Goal: Contribute content: Contribute content

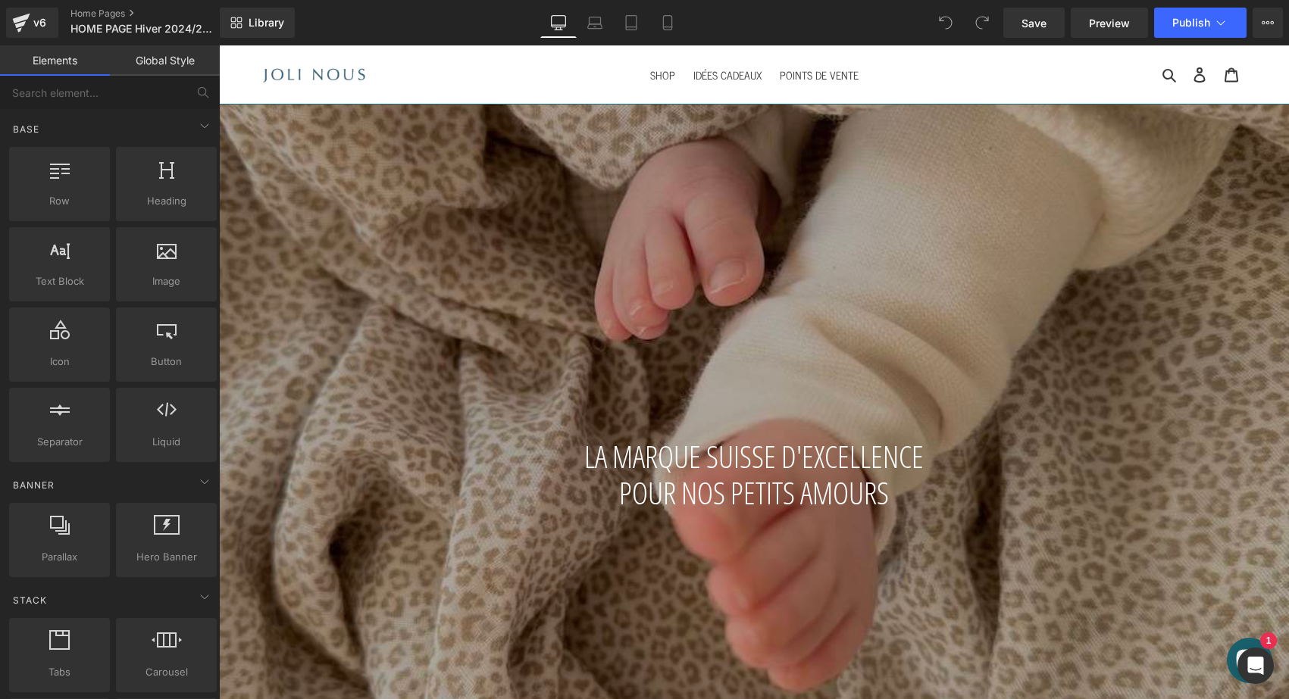
click at [91, 6] on div "v6 Home Pages HOME PAGE Hiver 2024/25 (Gilet)" at bounding box center [110, 22] width 220 height 45
click at [87, 17] on link "Home Pages" at bounding box center [157, 14] width 174 height 12
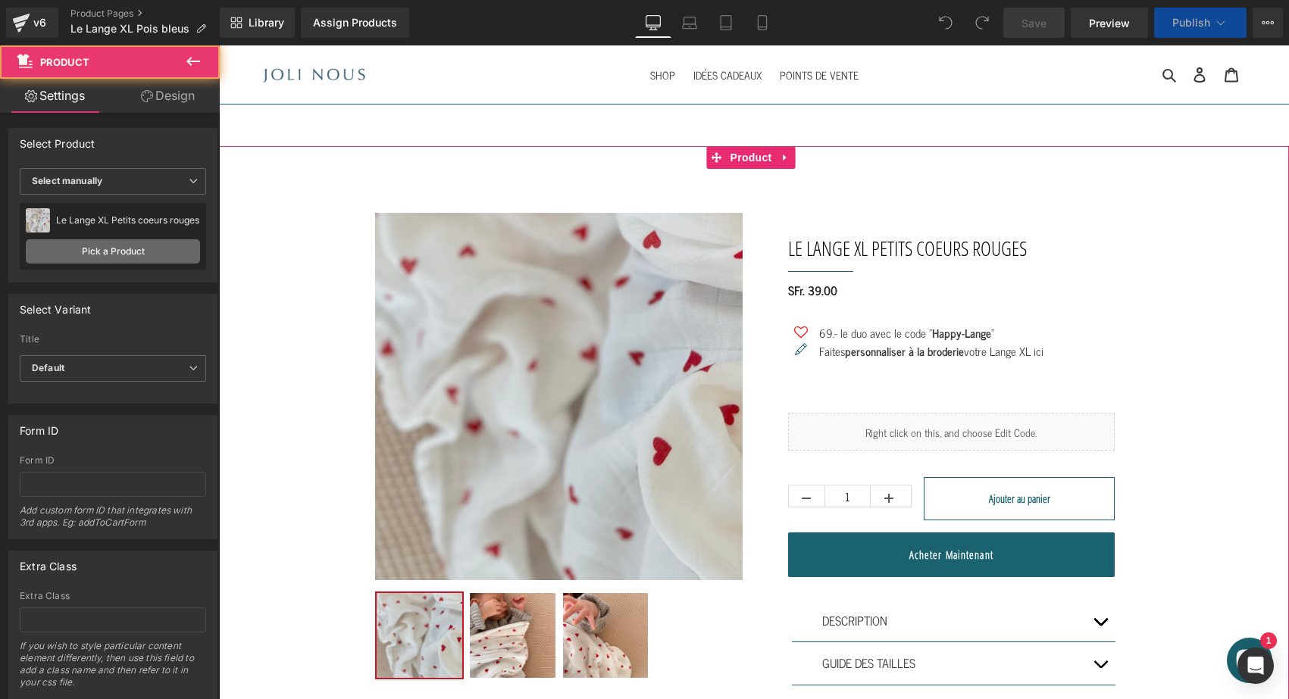
click at [134, 239] on link "Pick a Product" at bounding box center [113, 251] width 174 height 24
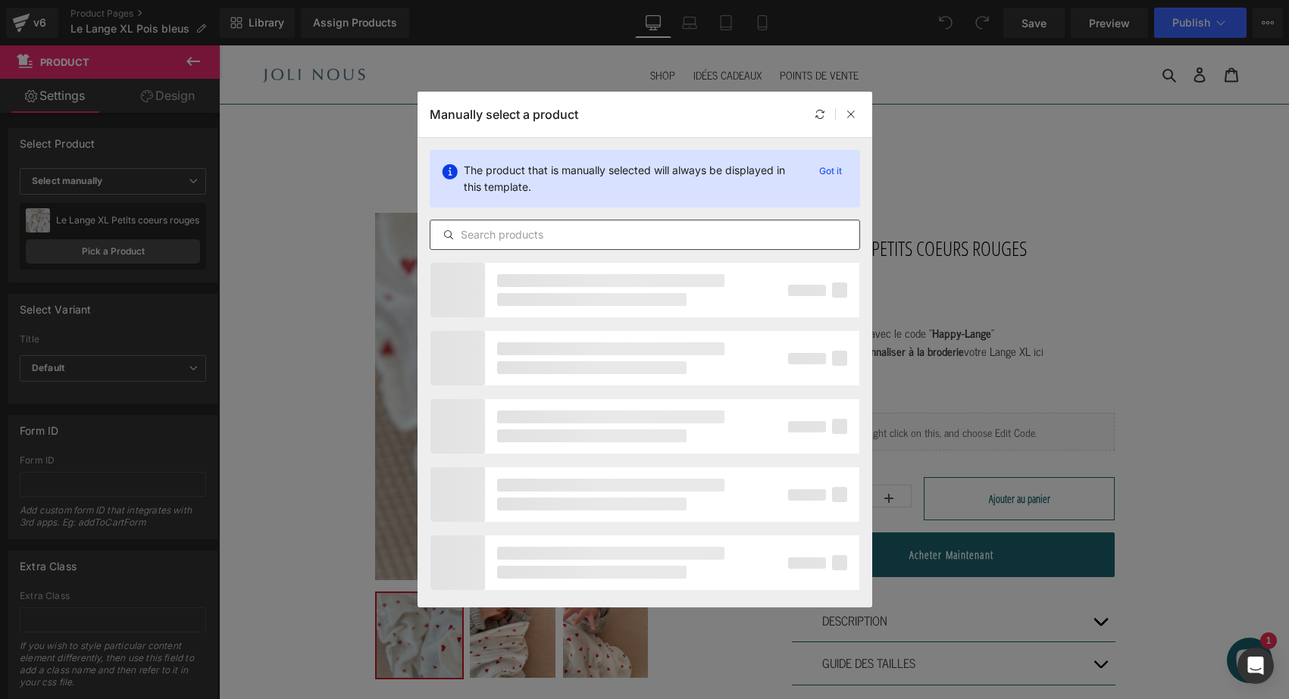
click at [480, 225] on div at bounding box center [645, 235] width 430 height 30
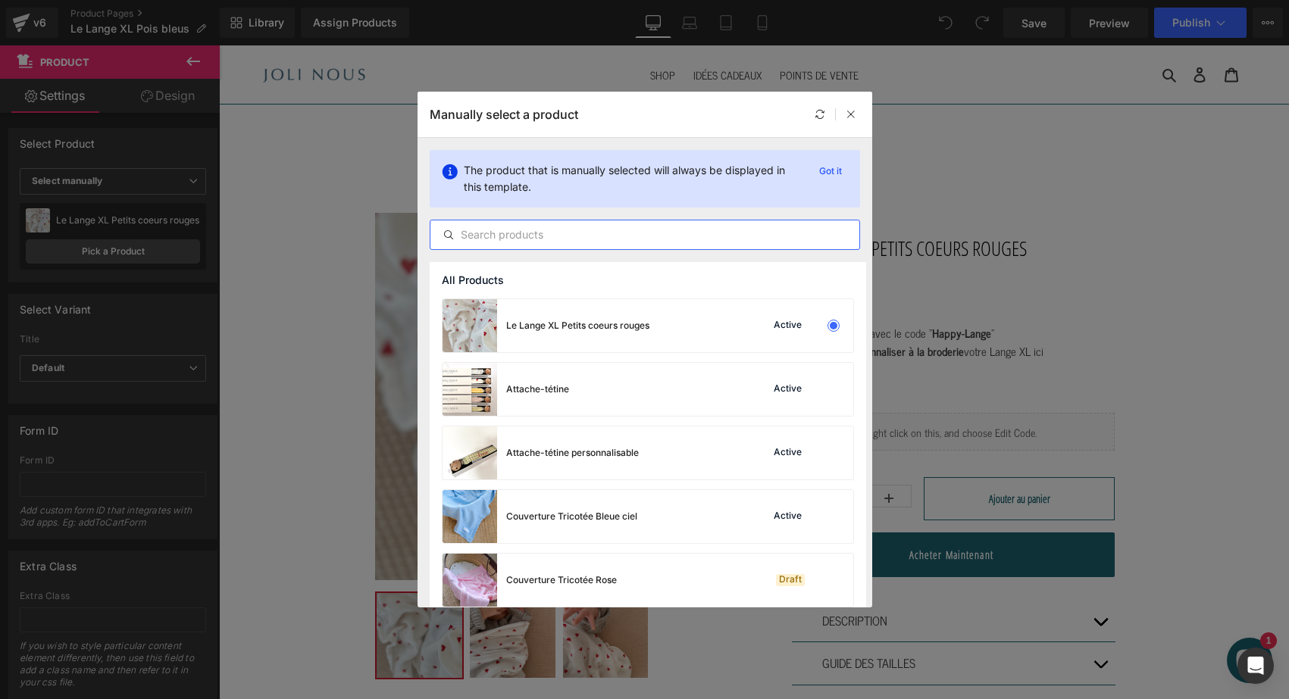
click at [477, 235] on input "text" at bounding box center [644, 235] width 429 height 18
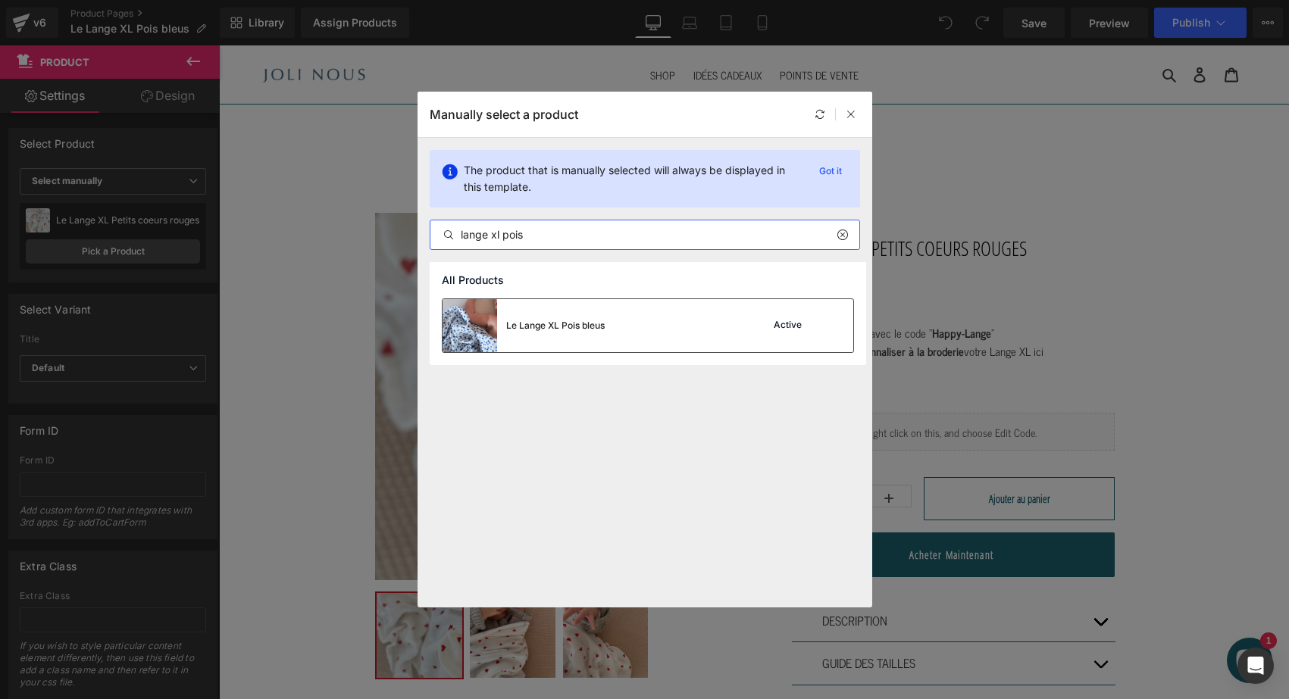
type input "lange xl pois"
click at [541, 318] on div "Le Lange XL Pois bleus" at bounding box center [523, 325] width 162 height 53
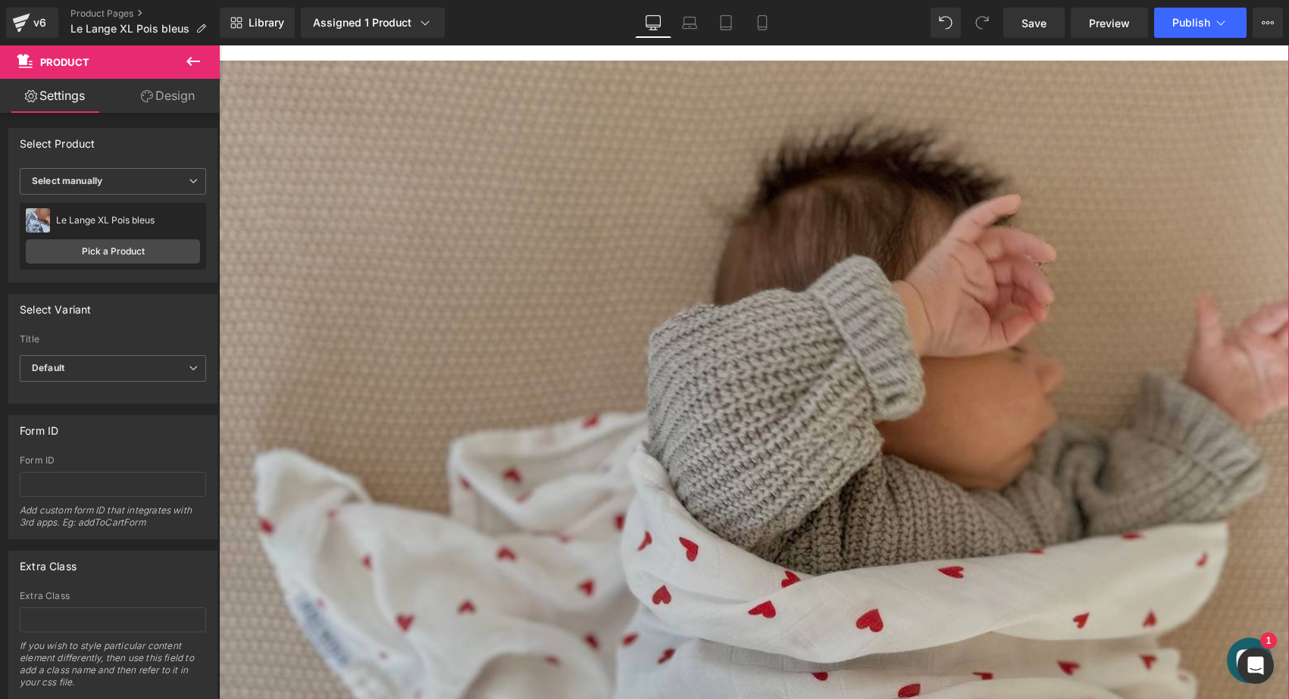
scroll to position [647, 0]
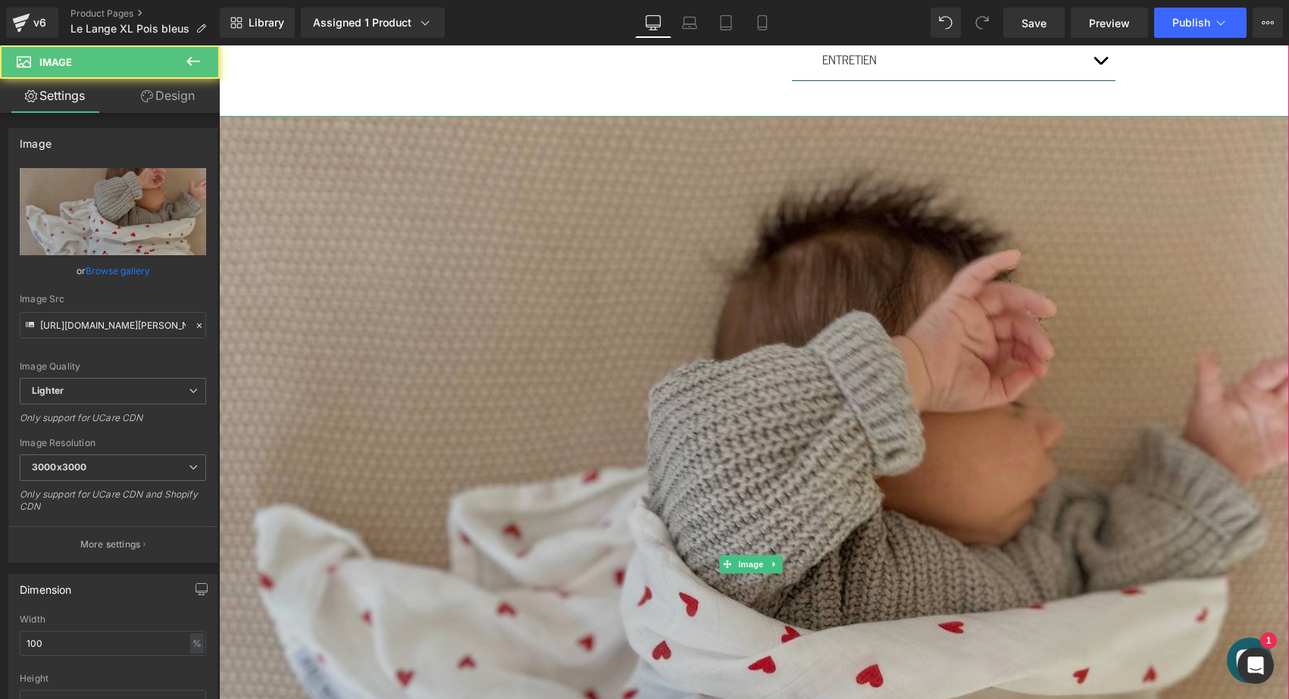
click at [796, 345] on img at bounding box center [754, 564] width 1070 height 897
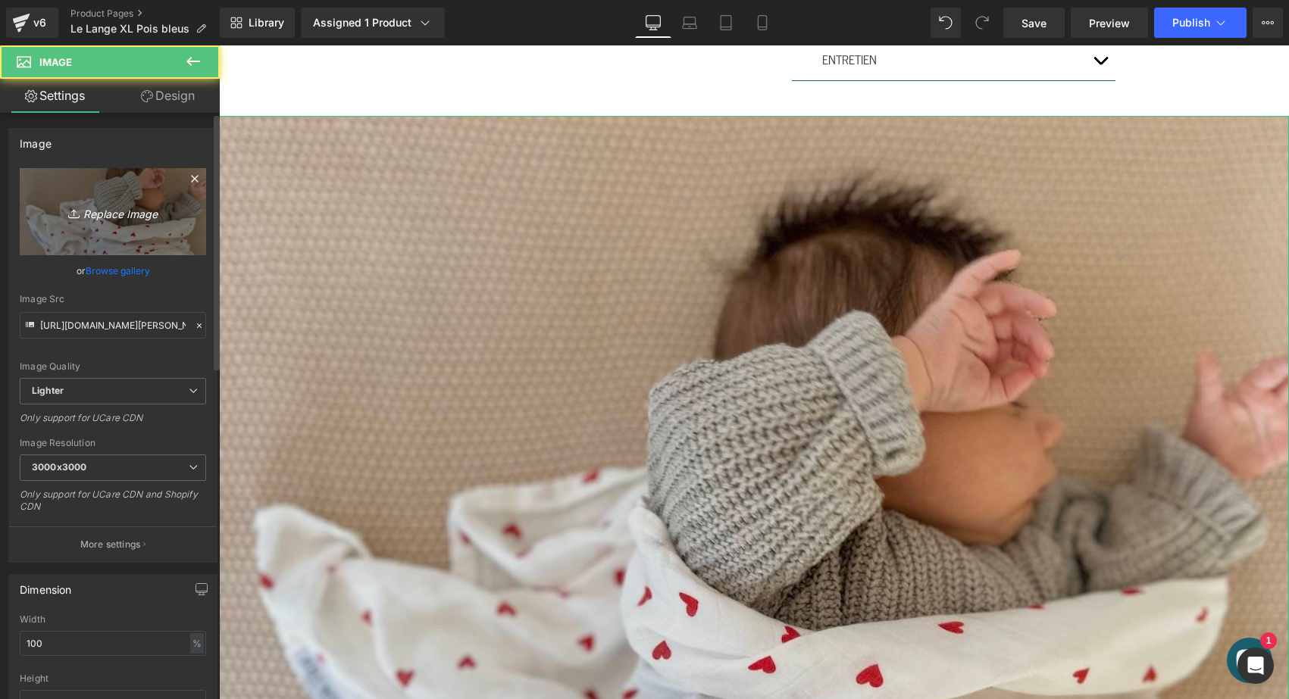
click at [115, 210] on icon "Replace Image" at bounding box center [112, 211] width 121 height 19
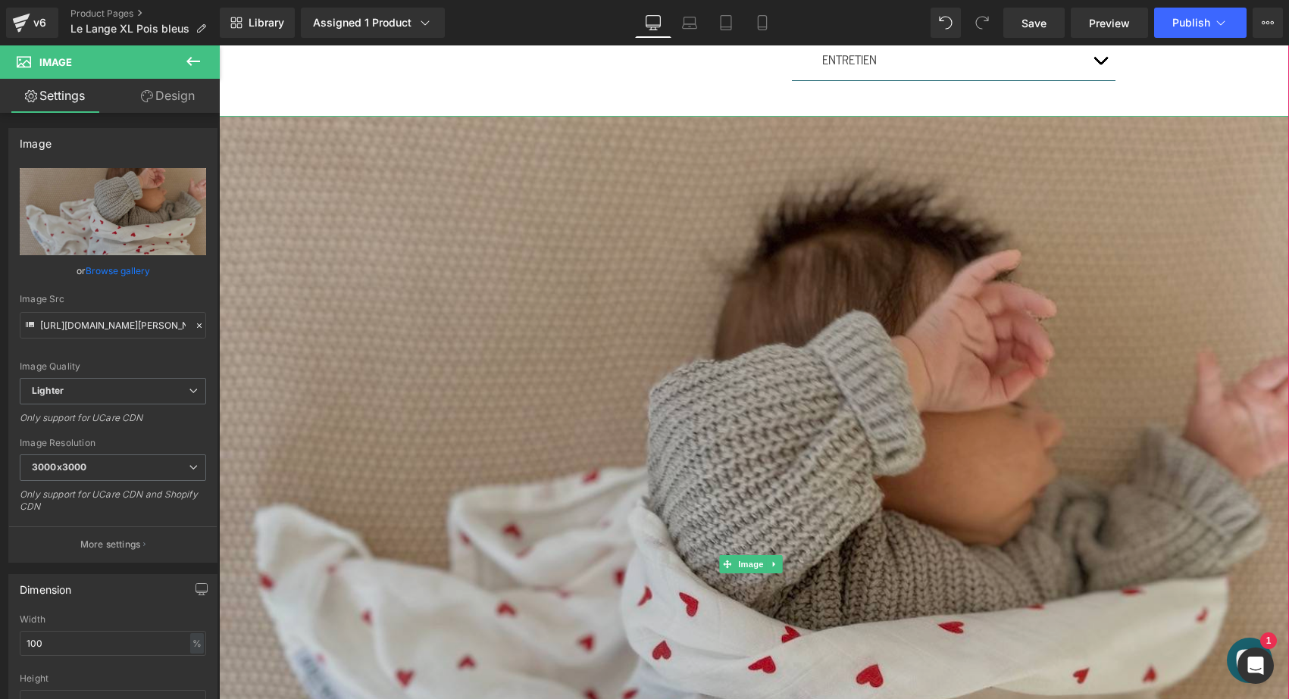
click at [383, 146] on img at bounding box center [754, 564] width 1070 height 897
click at [777, 570] on img at bounding box center [754, 564] width 1070 height 897
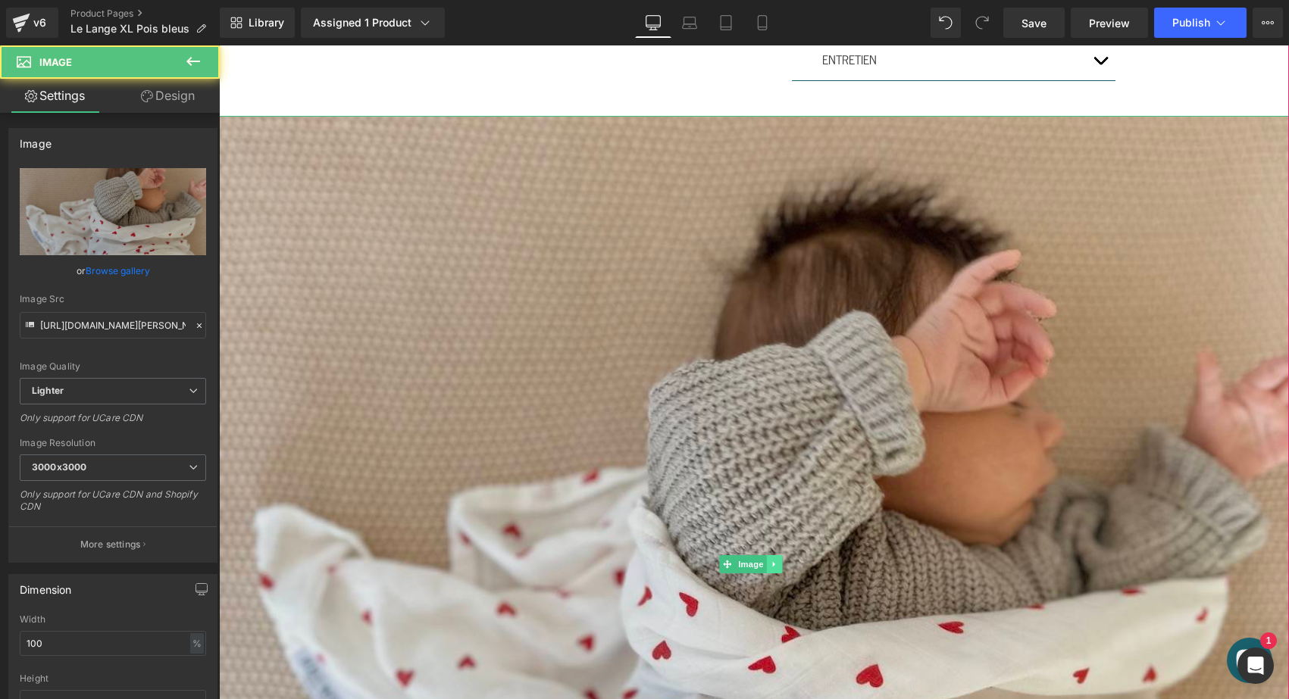
click at [775, 560] on icon at bounding box center [775, 564] width 8 height 9
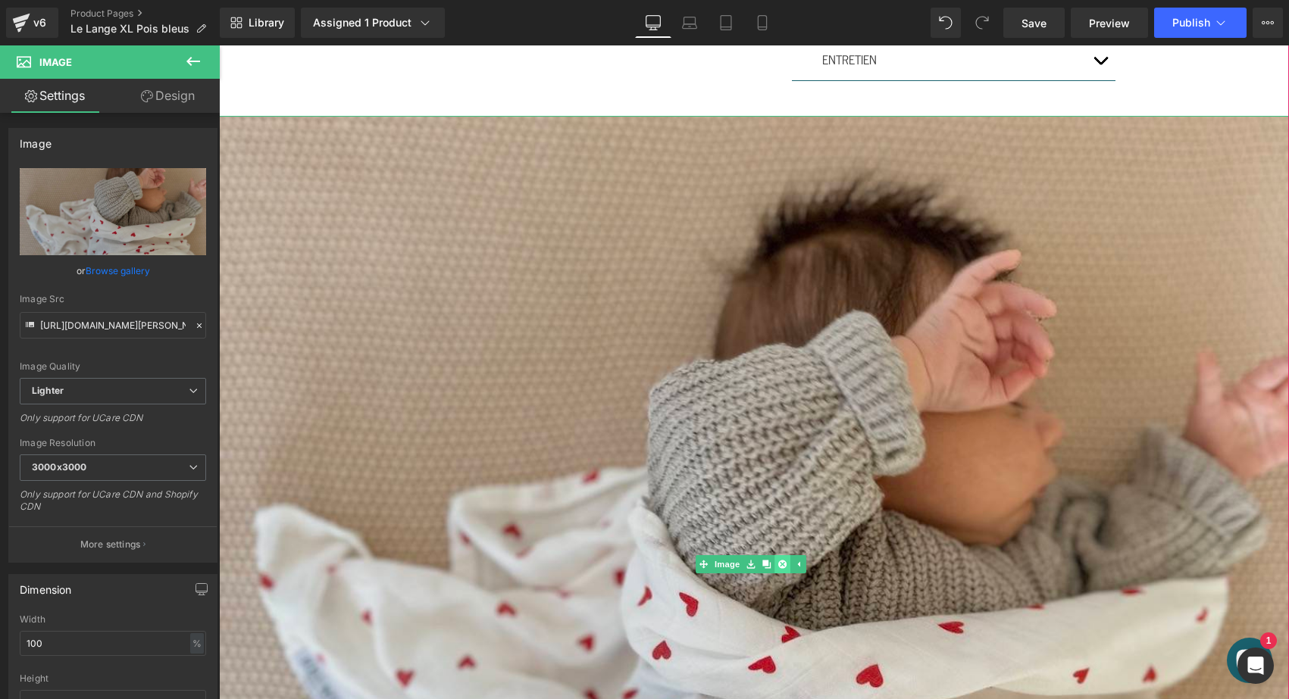
click at [783, 561] on icon at bounding box center [782, 565] width 8 height 8
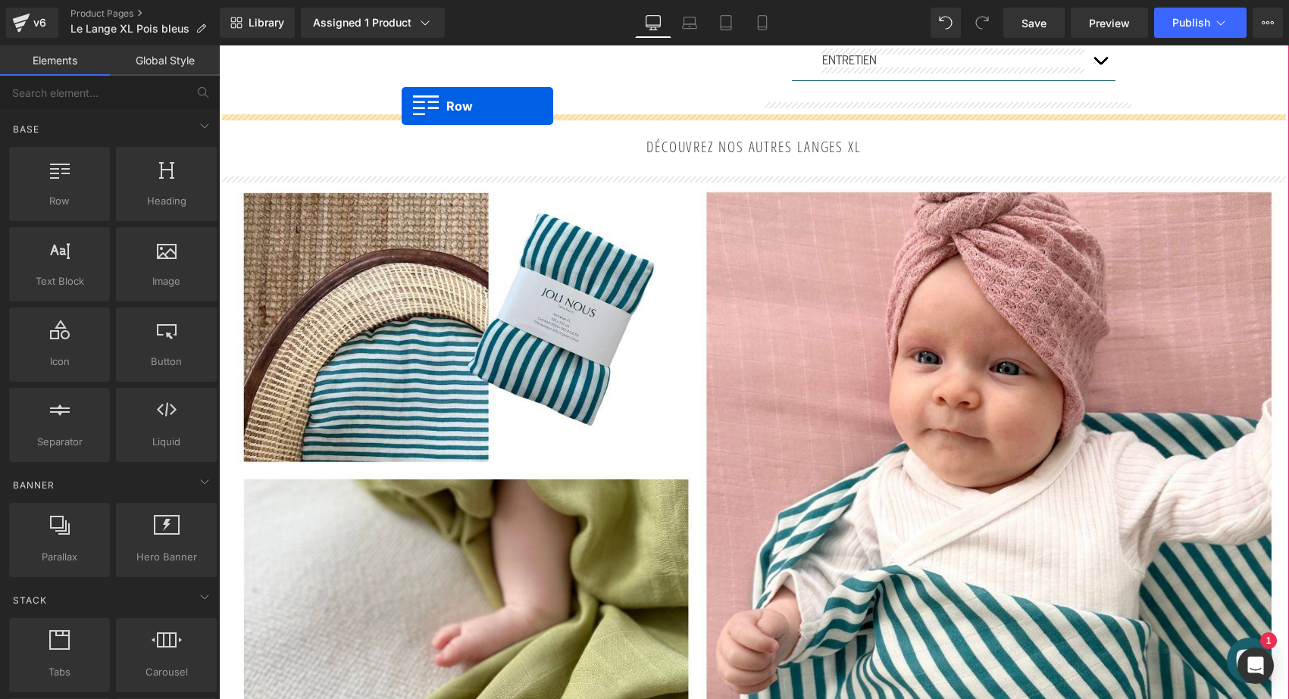
drag, startPoint x: 298, startPoint y: 225, endPoint x: 399, endPoint y: 108, distance: 155.2
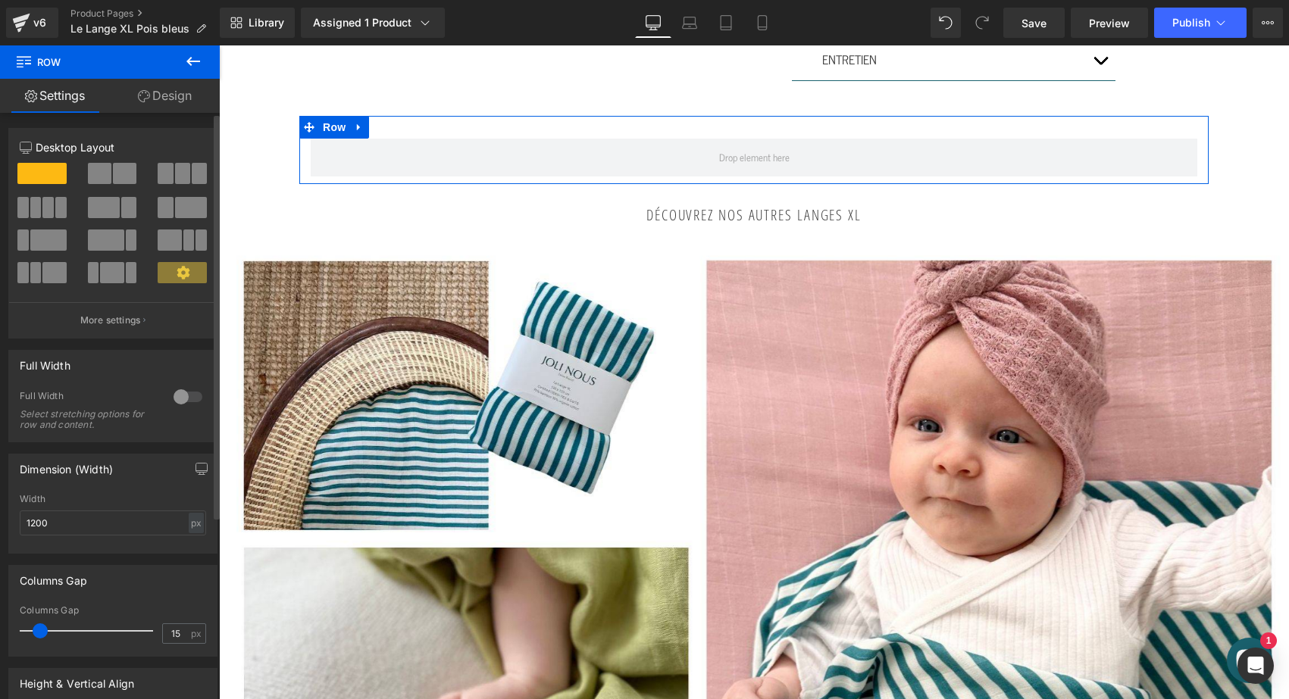
click at [96, 177] on span at bounding box center [99, 173] width 23 height 21
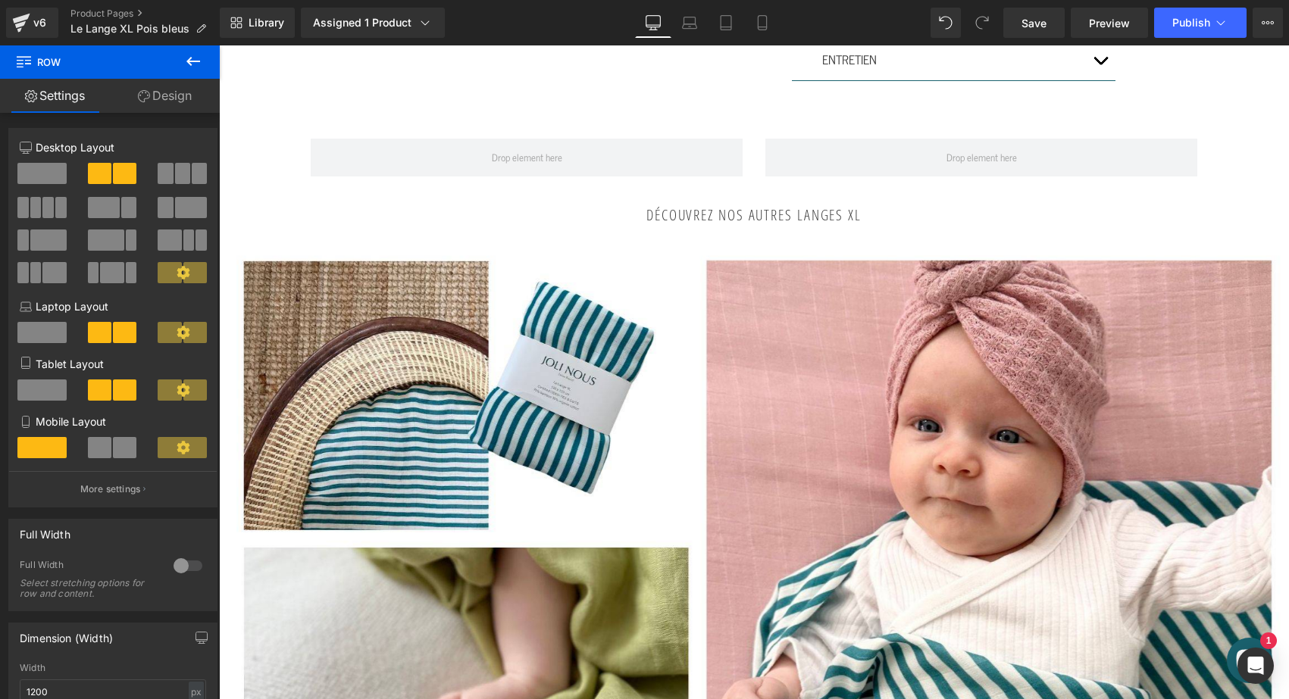
click at [189, 55] on icon at bounding box center [193, 61] width 18 height 18
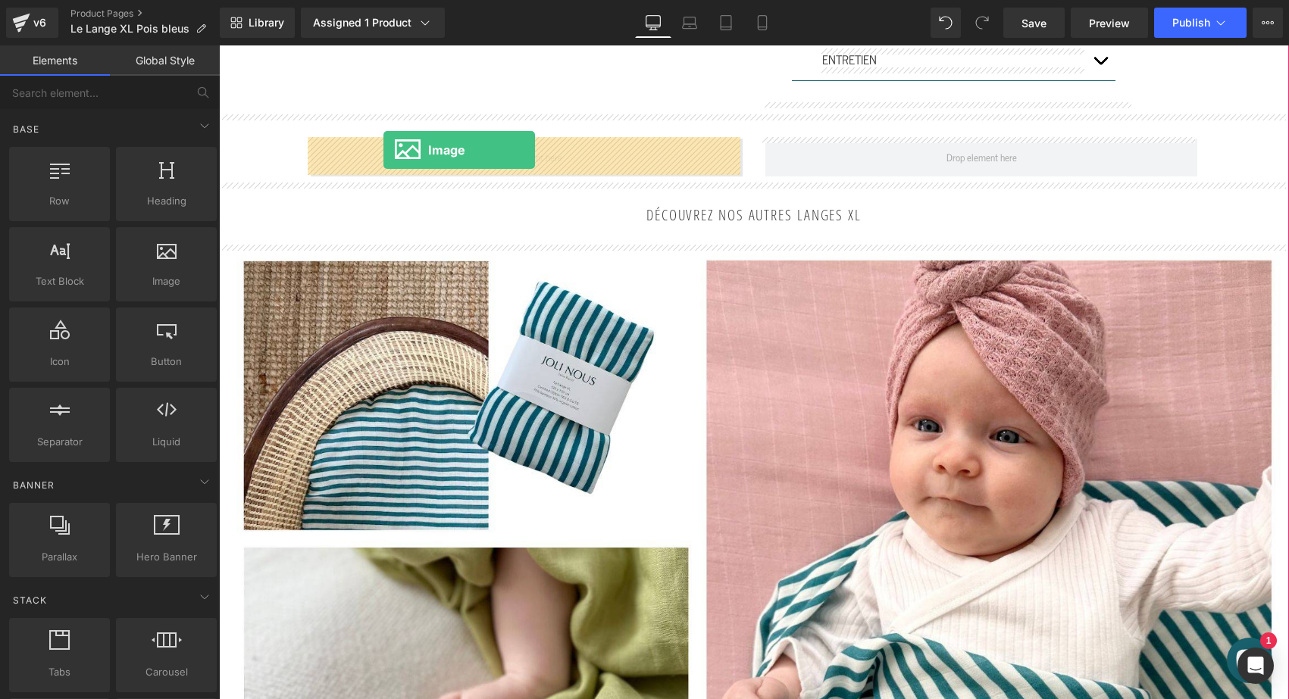
drag, startPoint x: 383, startPoint y: 313, endPoint x: 383, endPoint y: 150, distance: 162.9
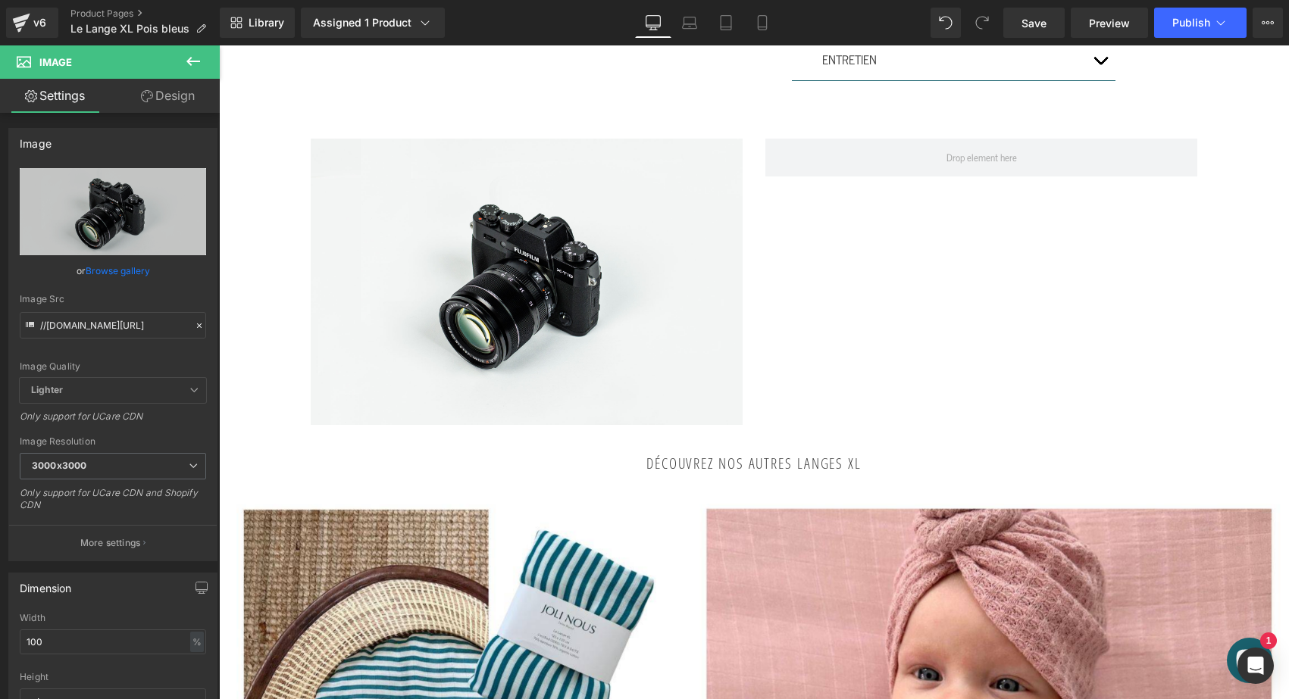
click at [192, 56] on icon at bounding box center [193, 61] width 18 height 18
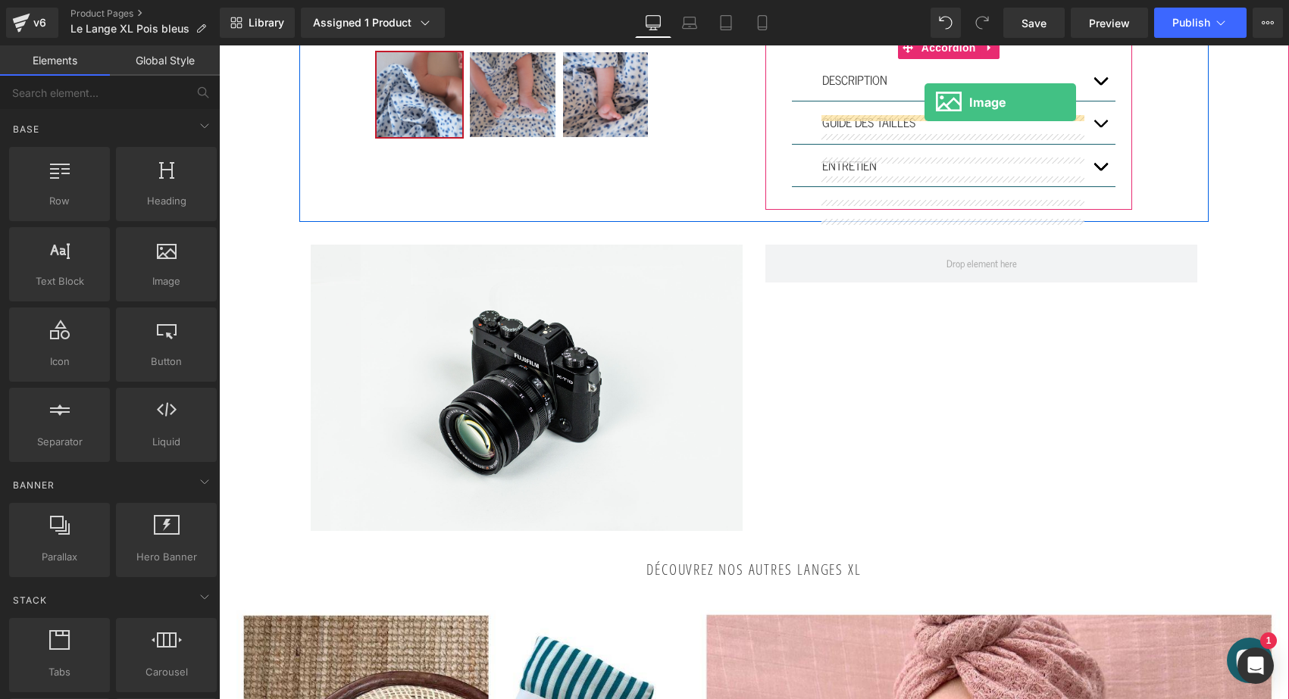
scroll to position [420, 0]
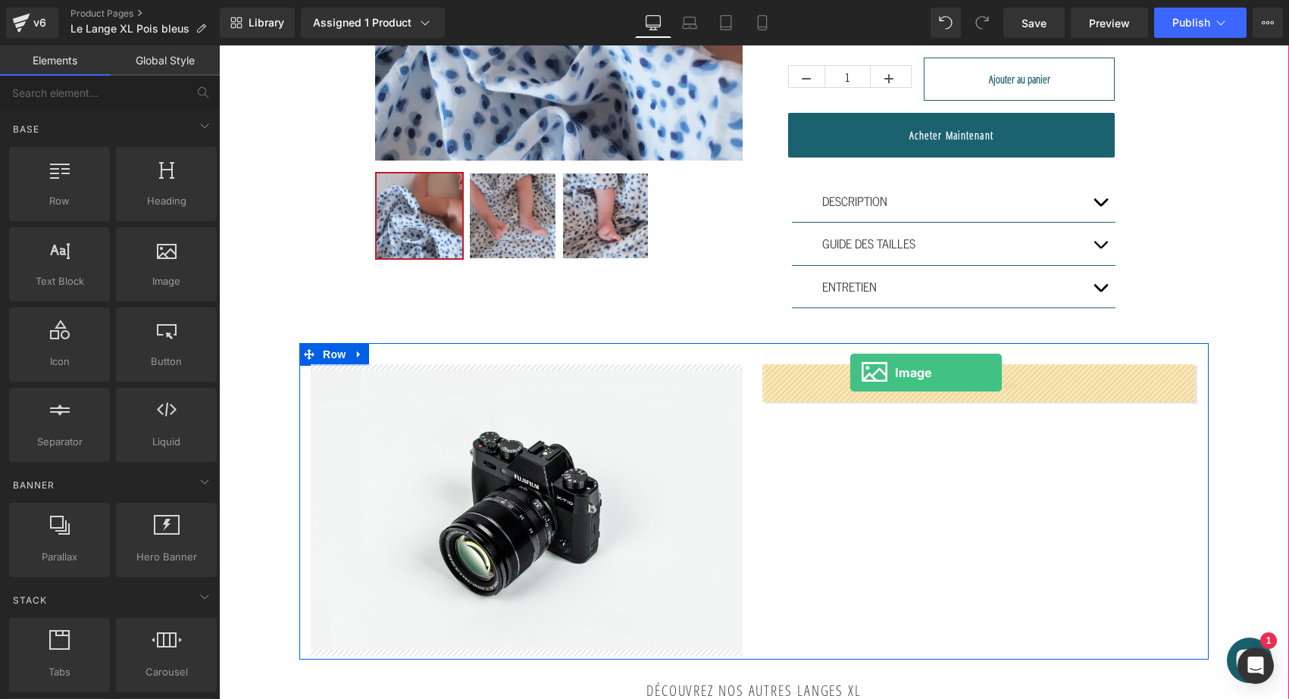
drag, startPoint x: 389, startPoint y: 326, endPoint x: 850, endPoint y: 373, distance: 463.8
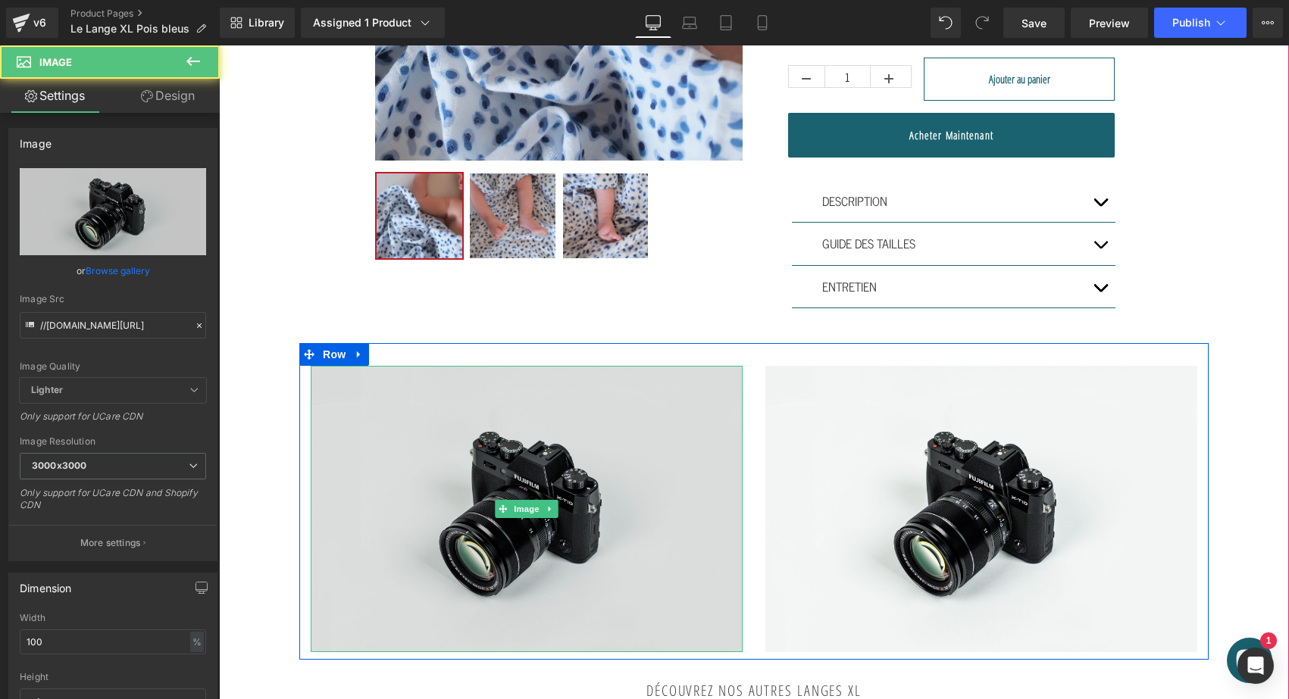
click at [380, 458] on img at bounding box center [527, 509] width 432 height 286
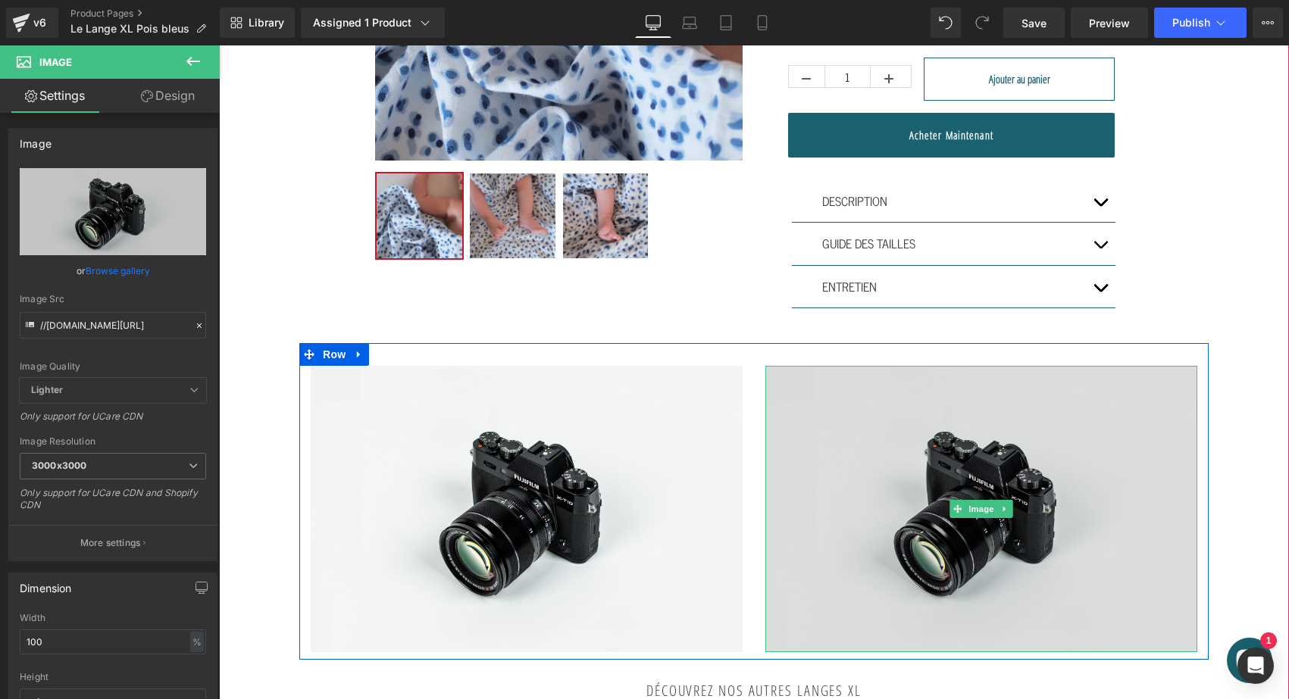
click at [996, 444] on img at bounding box center [981, 509] width 432 height 286
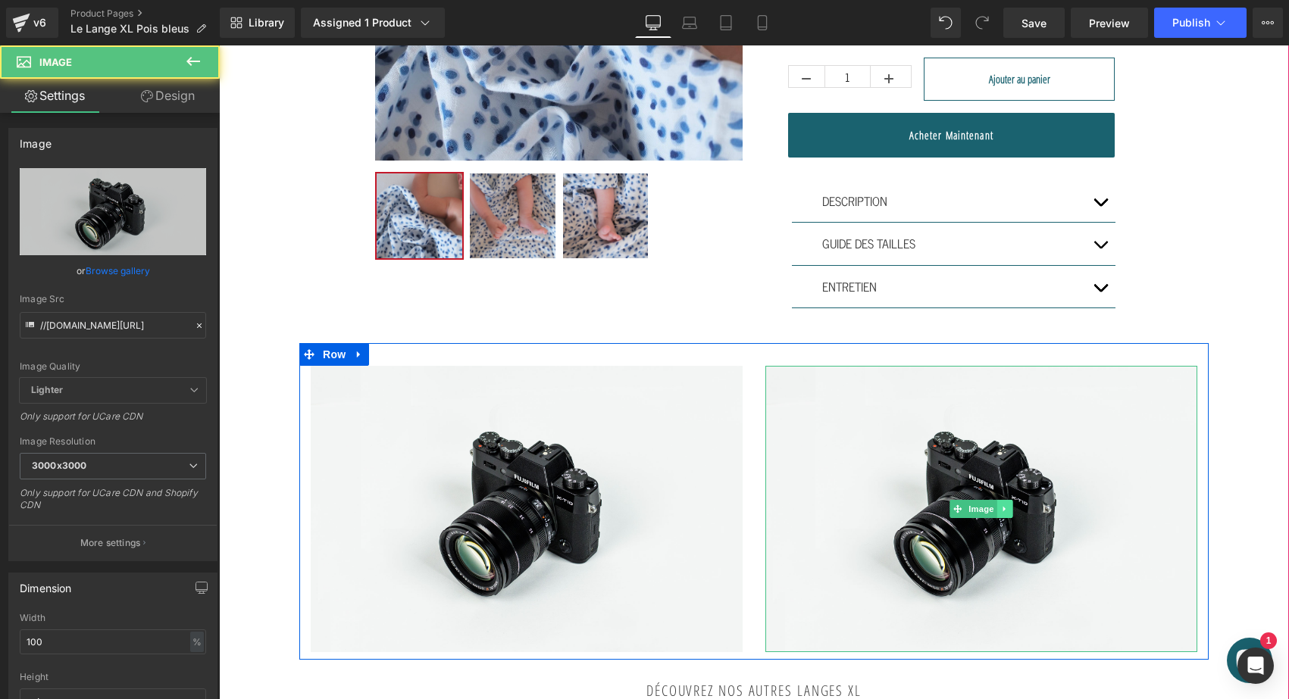
click at [1009, 505] on link at bounding box center [1005, 509] width 16 height 18
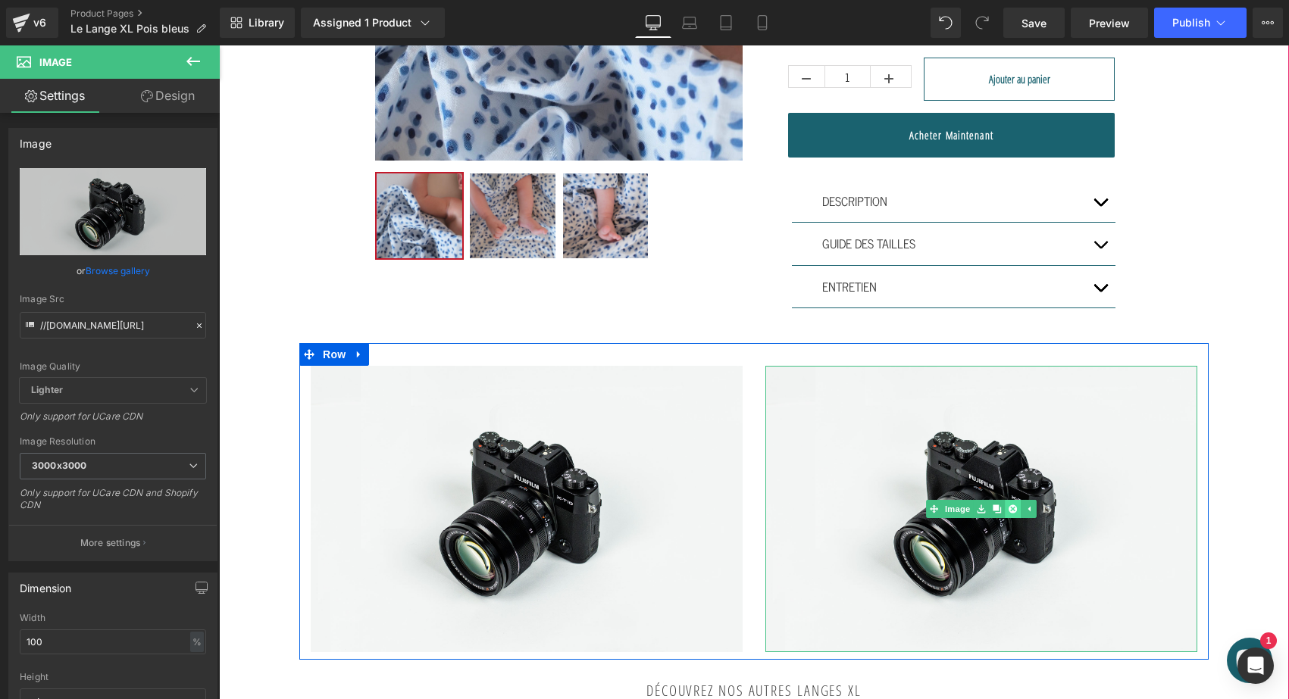
click at [1009, 507] on icon at bounding box center [1012, 509] width 8 height 9
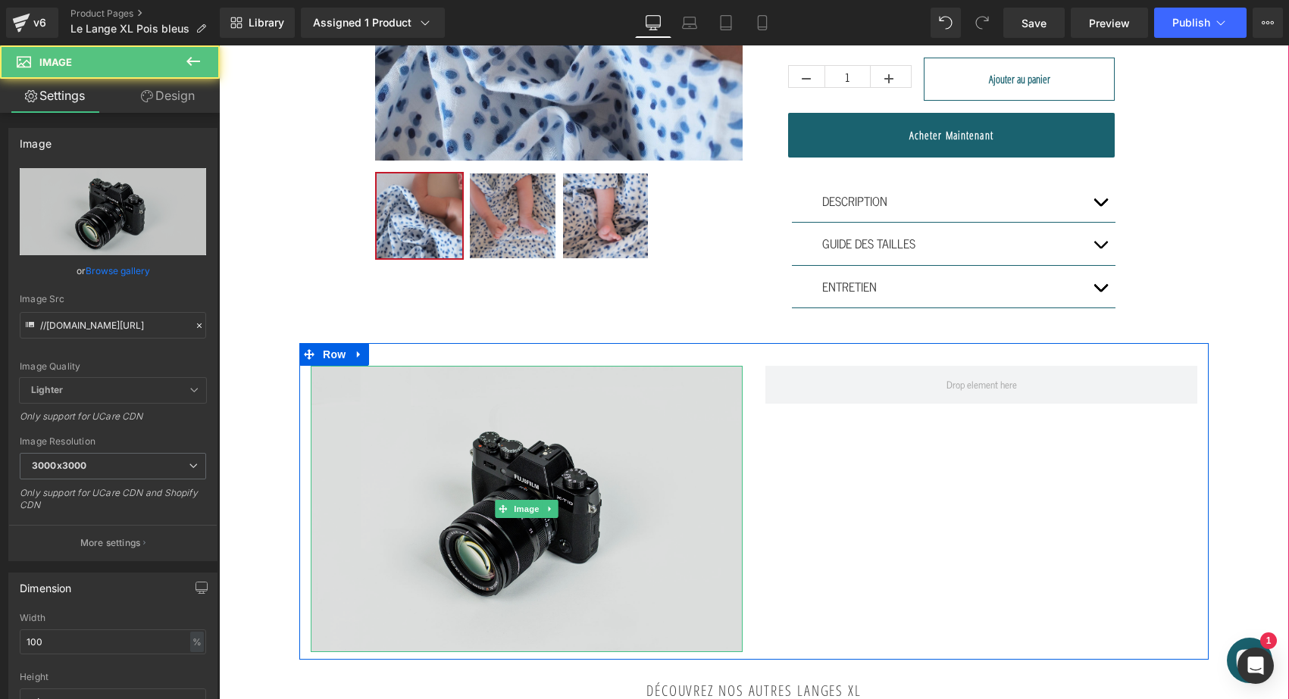
click at [571, 443] on img at bounding box center [527, 509] width 432 height 286
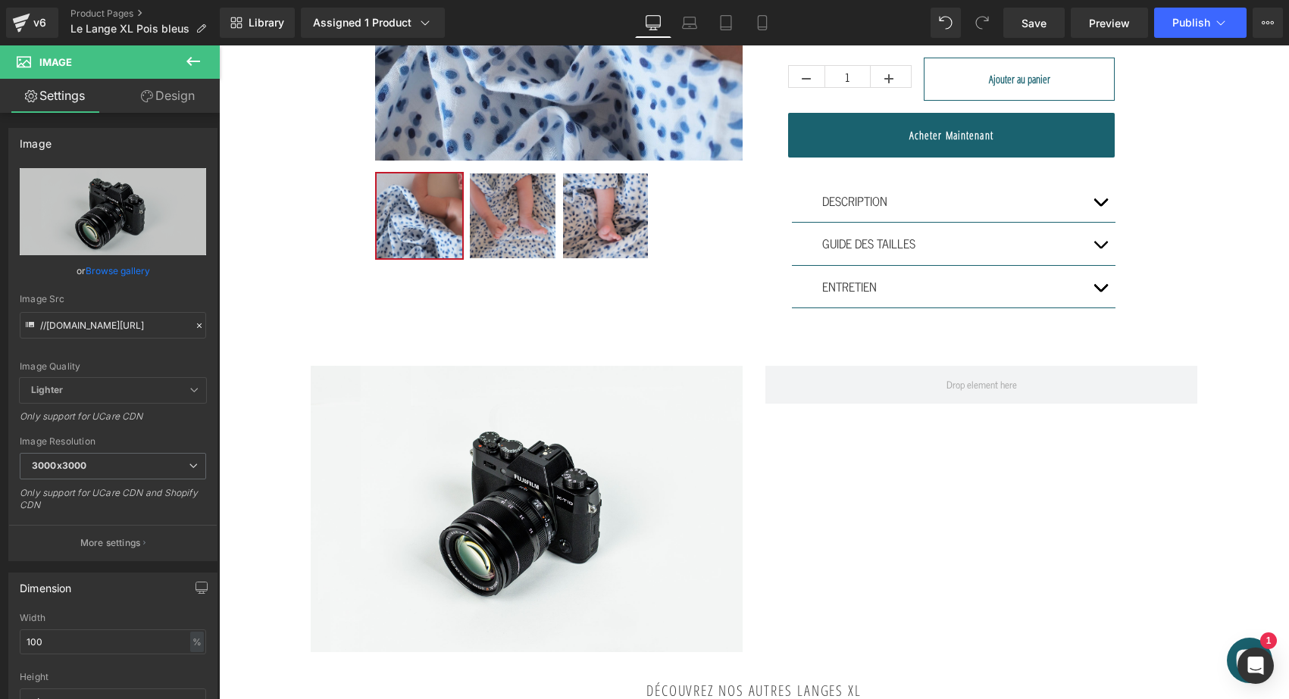
click at [188, 64] on icon at bounding box center [193, 61] width 18 height 18
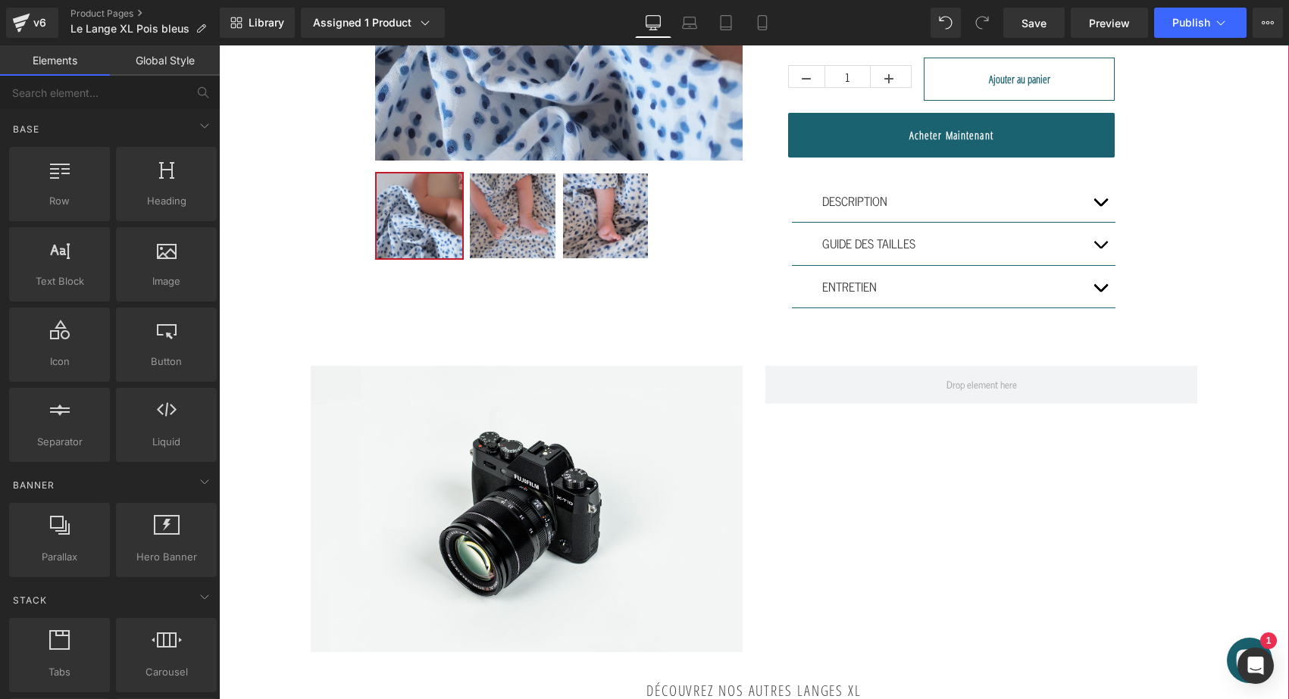
click at [299, 372] on div "Image Row" at bounding box center [753, 501] width 909 height 317
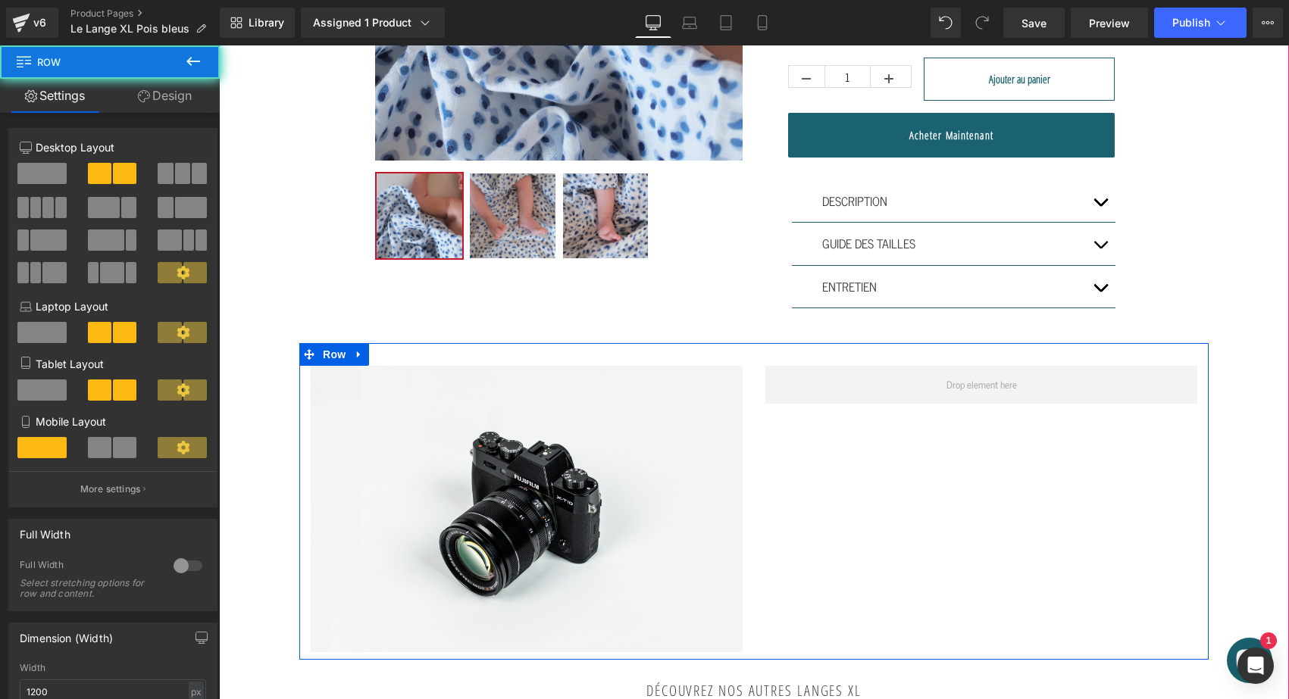
click at [301, 383] on div "Image" at bounding box center [526, 509] width 455 height 286
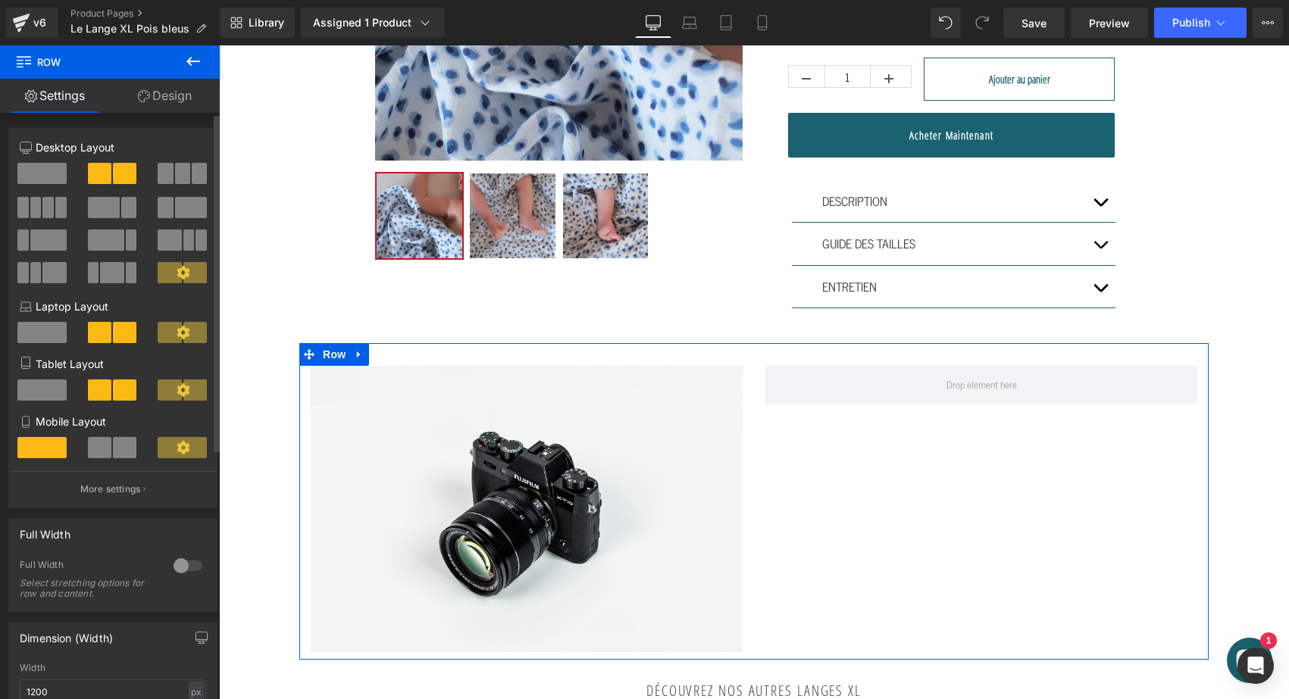
click at [55, 174] on span at bounding box center [41, 173] width 49 height 21
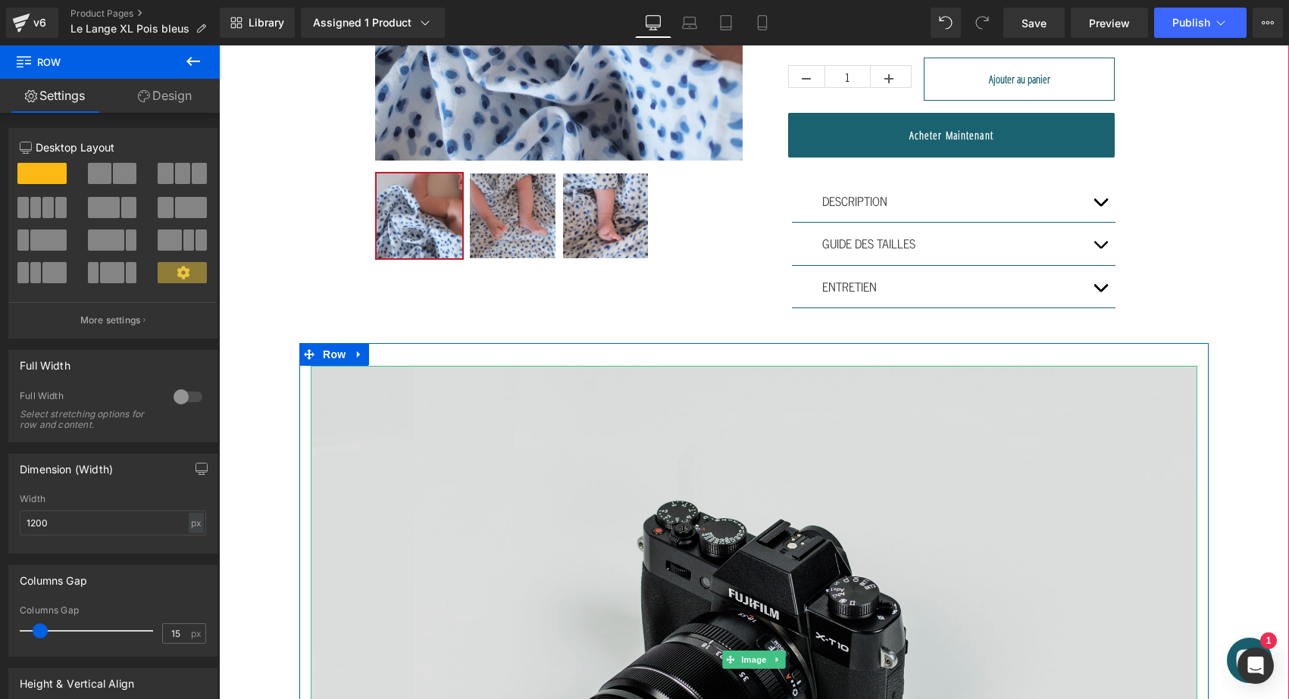
click at [636, 466] on img at bounding box center [754, 659] width 886 height 587
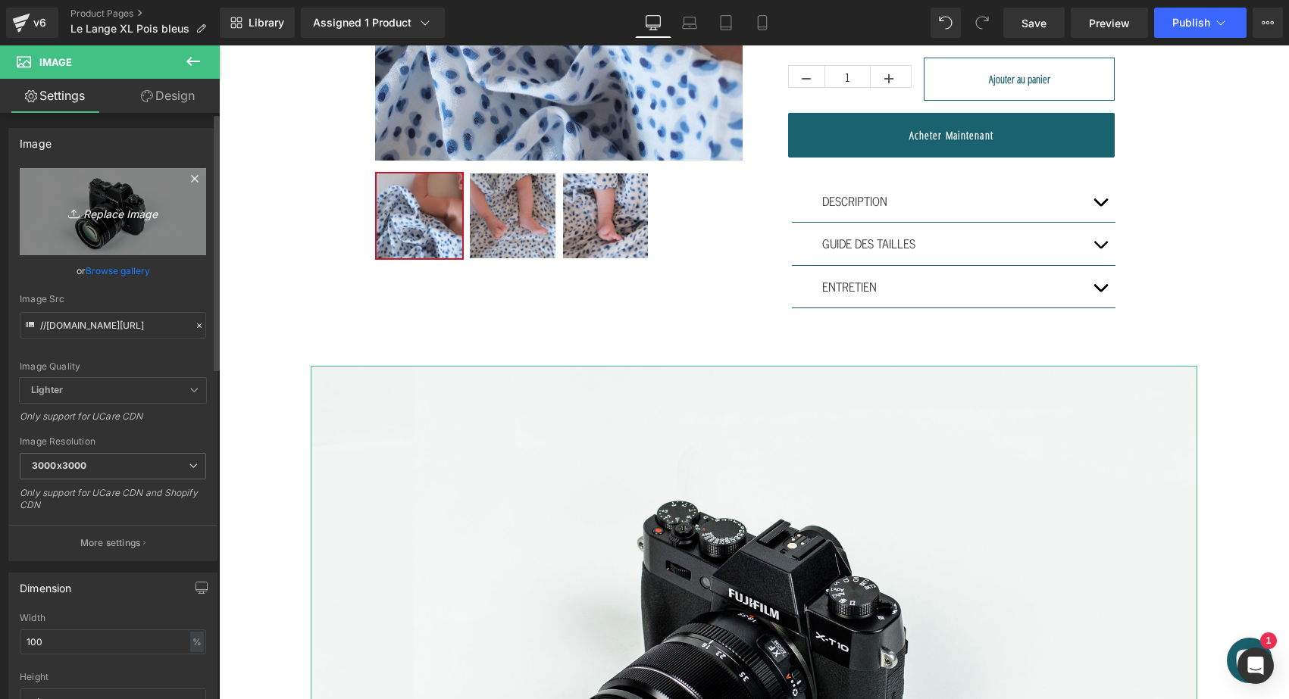
click at [125, 227] on link "Replace Image" at bounding box center [113, 211] width 186 height 87
type input "C:\fakepath\DSCF7491.jpg"
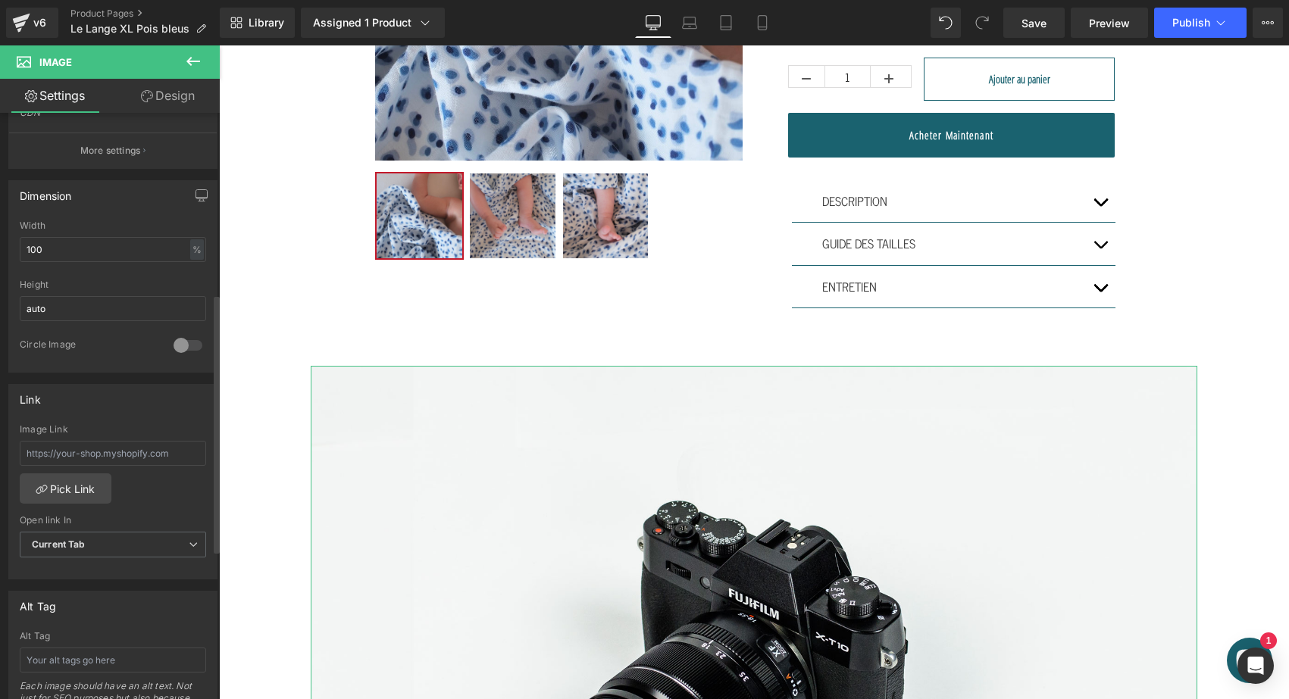
scroll to position [536, 0]
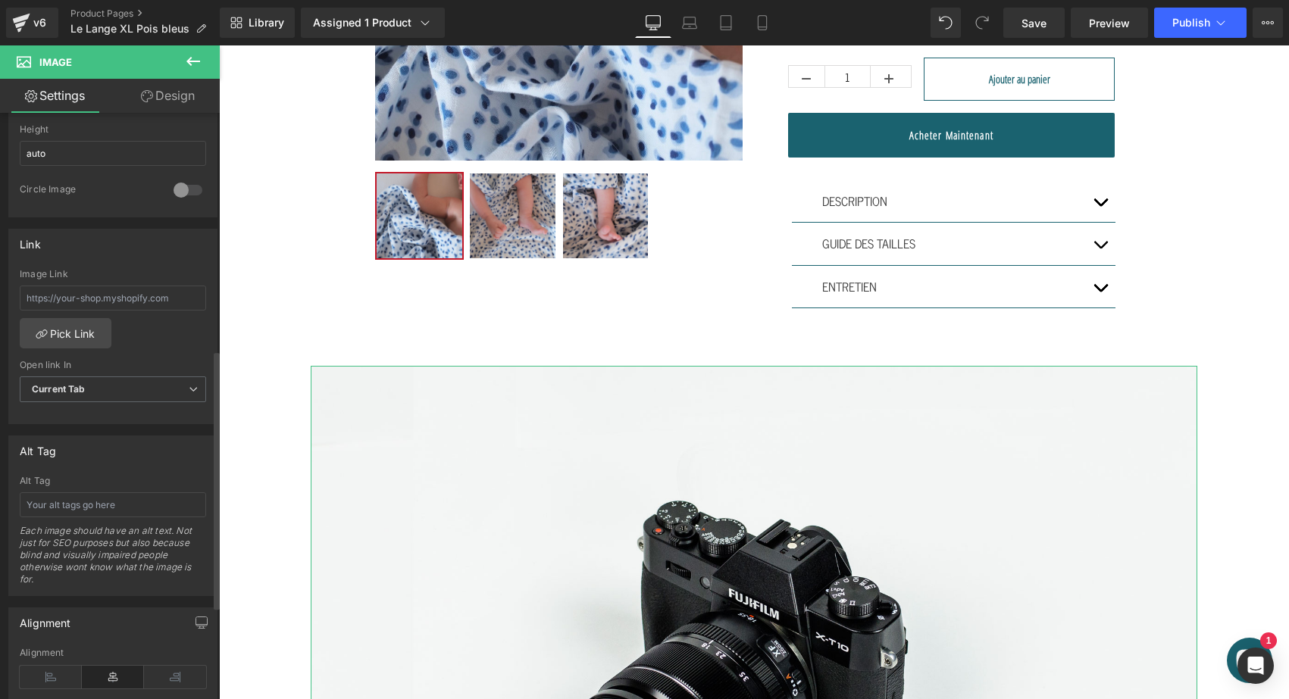
type input "[URL][DOMAIN_NAME]"
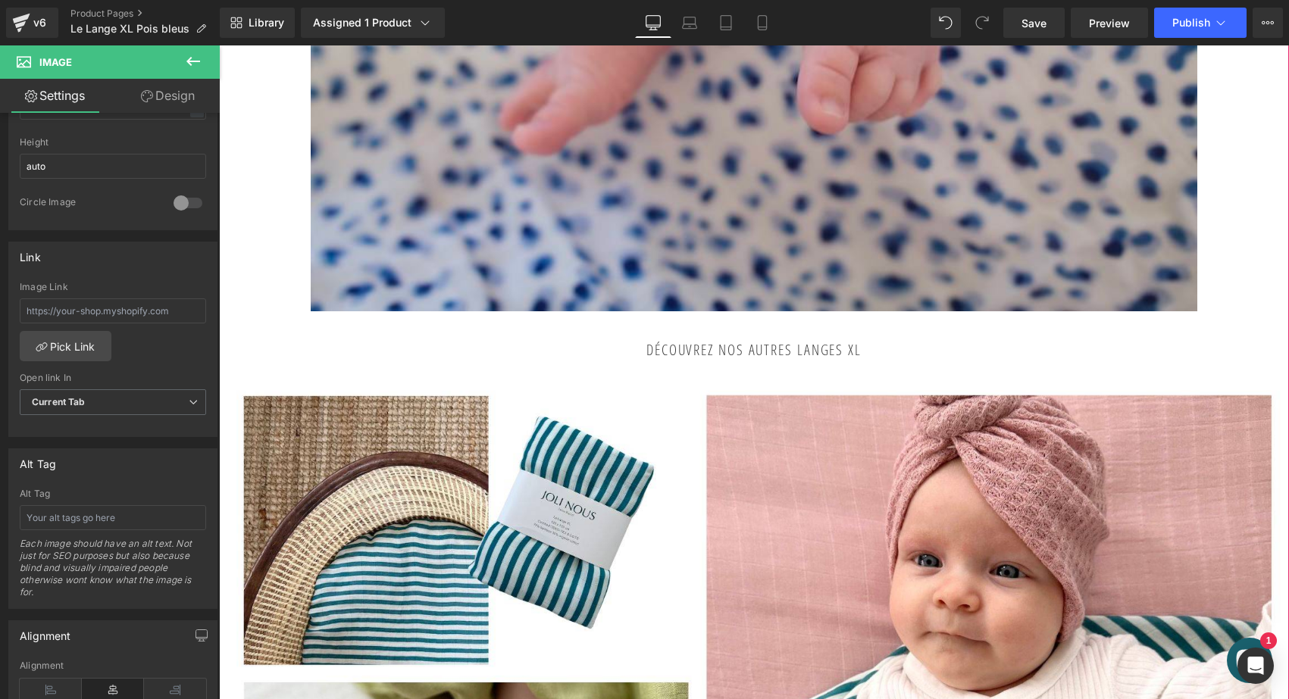
scroll to position [1071, 0]
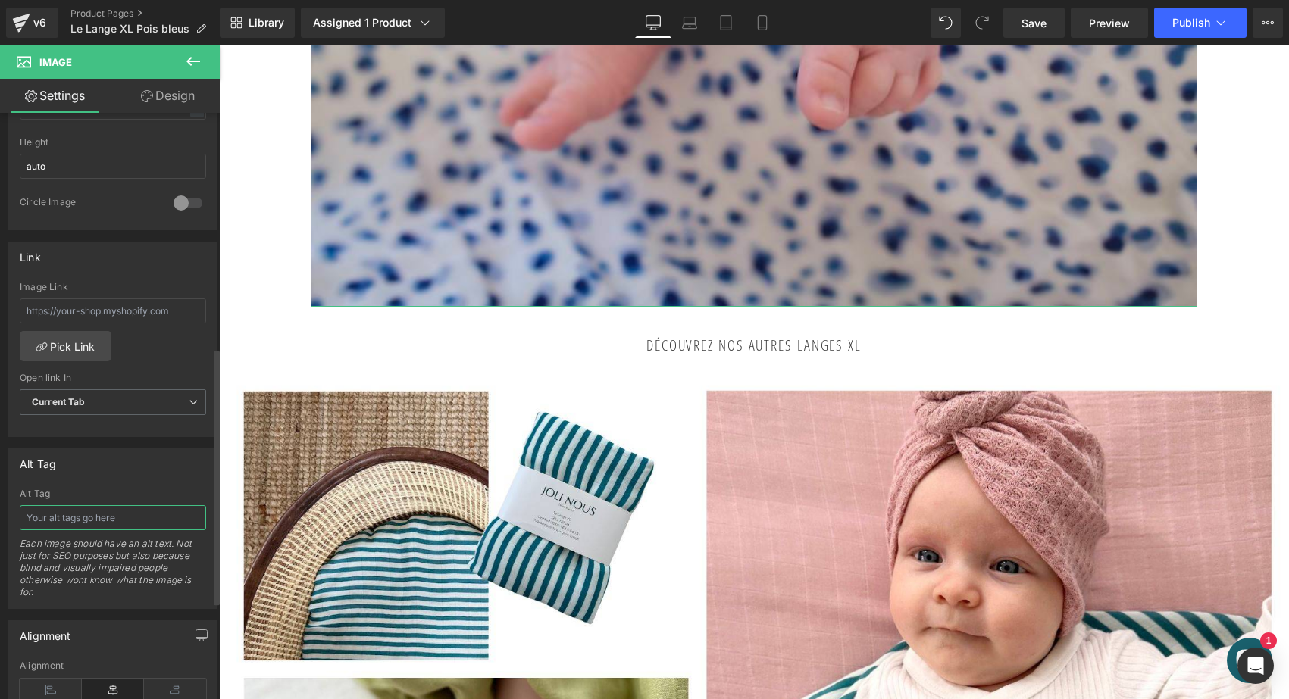
click at [71, 513] on input "text" at bounding box center [113, 517] width 186 height 25
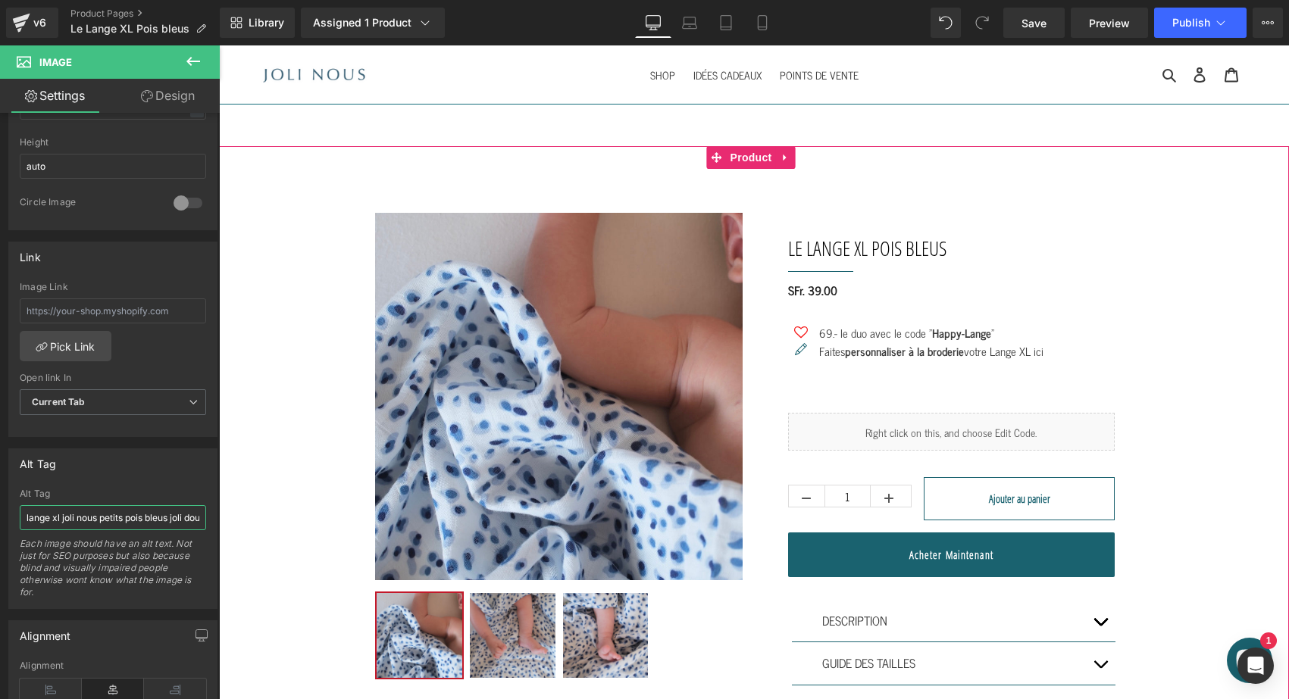
scroll to position [0, 0]
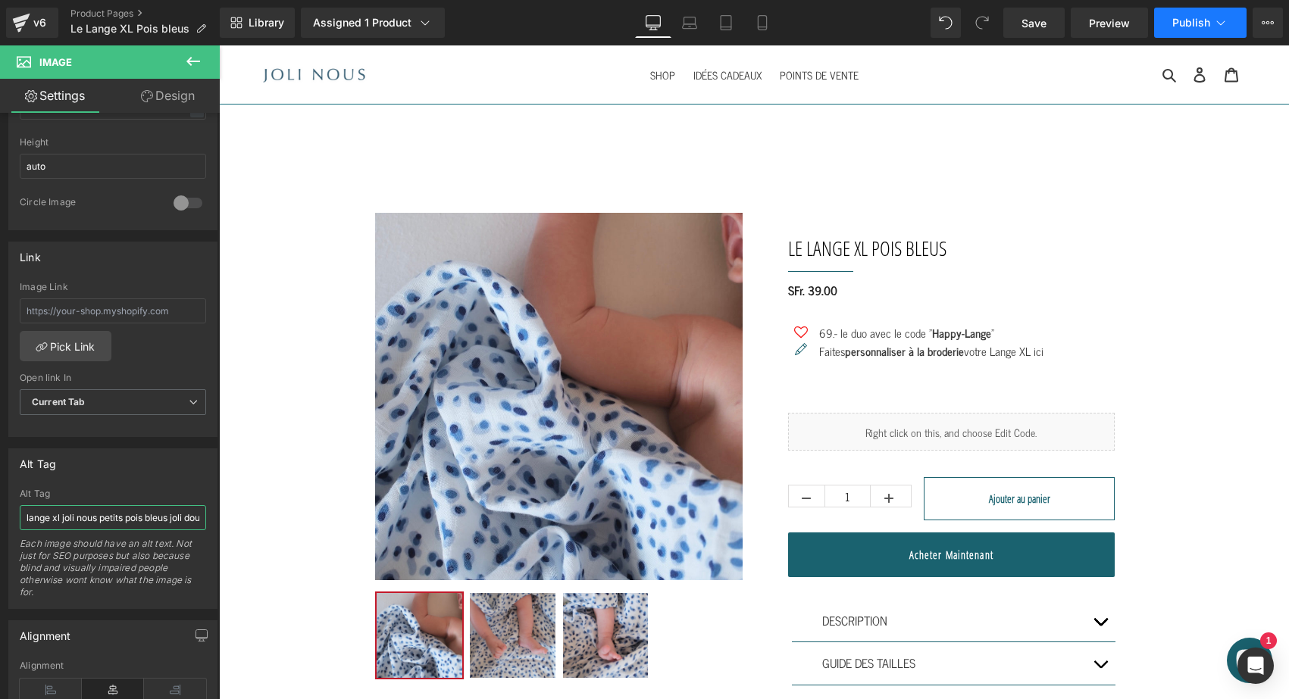
type input "lange xl joli nous petits pois bleus joli doux confortable élégant qualité"
click at [1168, 22] on button "Publish" at bounding box center [1200, 23] width 92 height 30
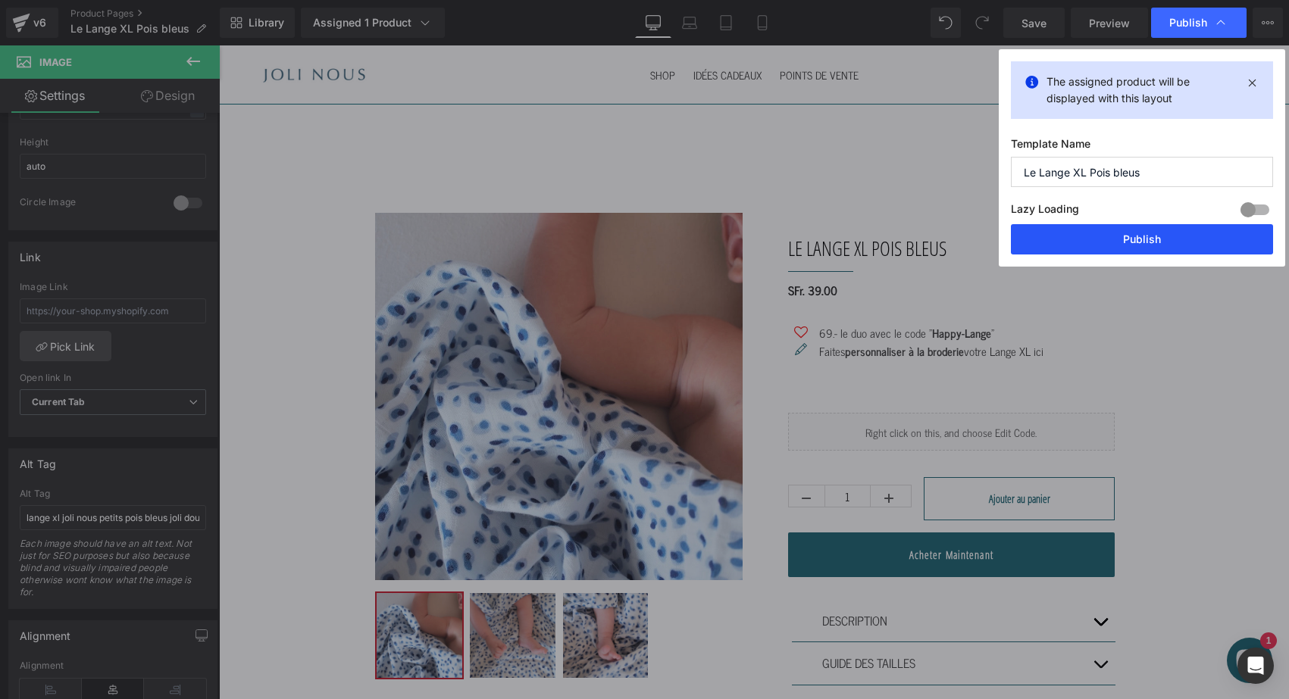
click at [1114, 232] on button "Publish" at bounding box center [1142, 239] width 262 height 30
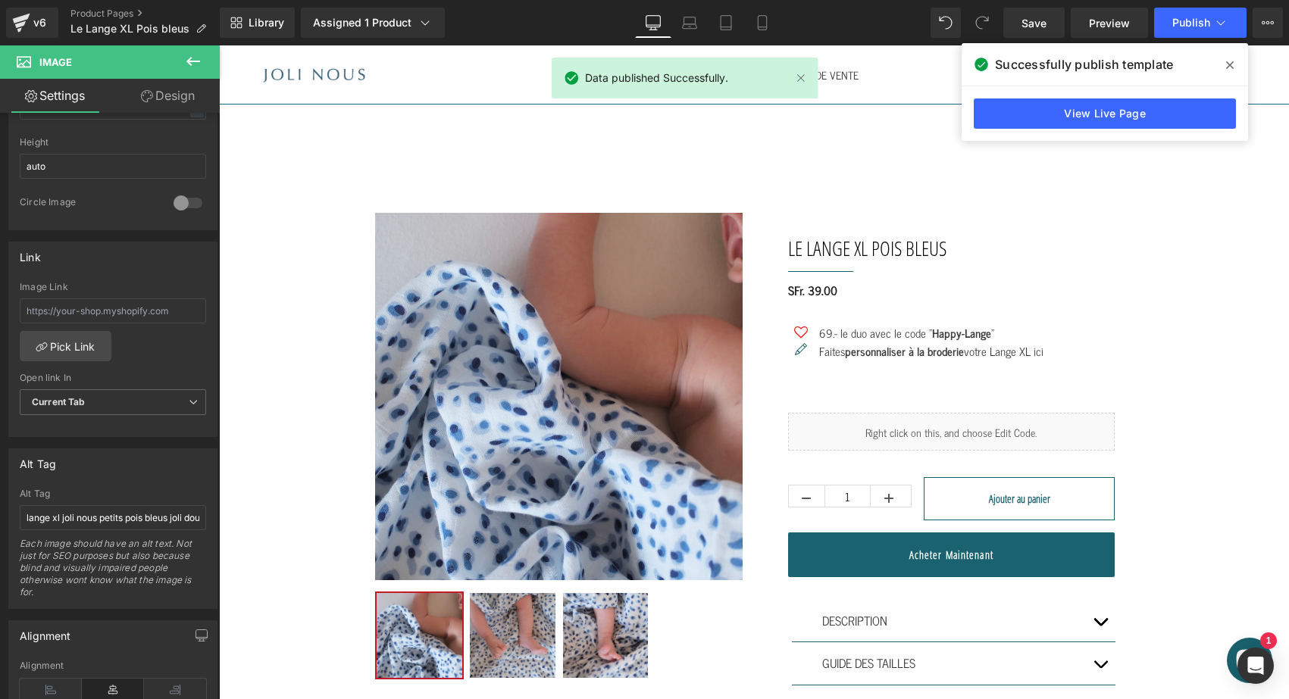
click at [1228, 64] on icon at bounding box center [1230, 65] width 8 height 8
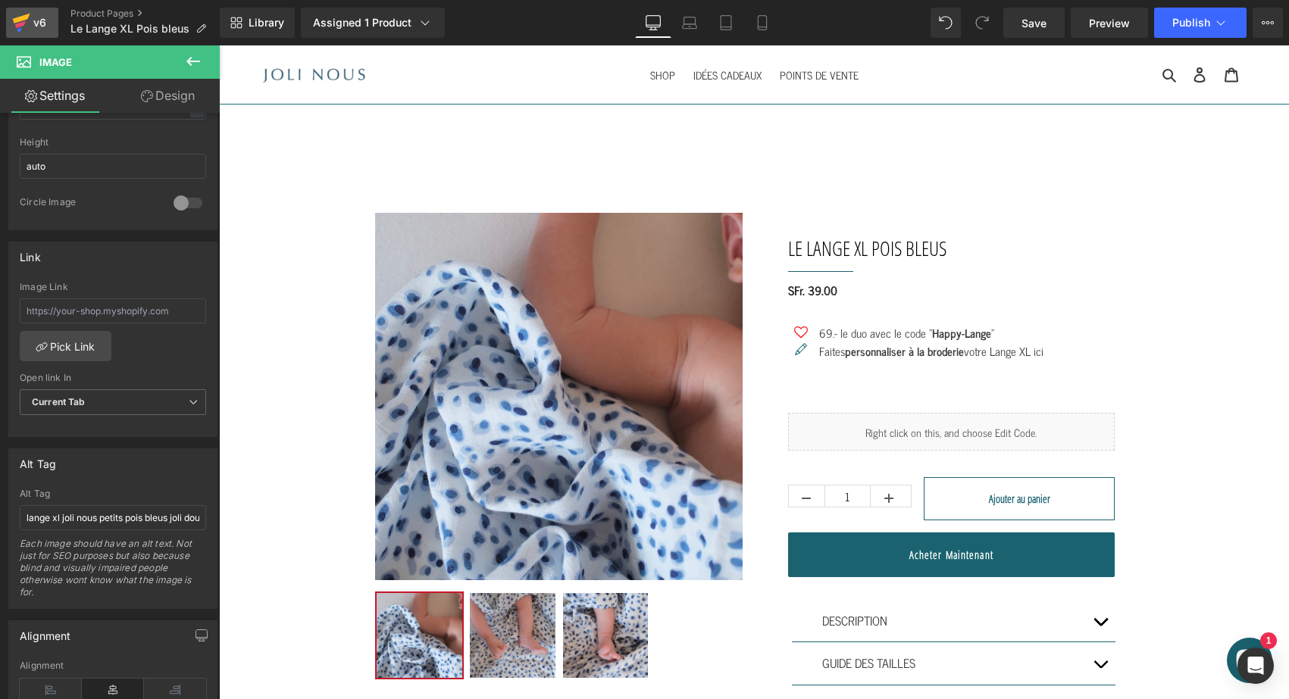
click at [30, 16] on icon at bounding box center [21, 23] width 18 height 38
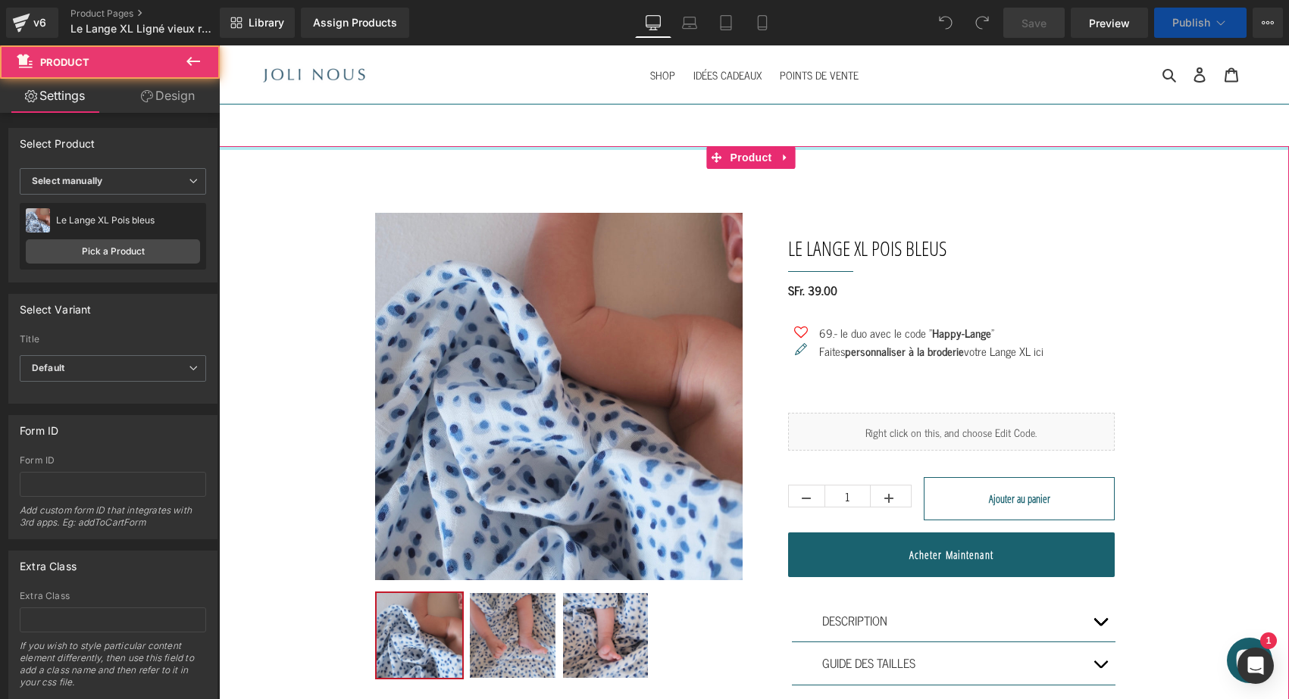
click at [239, 148] on div at bounding box center [754, 148] width 1070 height 4
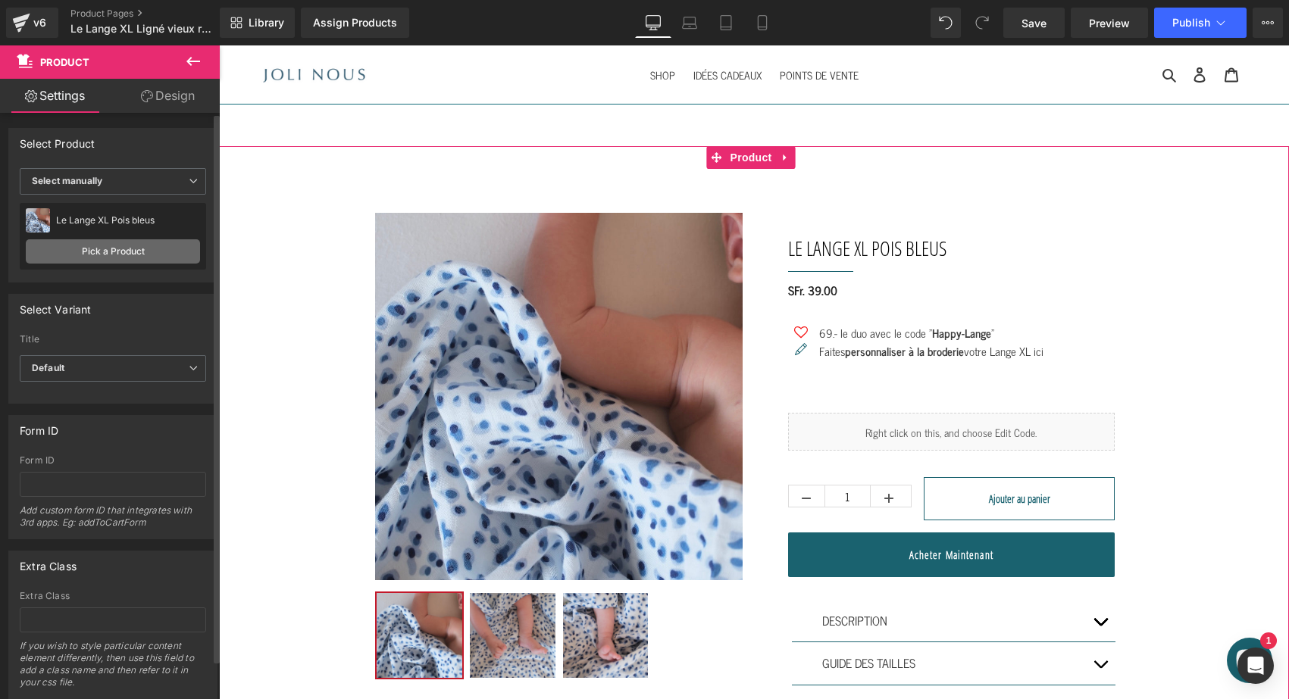
click at [113, 244] on link "Pick a Product" at bounding box center [113, 251] width 174 height 24
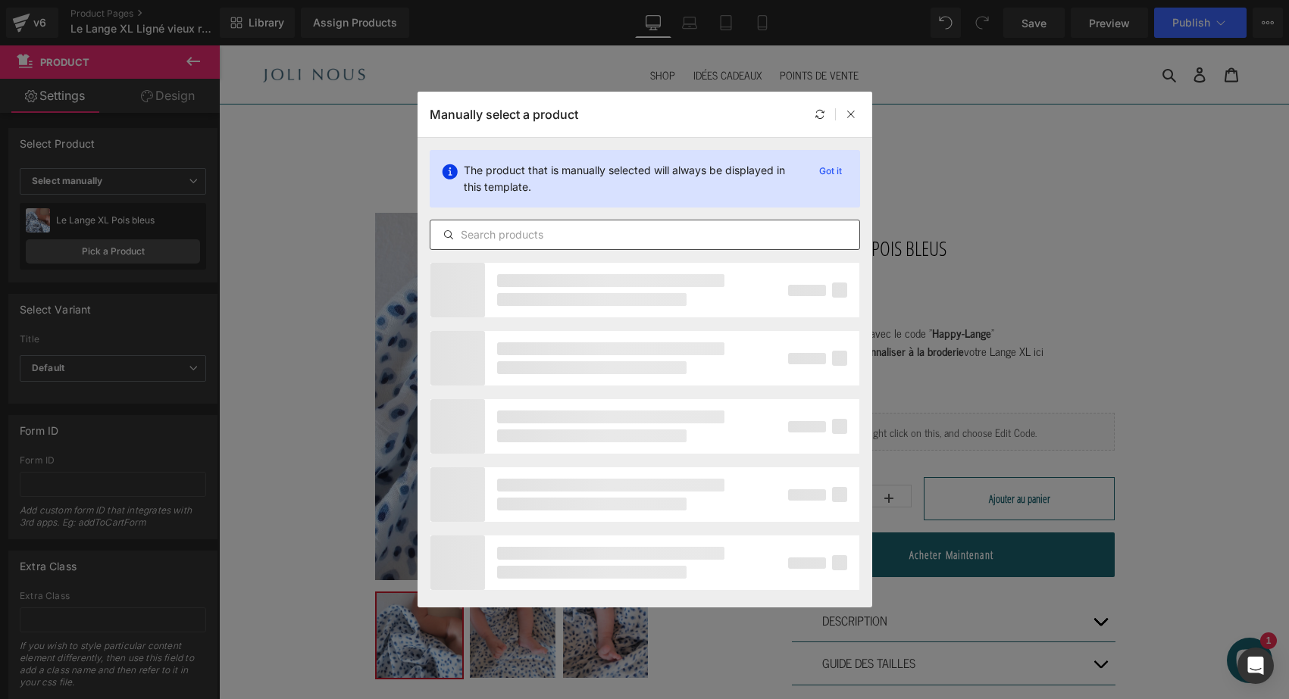
click at [480, 234] on input "text" at bounding box center [644, 235] width 429 height 18
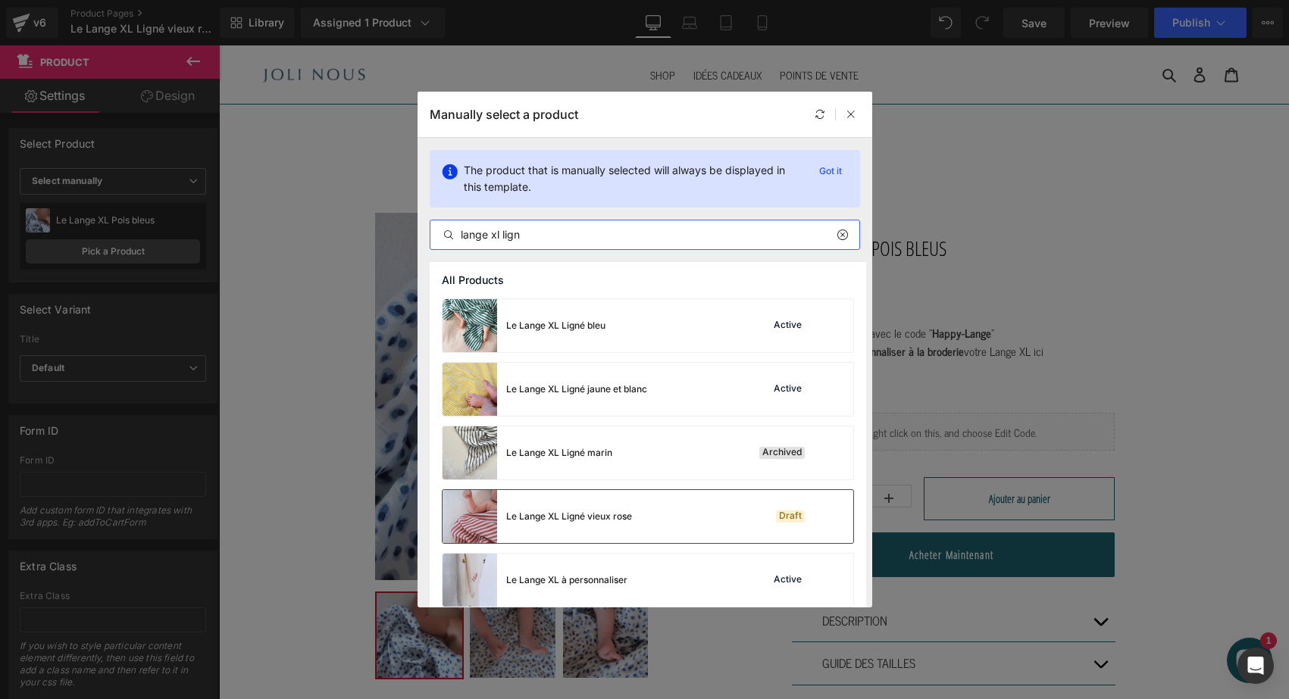
type input "lange xl lign"
click at [646, 510] on div "Le Lange XL Ligné vieux rose Draft" at bounding box center [647, 516] width 411 height 53
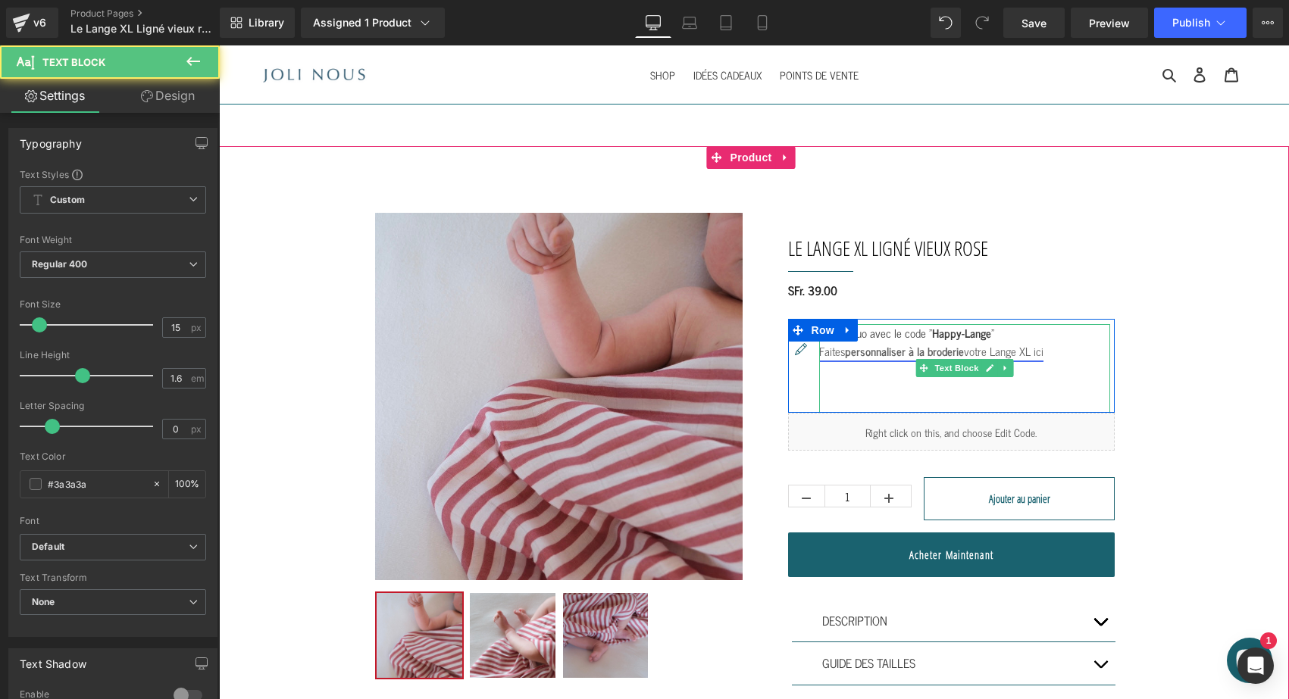
click at [968, 355] on link "Faites personnaliser à la broderie votre Lange XL ici" at bounding box center [931, 351] width 224 height 19
click at [986, 365] on icon at bounding box center [990, 368] width 8 height 9
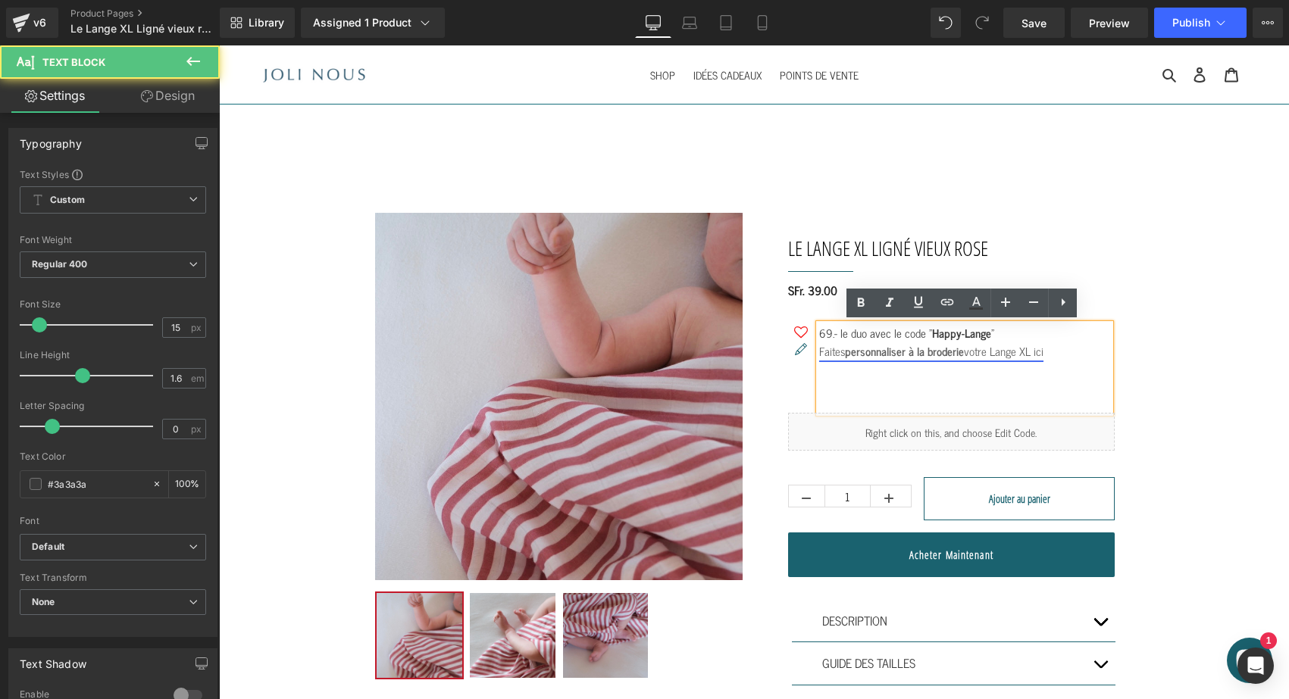
click at [981, 347] on link "Faites personnaliser à la broderie votre Lange XL ici" at bounding box center [931, 351] width 224 height 19
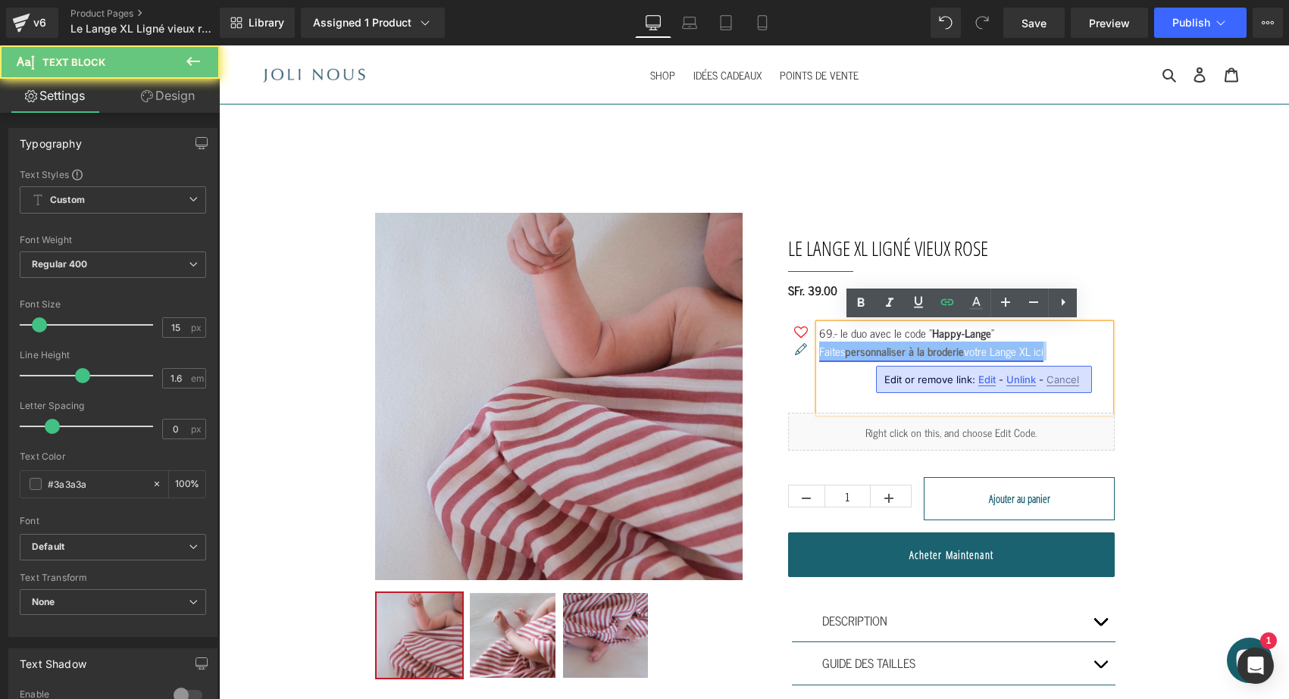
click at [981, 347] on link "Faites personnaliser à la broderie votre Lange XL ici" at bounding box center [931, 351] width 224 height 19
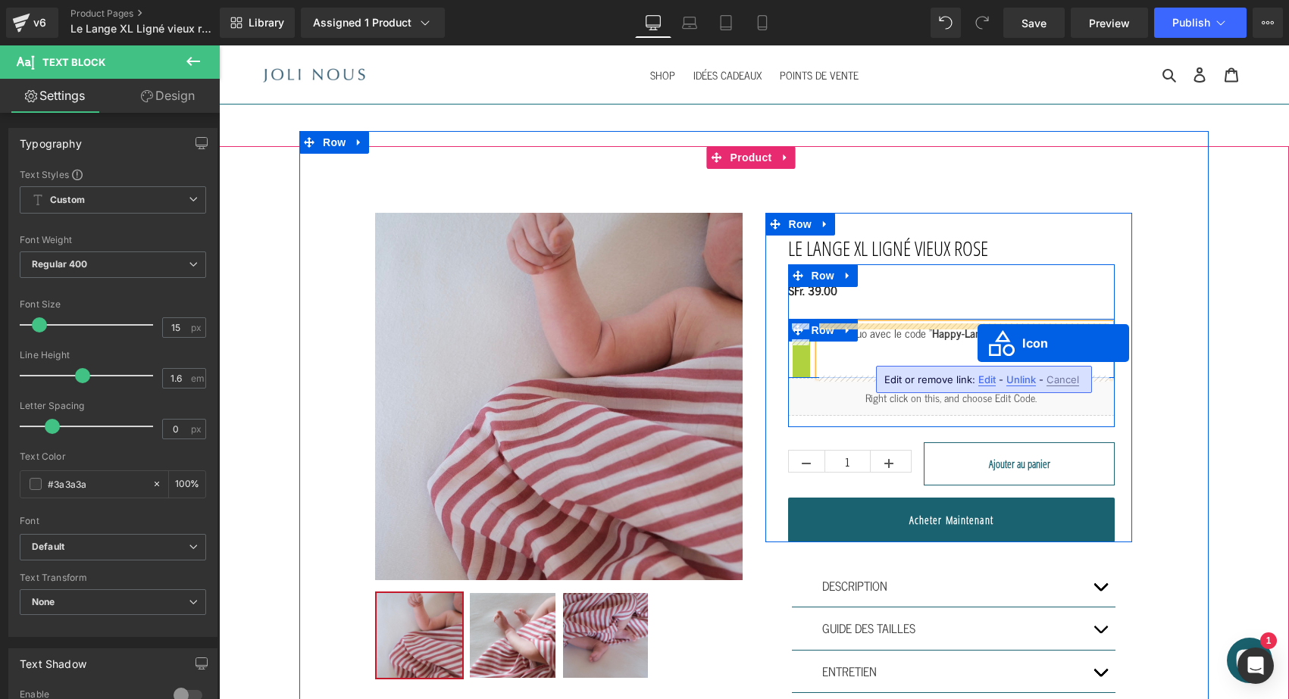
drag, startPoint x: 782, startPoint y: 349, endPoint x: 977, endPoint y: 343, distance: 195.5
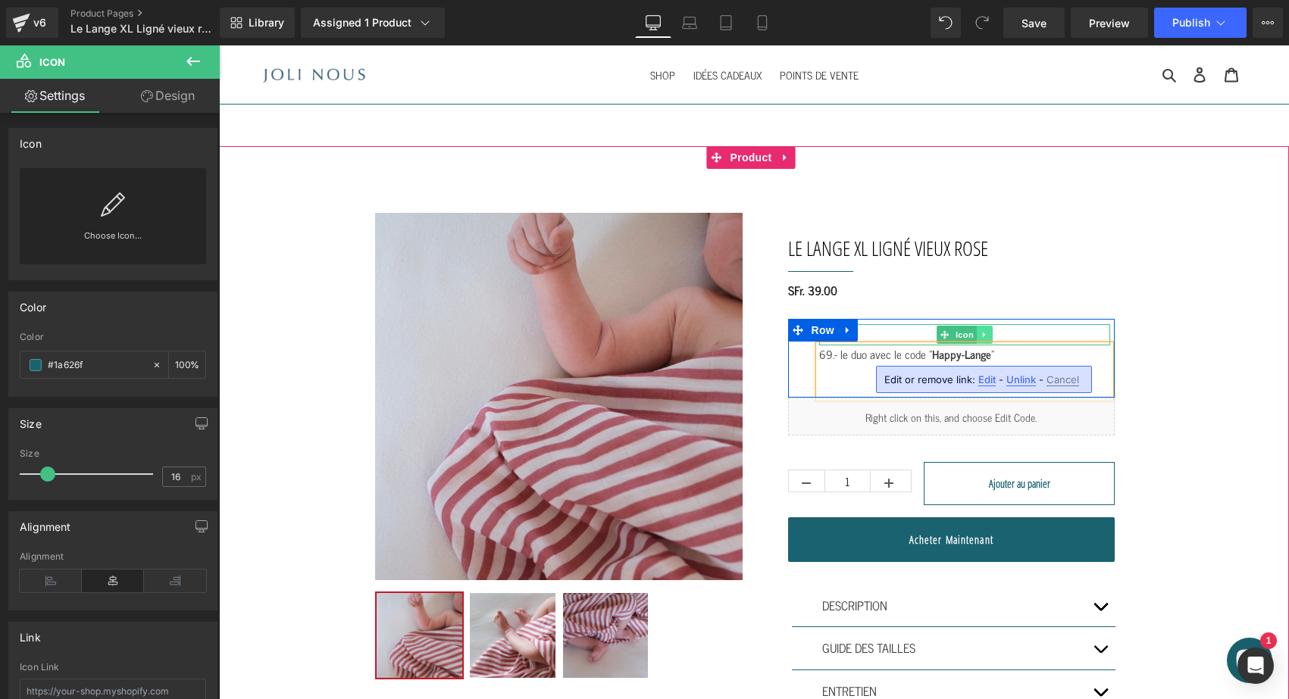
click at [983, 333] on icon at bounding box center [984, 334] width 2 height 5
click at [988, 333] on icon at bounding box center [992, 334] width 8 height 9
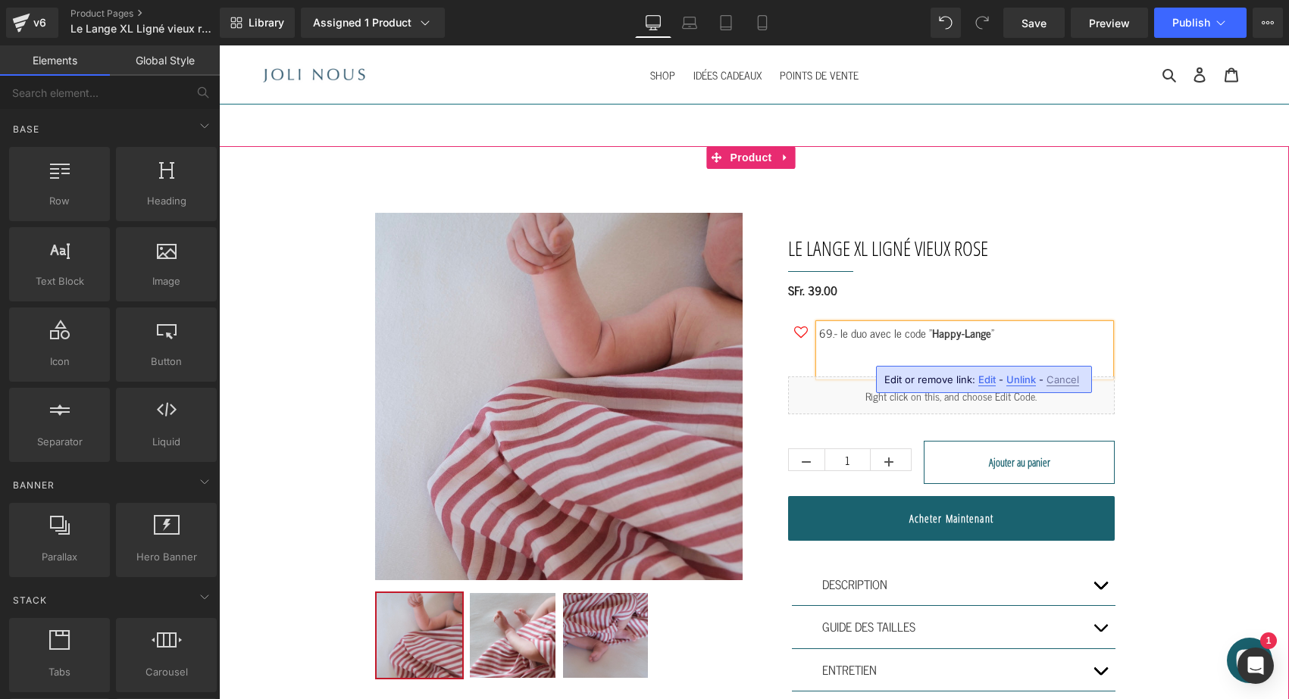
click at [867, 355] on p at bounding box center [964, 351] width 291 height 18
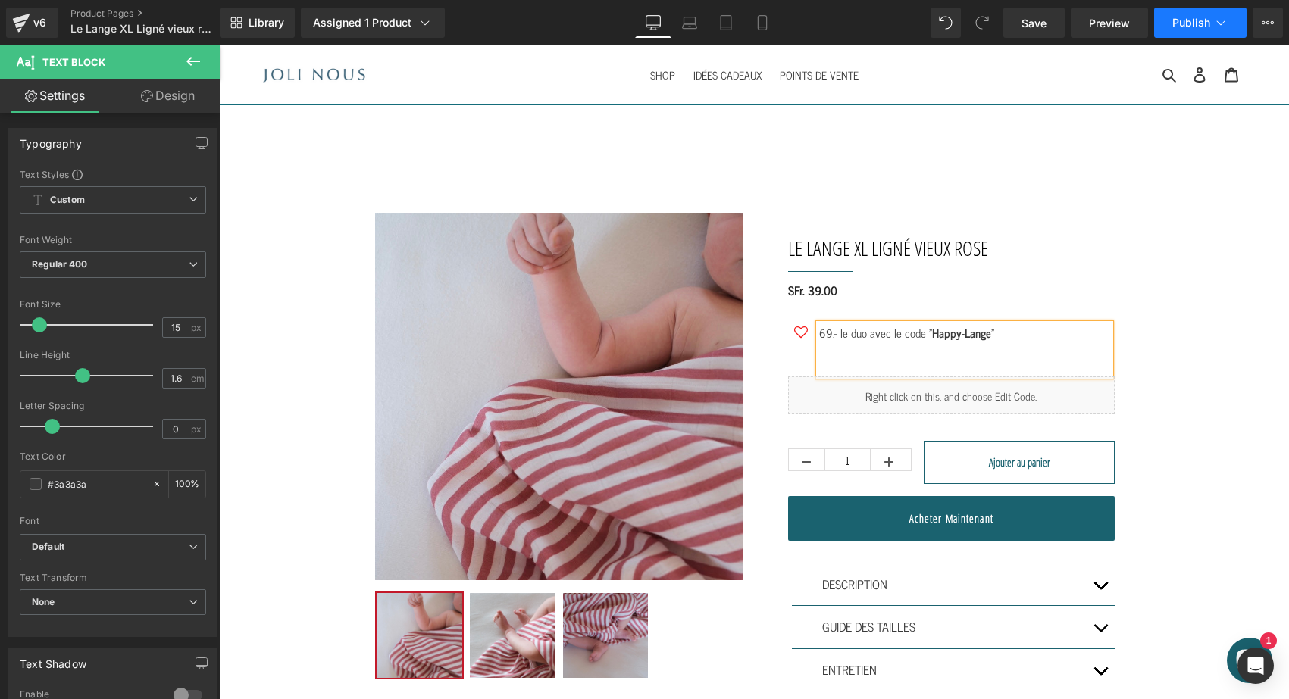
click at [1178, 30] on button "Publish" at bounding box center [1200, 23] width 92 height 30
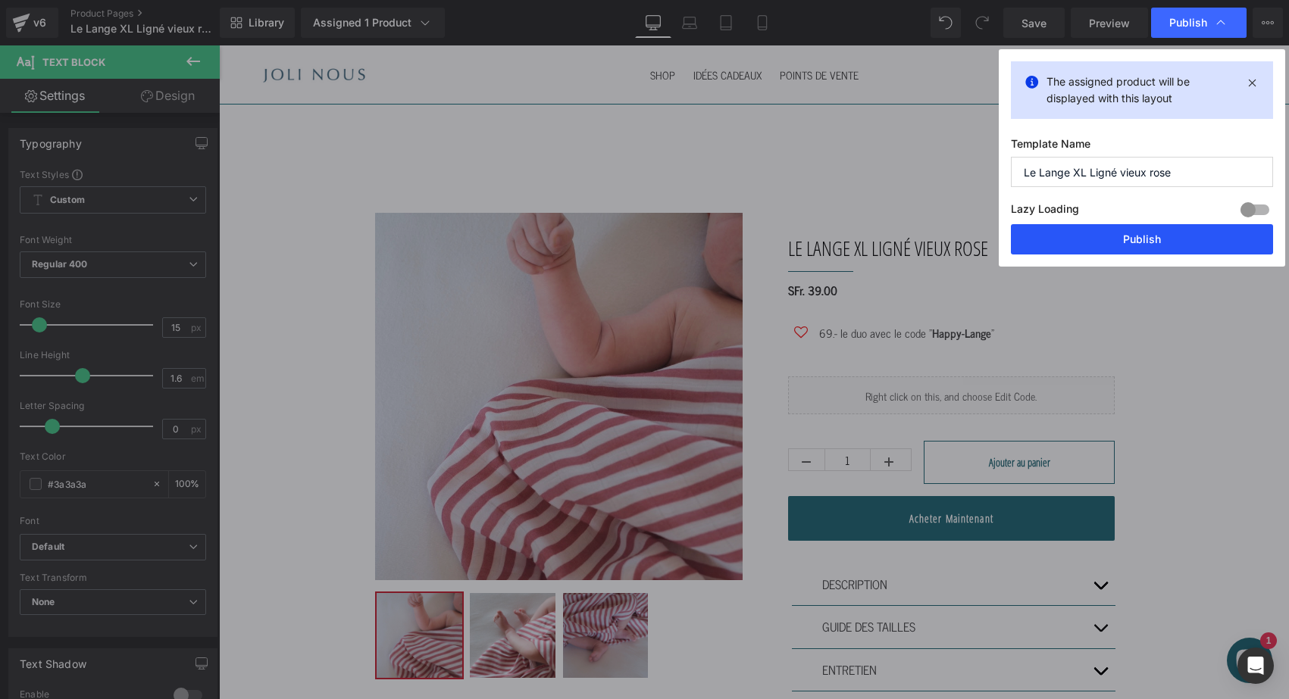
click at [1067, 242] on button "Publish" at bounding box center [1142, 239] width 262 height 30
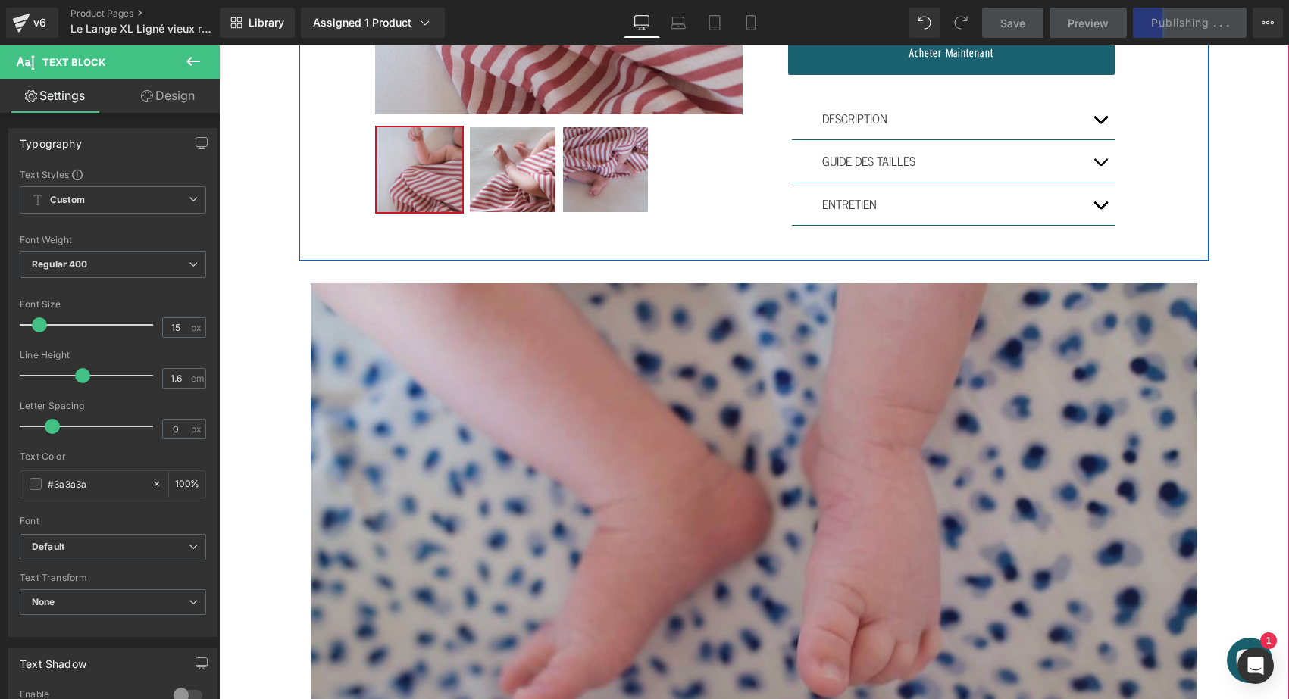
scroll to position [499, 0]
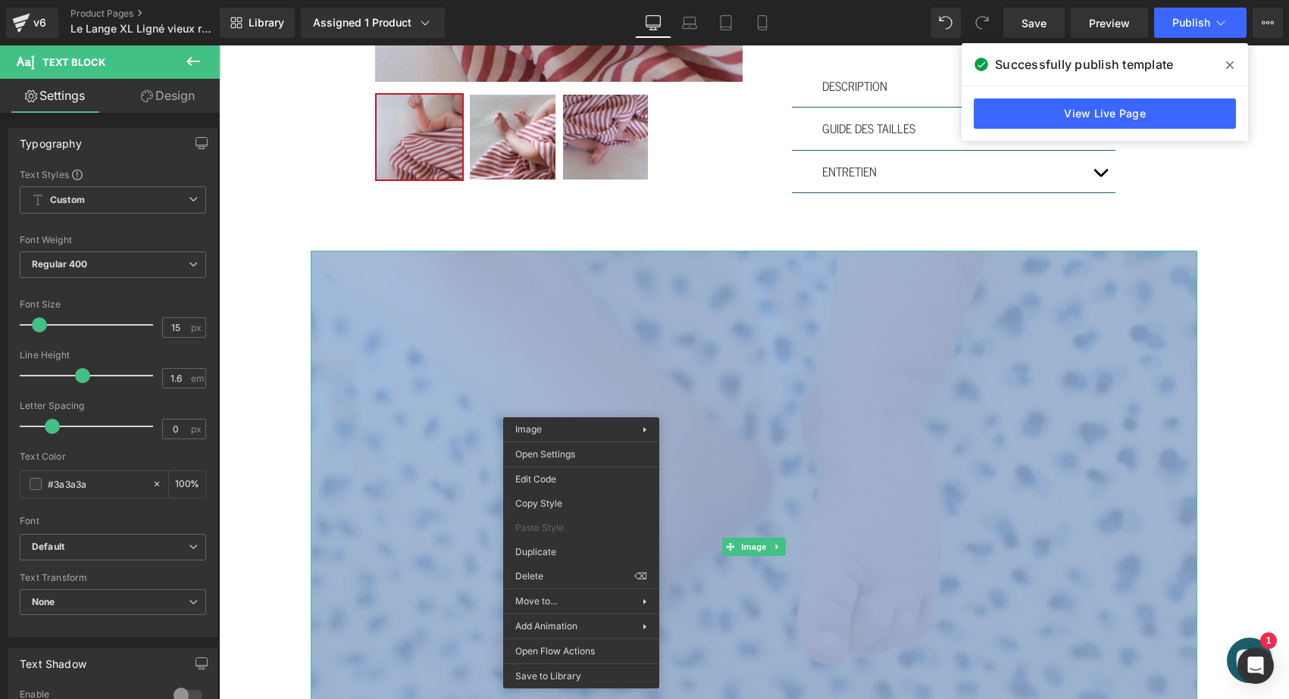
click at [397, 379] on img at bounding box center [754, 546] width 886 height 591
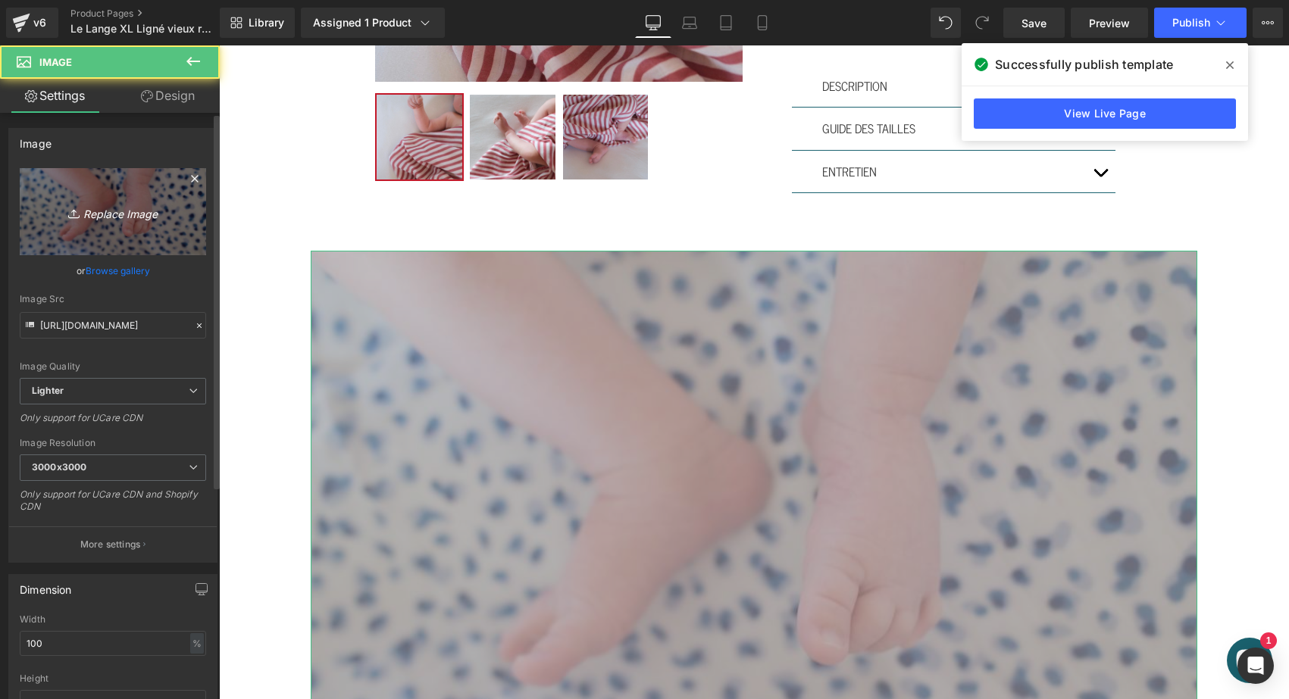
click at [125, 238] on link "Replace Image" at bounding box center [113, 211] width 186 height 87
type input "C:\fakepath\lange-xl-ligné-vieux-rose-joli-nous-doux-confortable-cocoon-élég…"
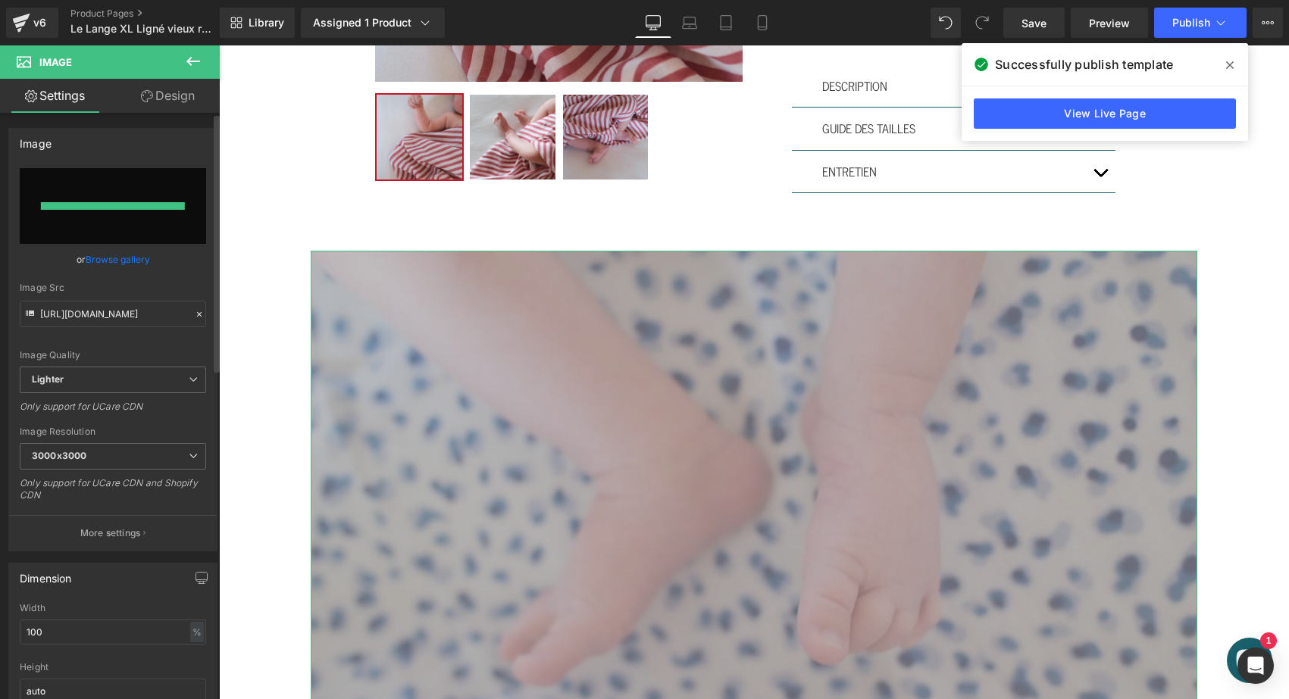
type input "https://ucarecdn.com/9a0f7175-fef5-42a9-a77e-4768f9b4ddd5/-/format/auto/-/previ…"
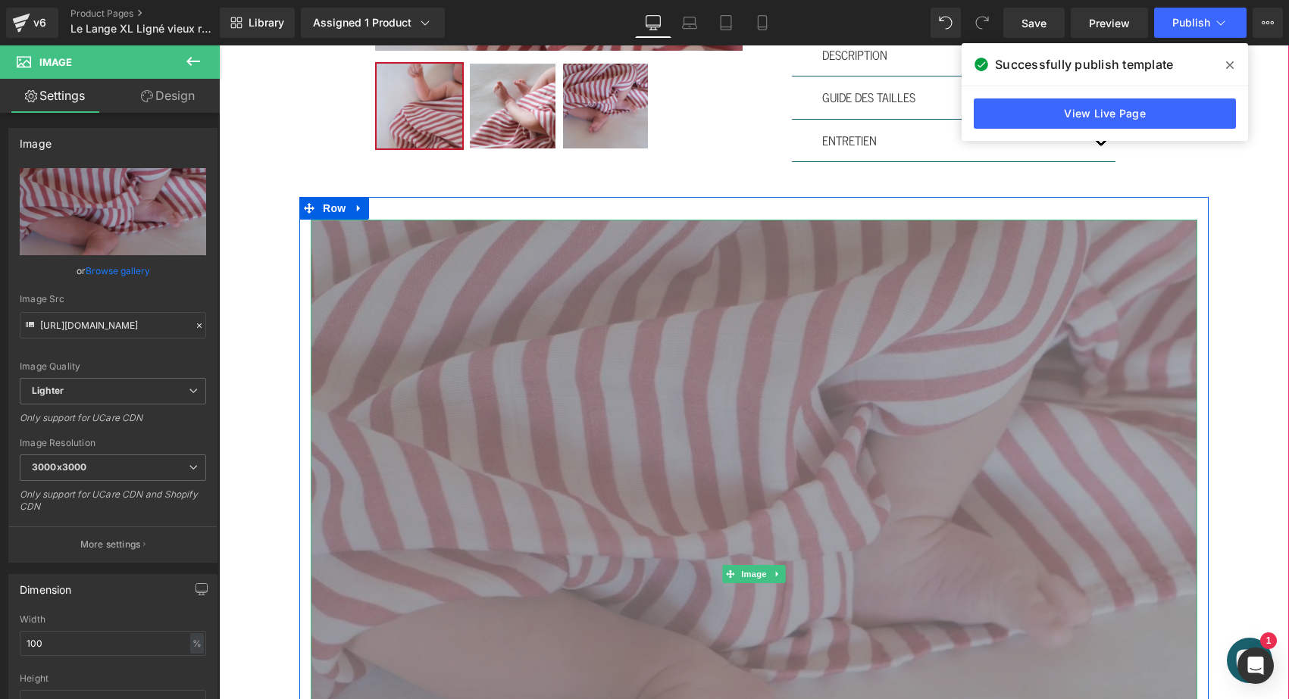
scroll to position [633, 0]
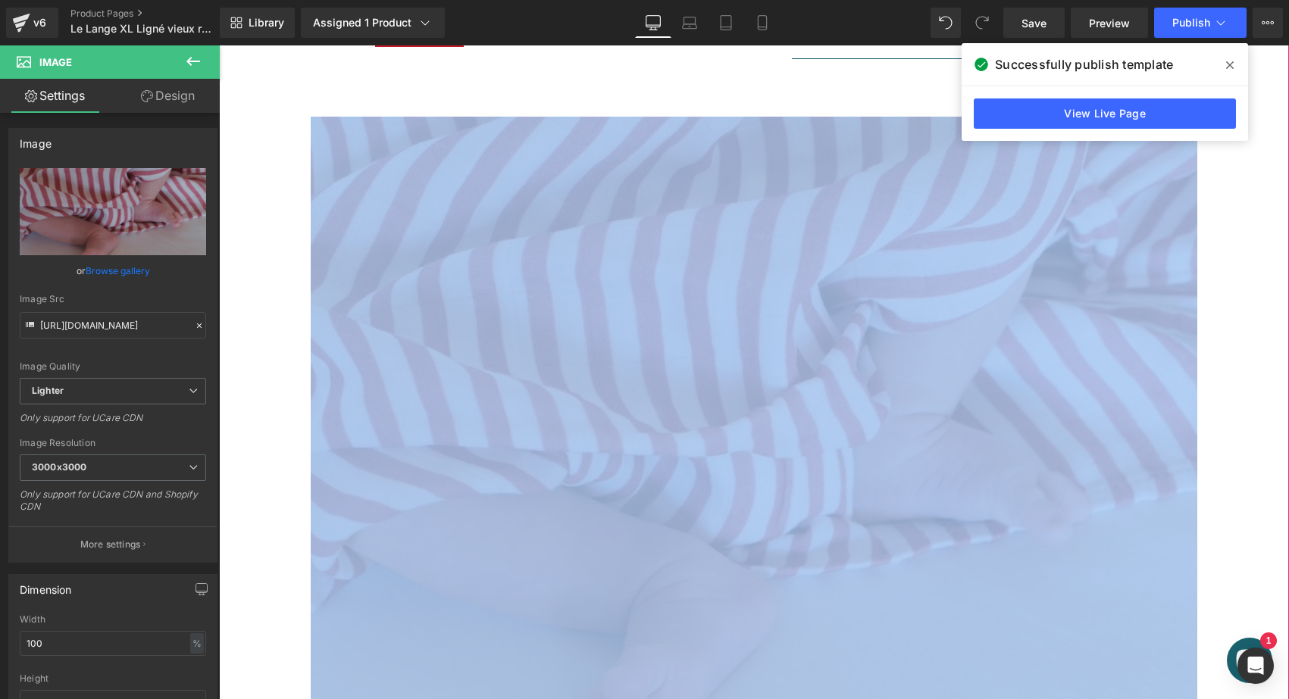
click at [259, 361] on div "Sale Off (P) Image ‹ ›" at bounding box center [754, 506] width 1070 height 1984
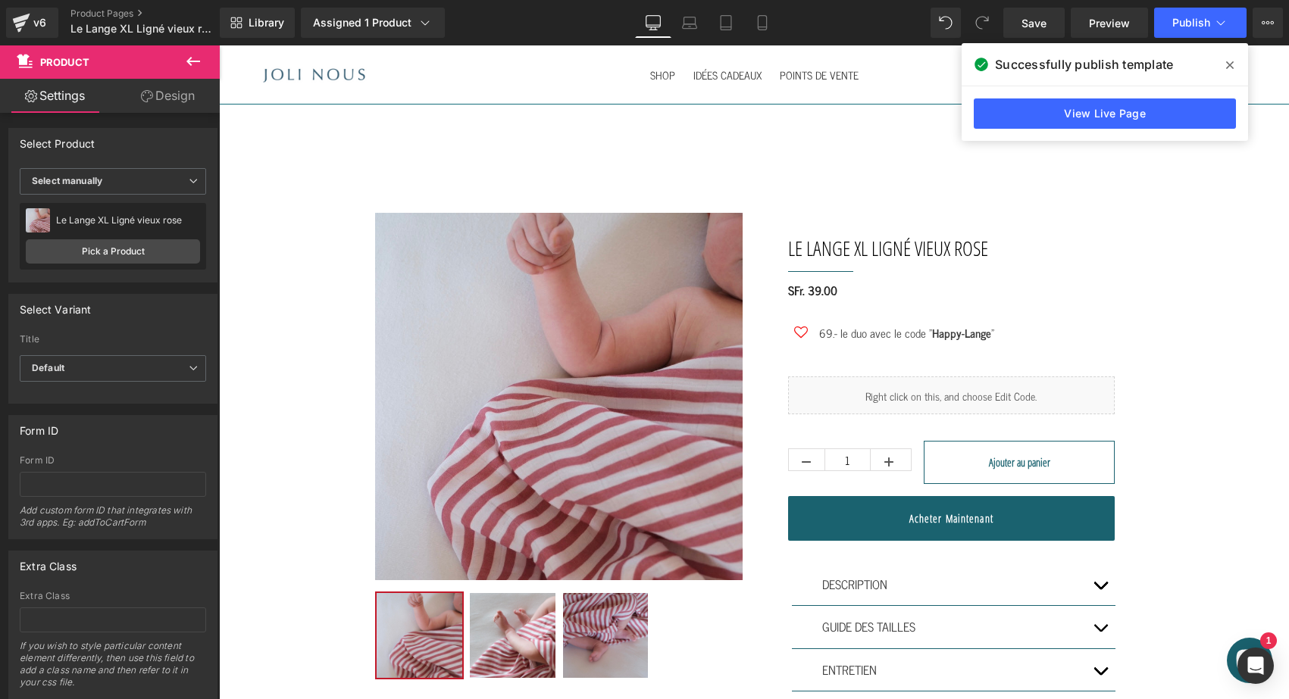
scroll to position [0, 0]
click at [1180, 23] on span "Publish" at bounding box center [1191, 23] width 38 height 12
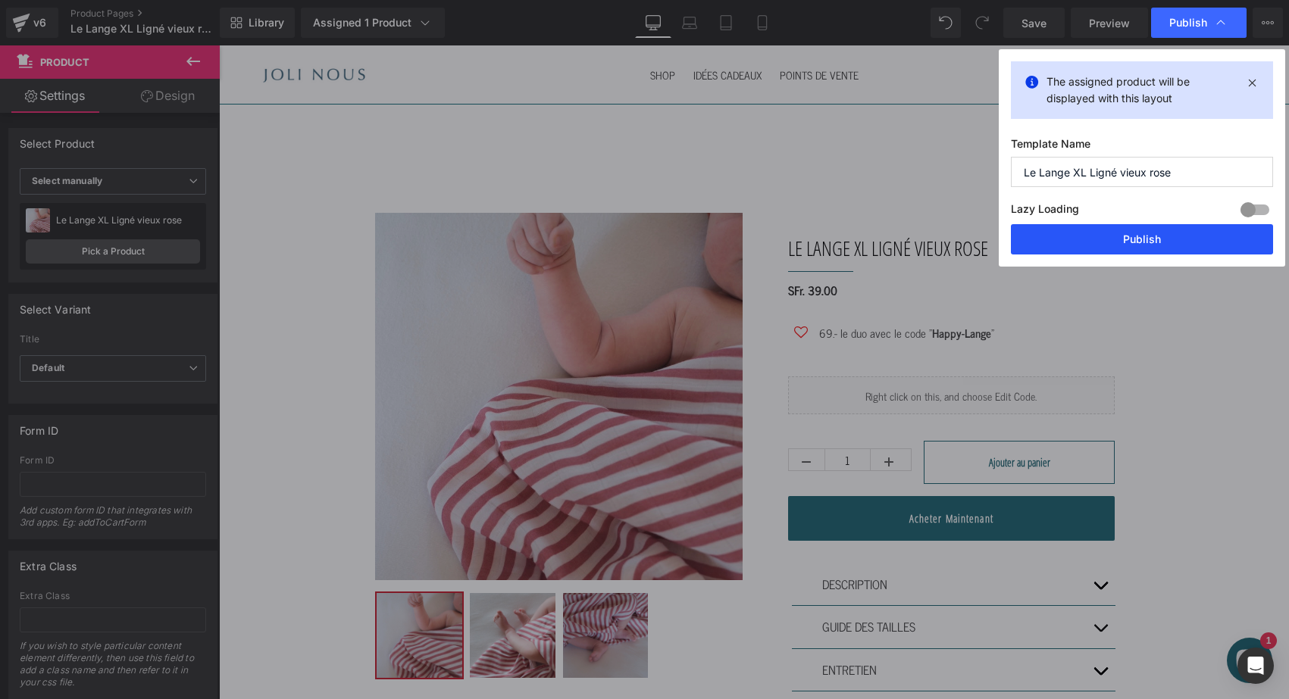
click at [1120, 239] on button "Publish" at bounding box center [1142, 239] width 262 height 30
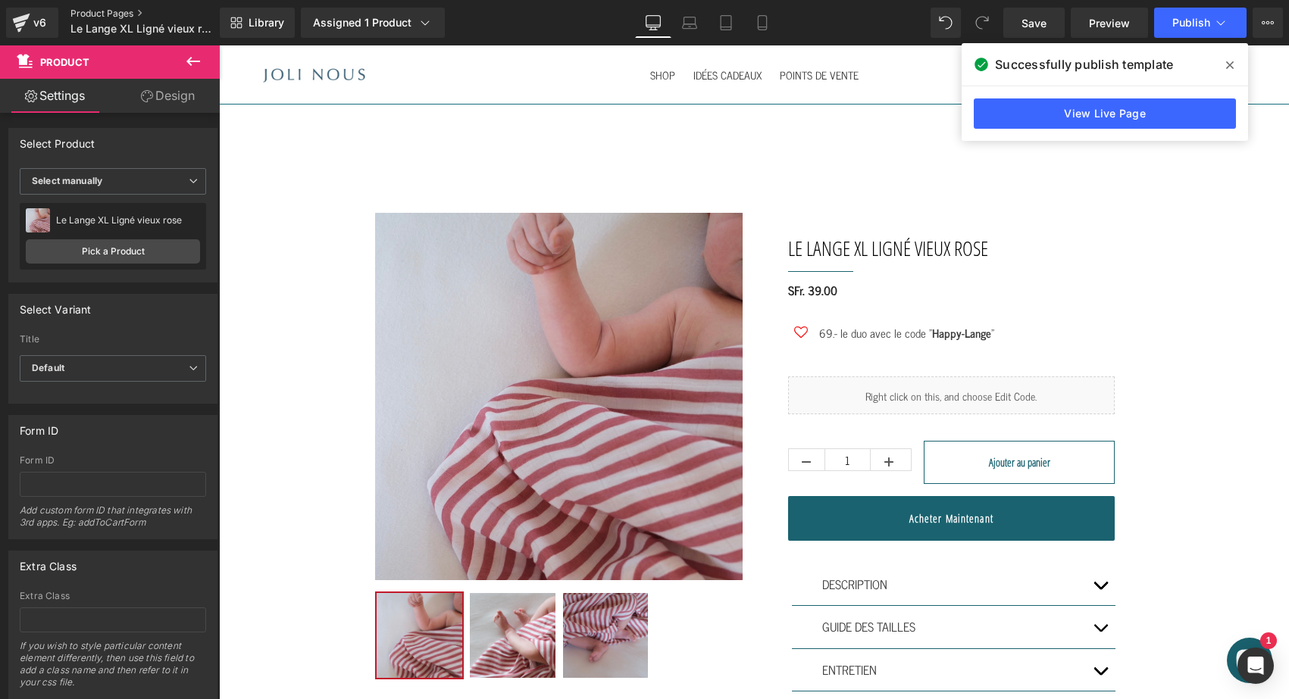
click at [80, 11] on link "Product Pages" at bounding box center [156, 14] width 172 height 12
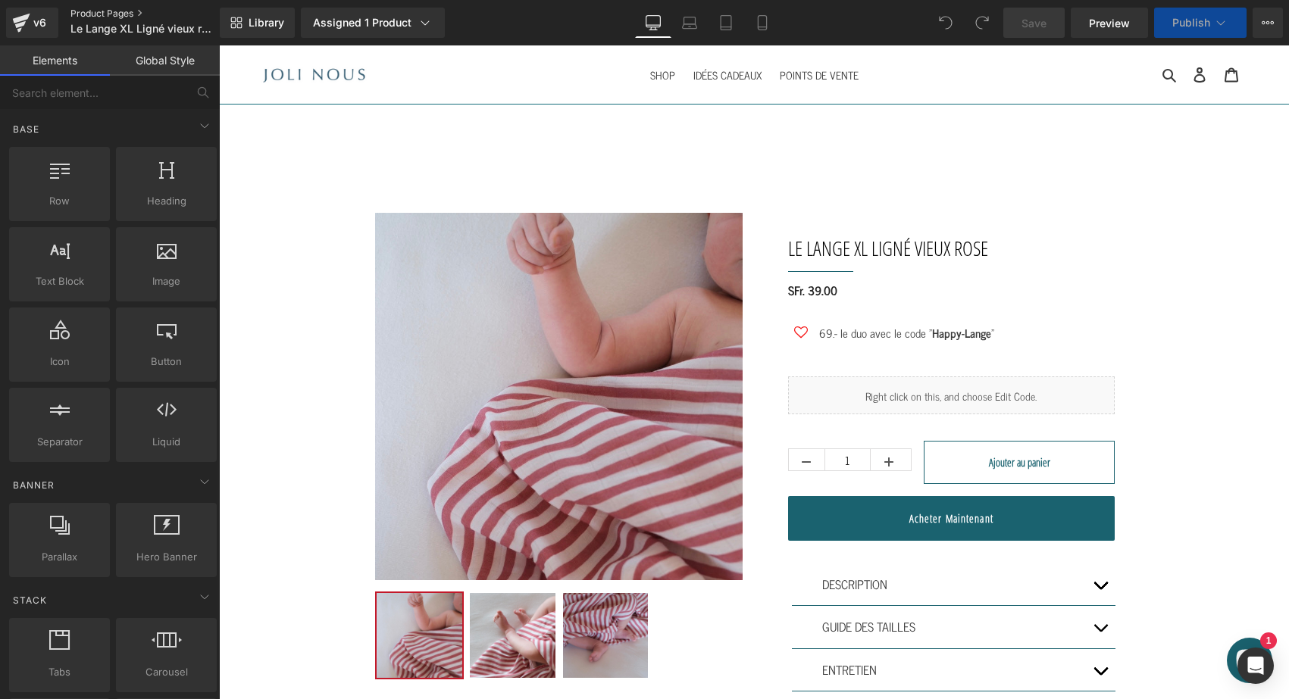
click at [74, 15] on link "Product Pages" at bounding box center [156, 14] width 172 height 12
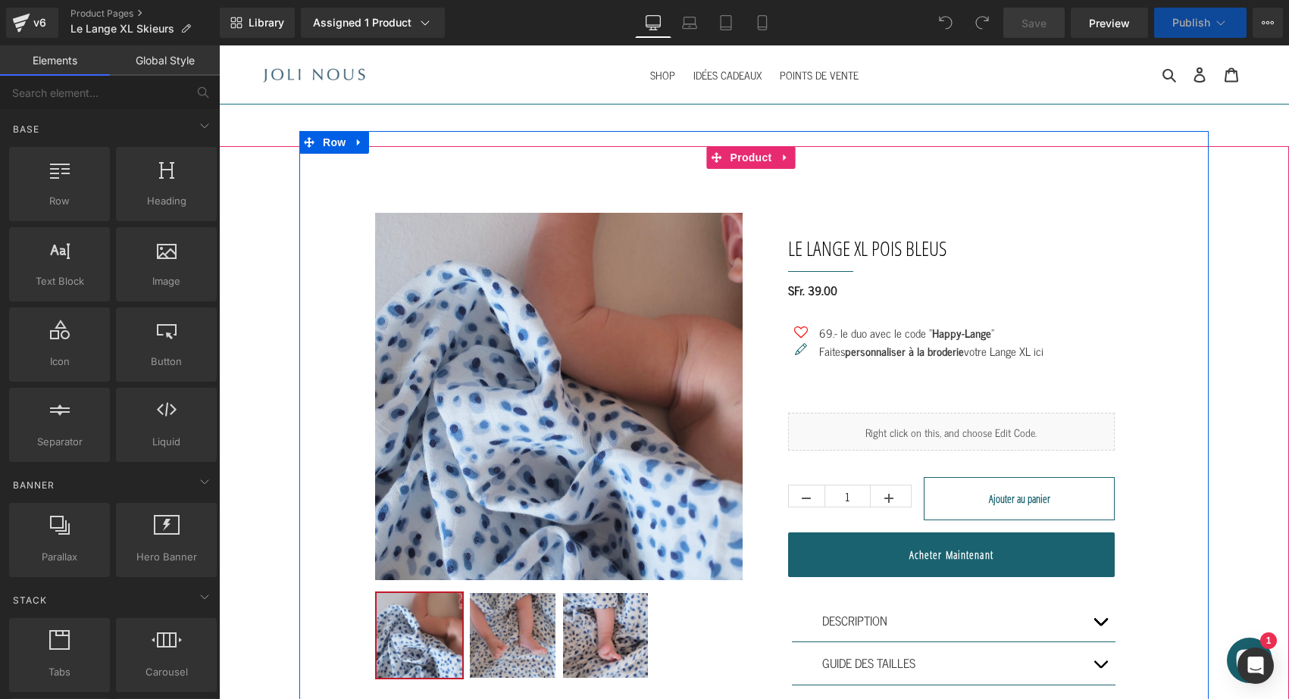
click at [320, 349] on div "Sale Off (P) Image ‹ › (P) Image List Le Lange XL Pois bleus (P) Title Separato…" at bounding box center [753, 447] width 909 height 632
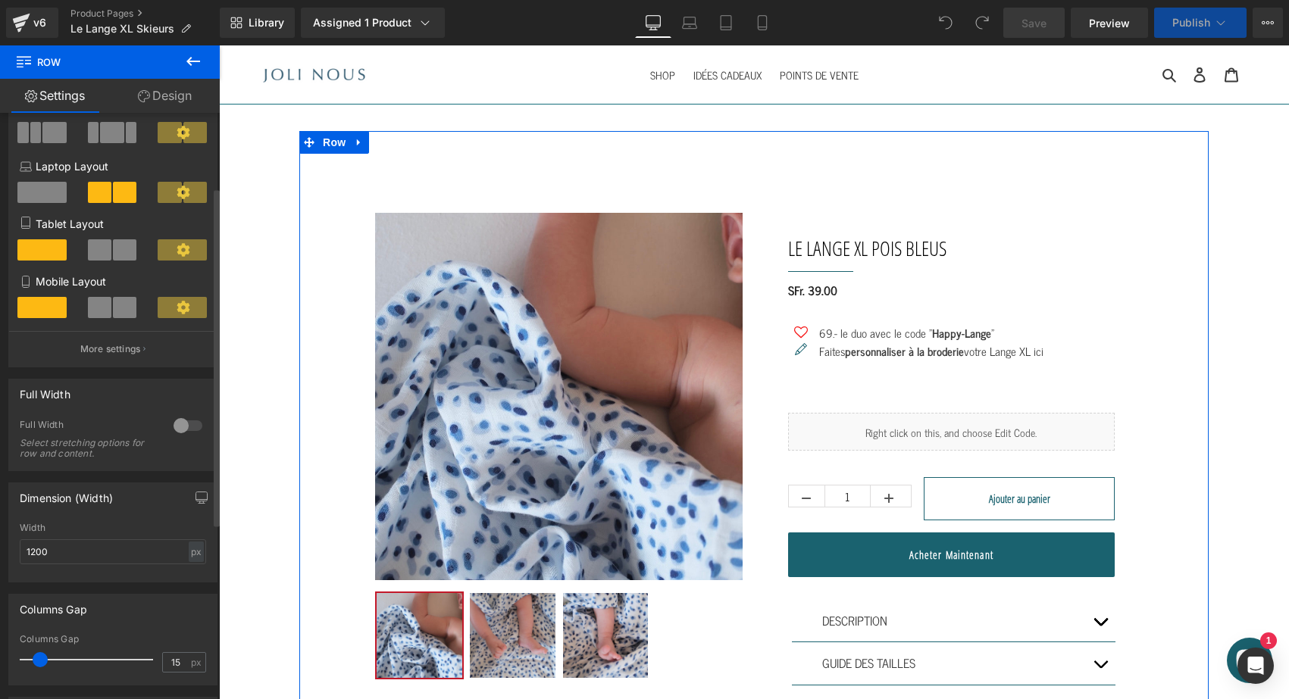
scroll to position [194, 0]
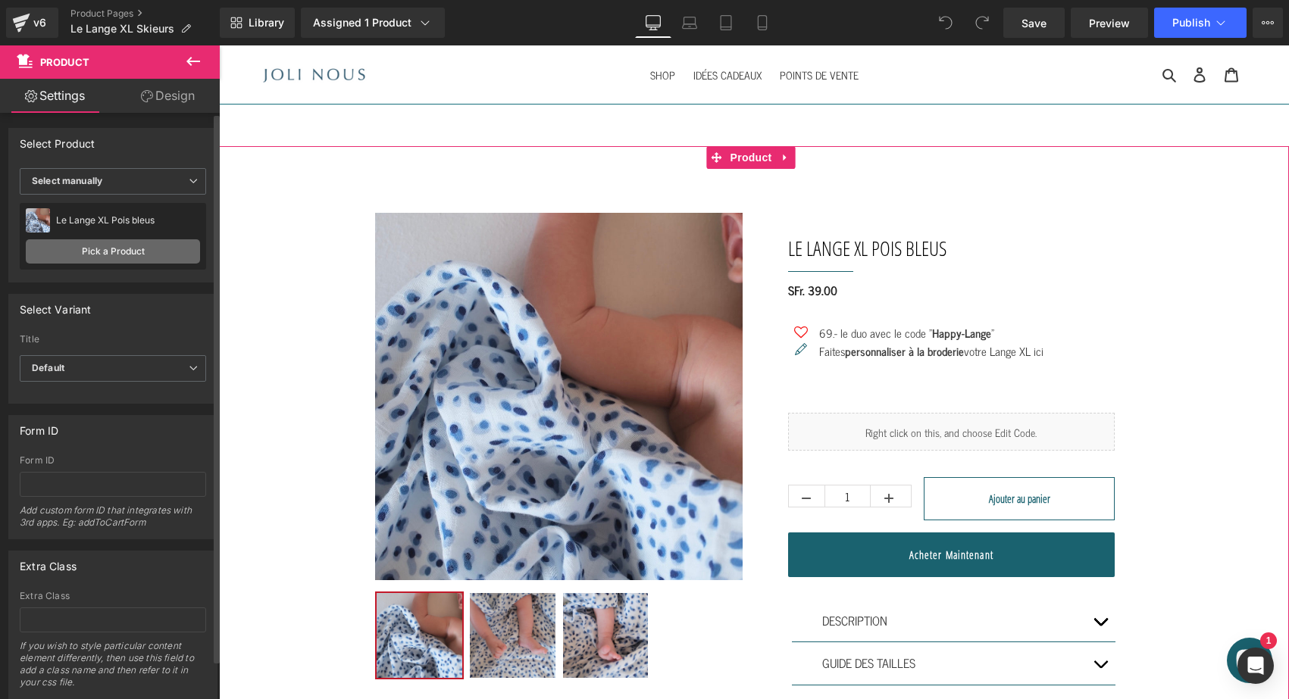
click at [157, 250] on link "Pick a Product" at bounding box center [113, 251] width 174 height 24
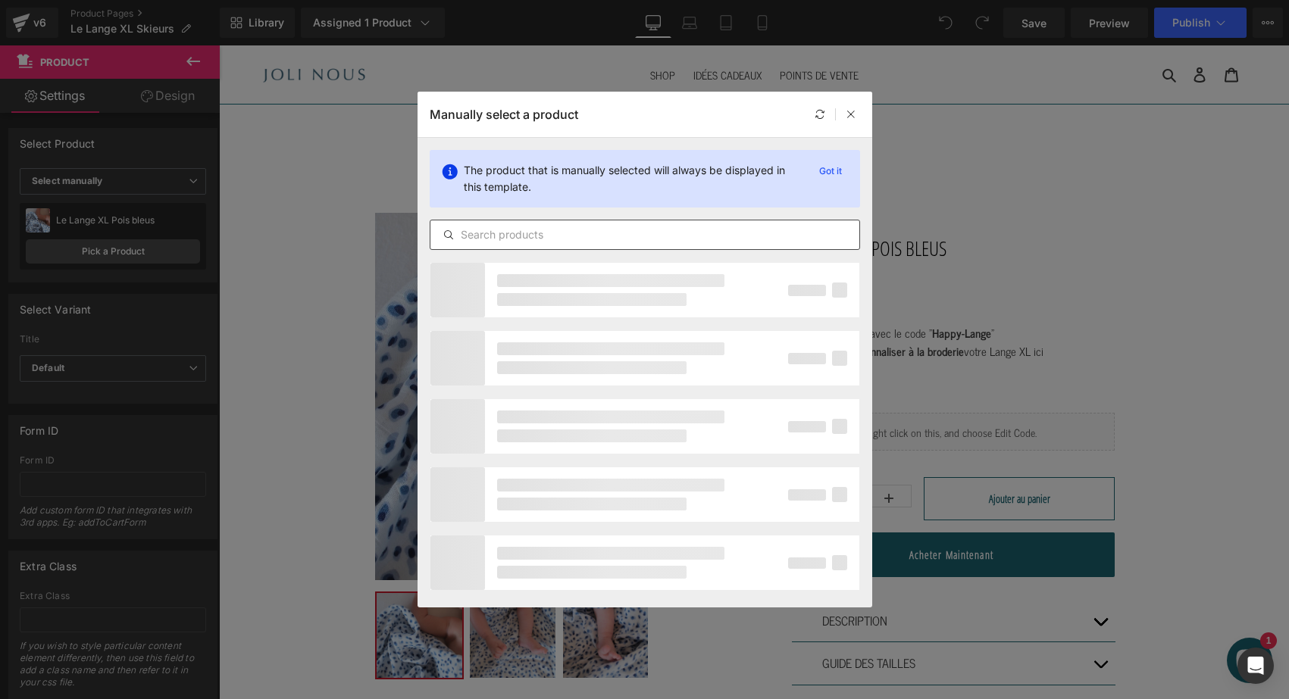
click at [527, 220] on div at bounding box center [645, 235] width 430 height 30
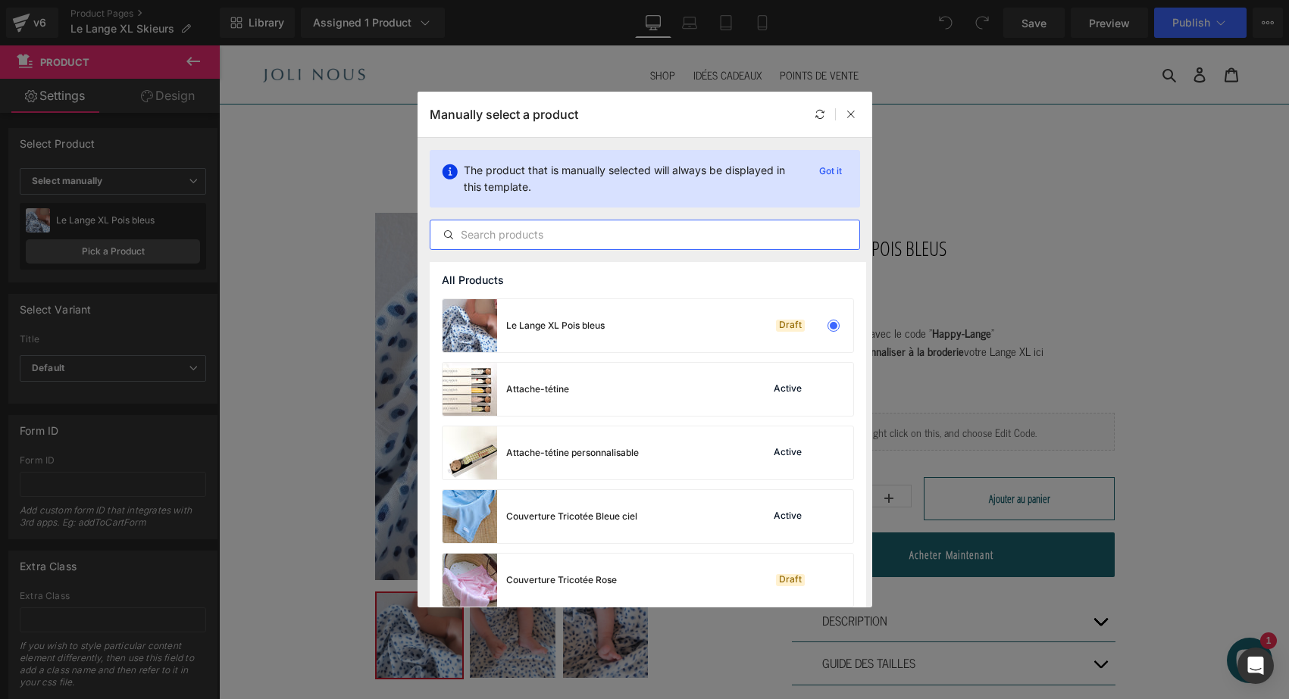
click at [508, 234] on input "text" at bounding box center [644, 235] width 429 height 18
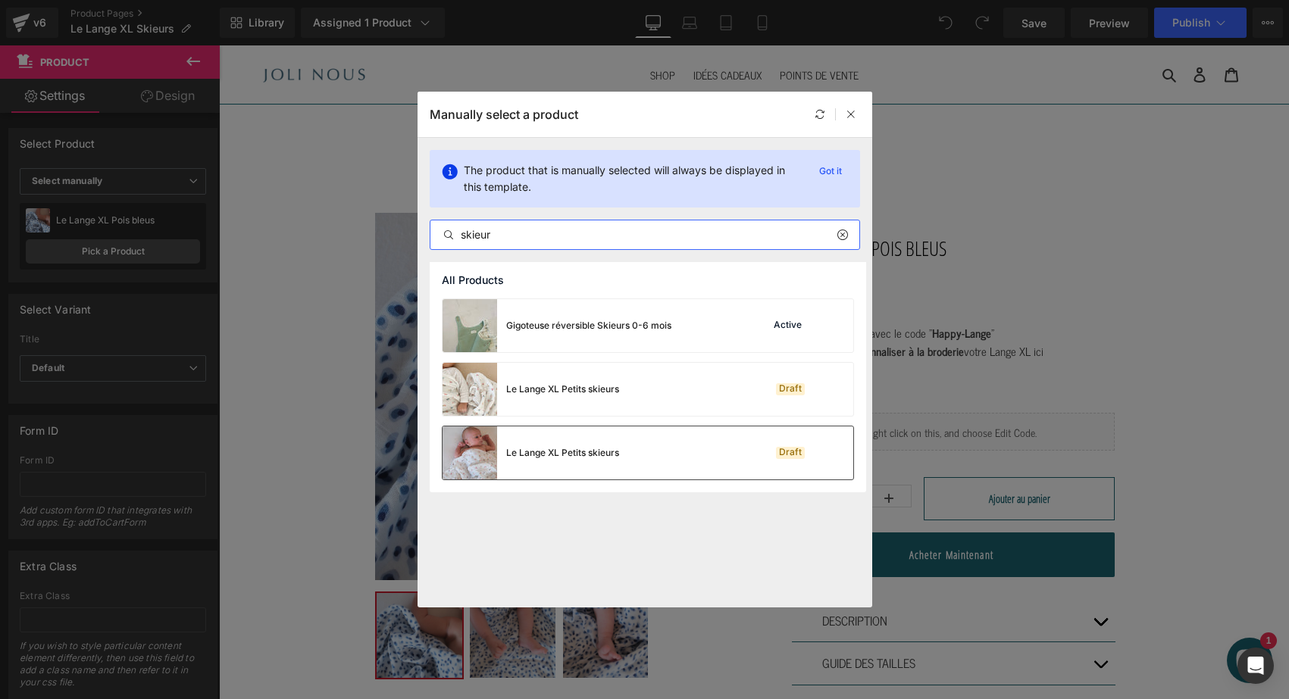
type input "skieur"
click at [638, 433] on div "Le Lange XL Petits skieurs Draft" at bounding box center [647, 453] width 411 height 53
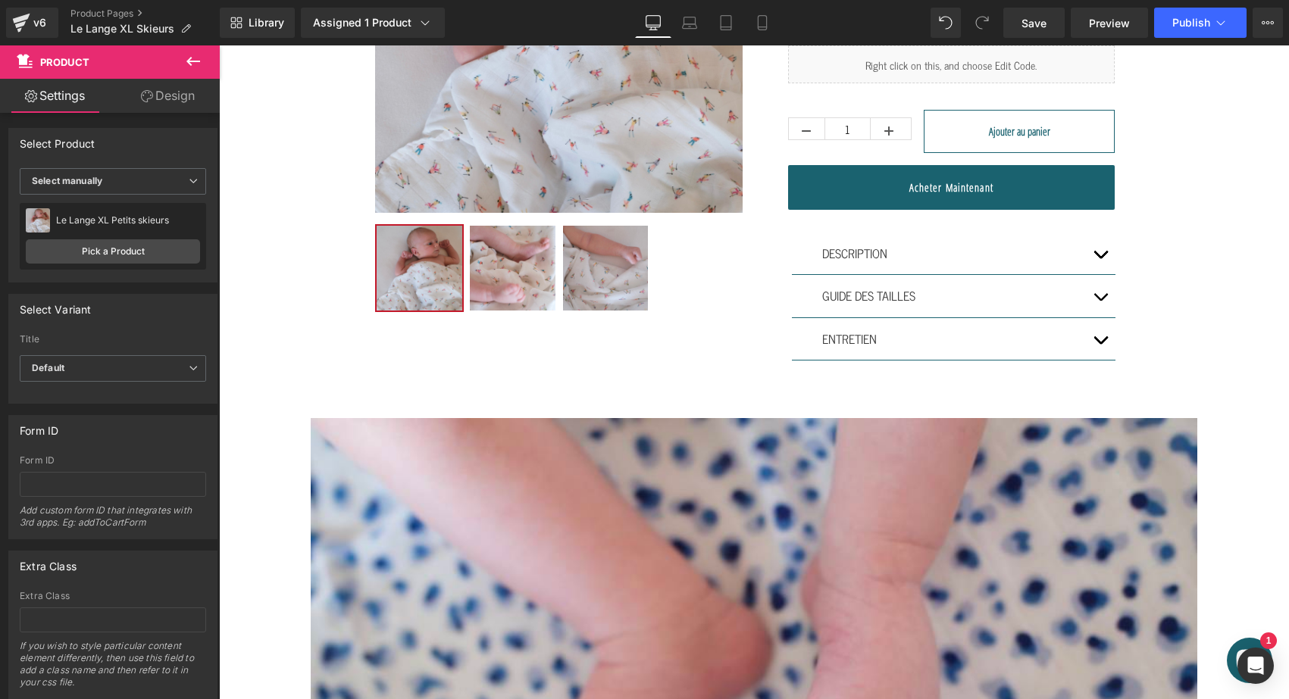
scroll to position [370, 0]
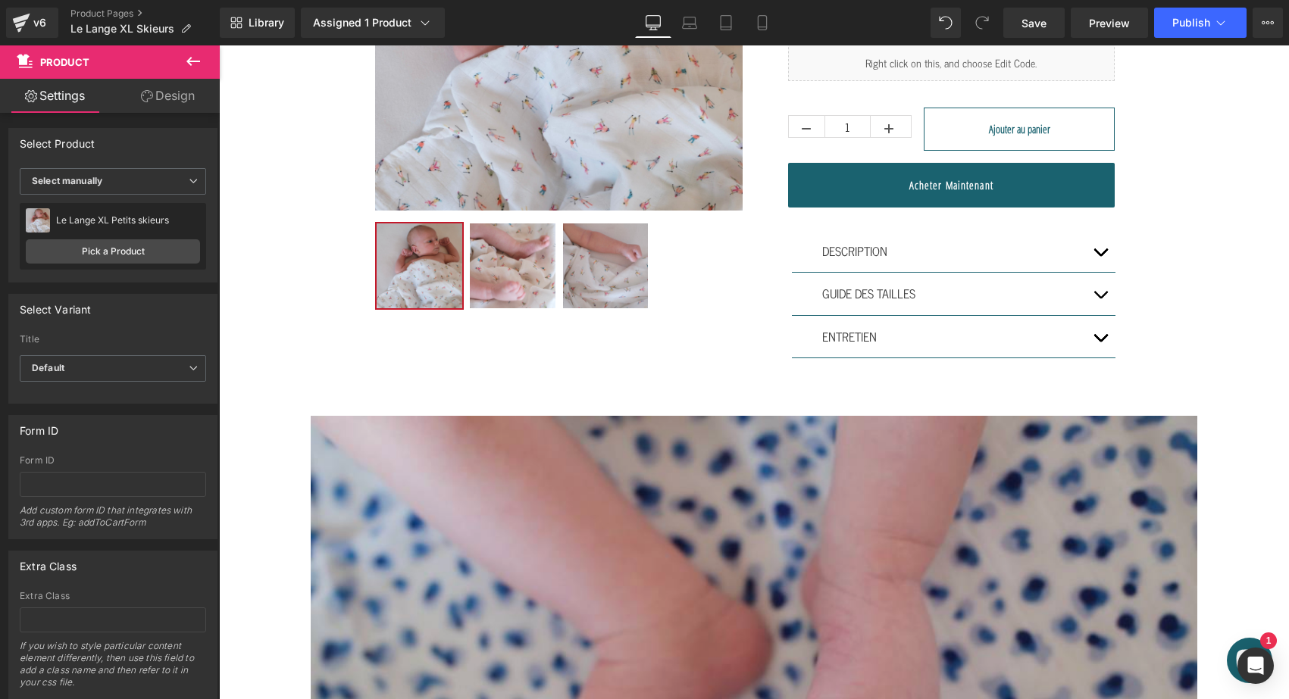
click at [616, 515] on img at bounding box center [754, 711] width 886 height 591
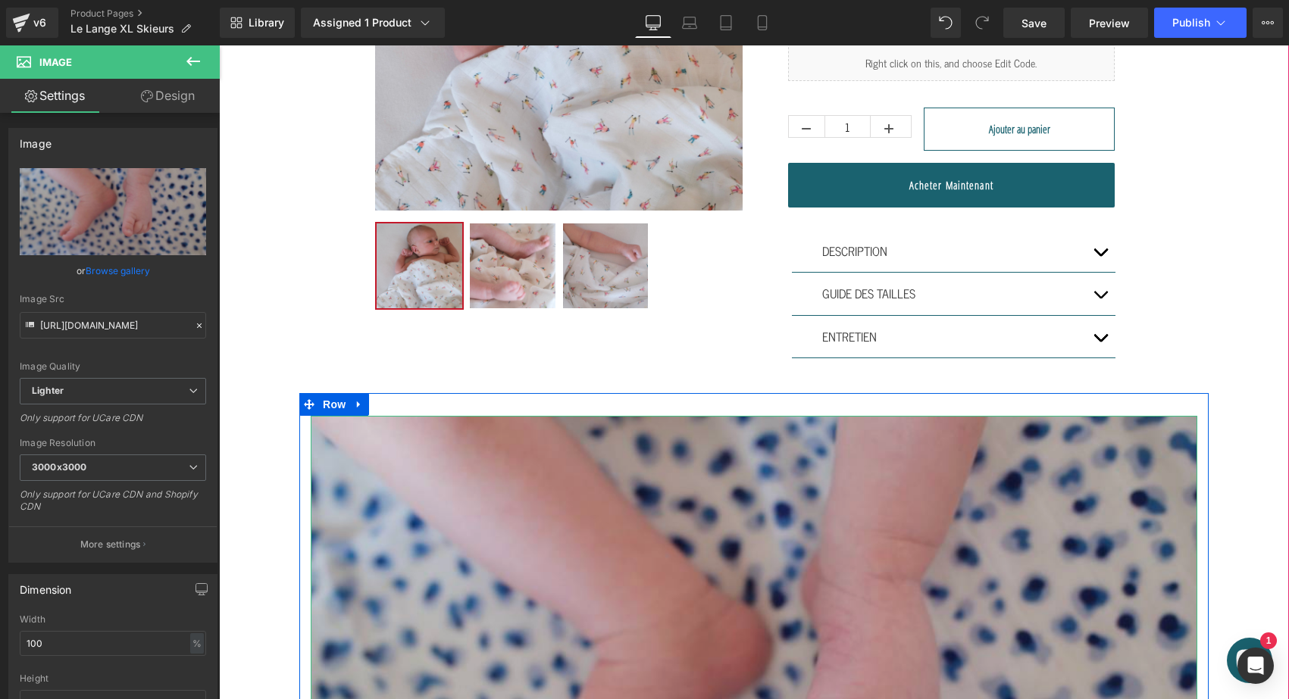
click at [540, 493] on img at bounding box center [754, 711] width 886 height 591
click at [430, 520] on img at bounding box center [754, 711] width 886 height 591
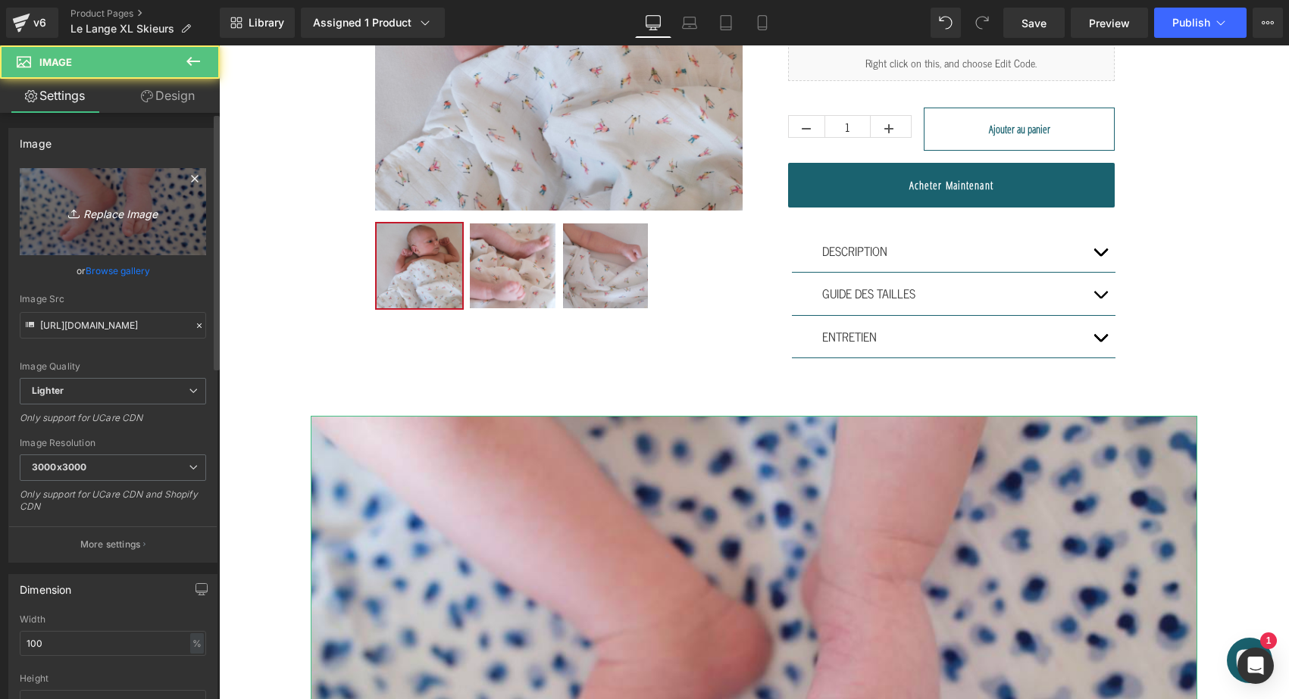
click at [156, 205] on icon "Replace Image" at bounding box center [112, 211] width 121 height 19
type input "C:\fakepath\DSCF7448.jpg"
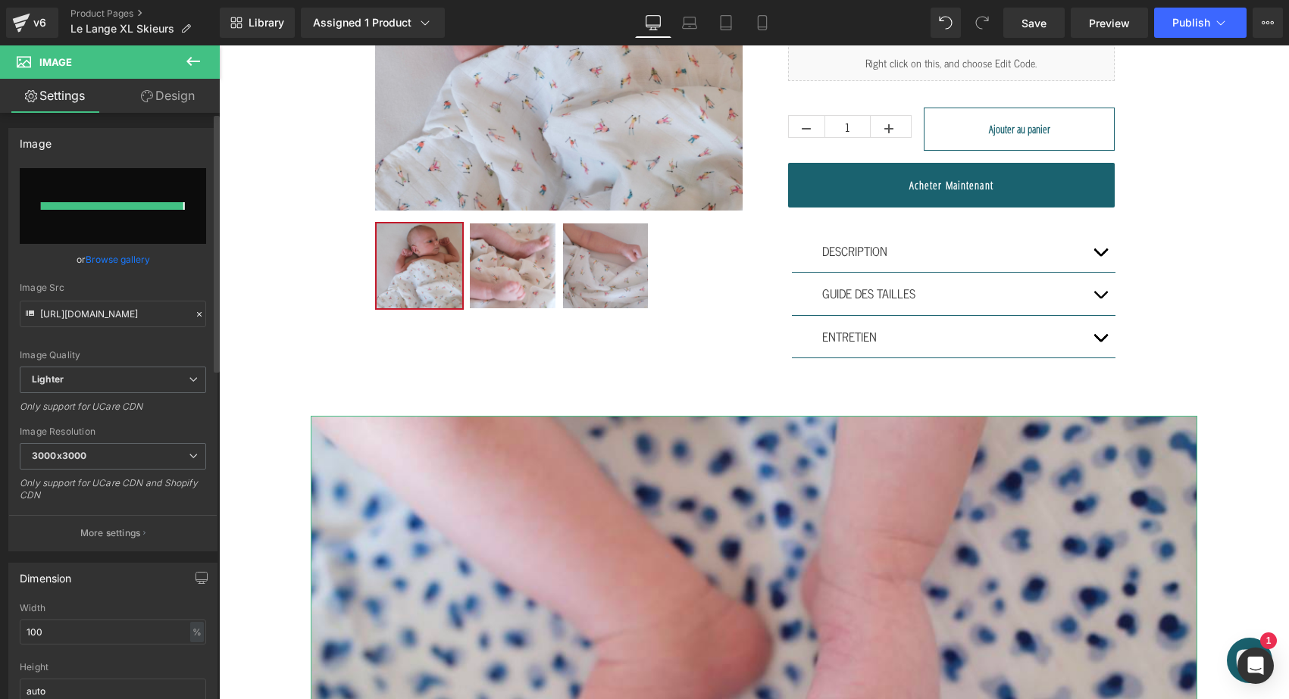
type input "[URL][DOMAIN_NAME]"
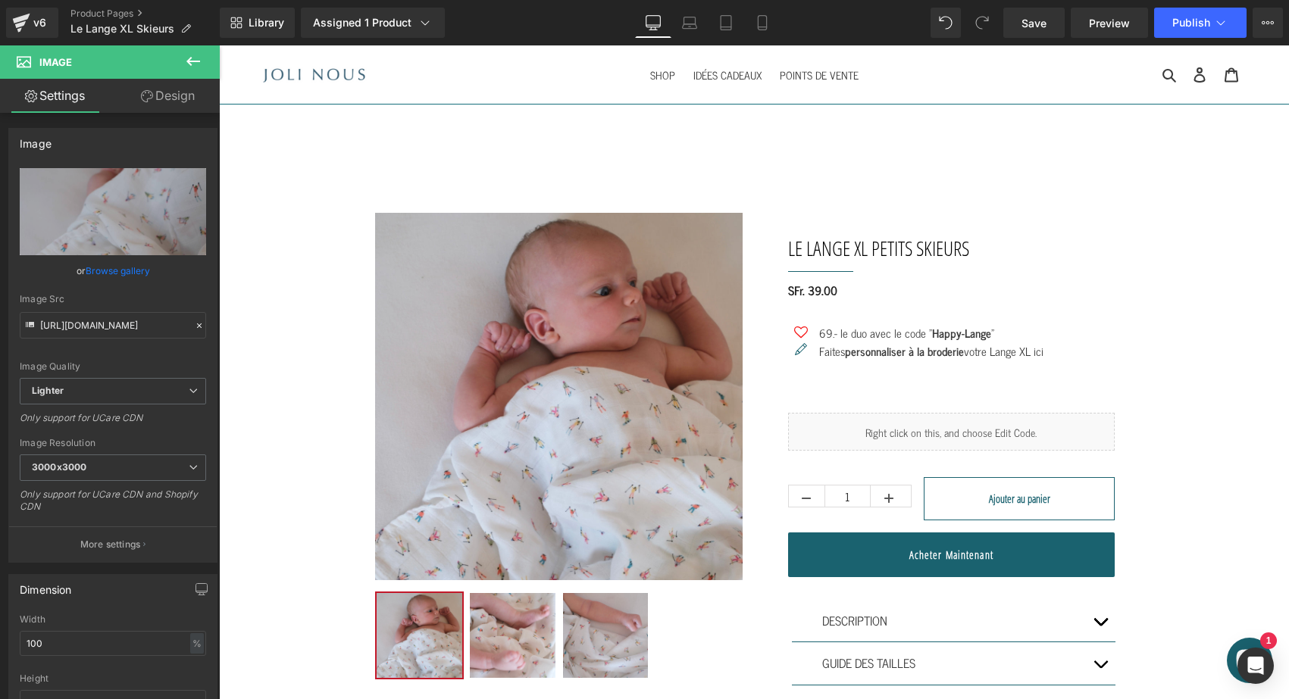
scroll to position [0, 0]
click at [1202, 23] on span "Publish" at bounding box center [1191, 23] width 38 height 12
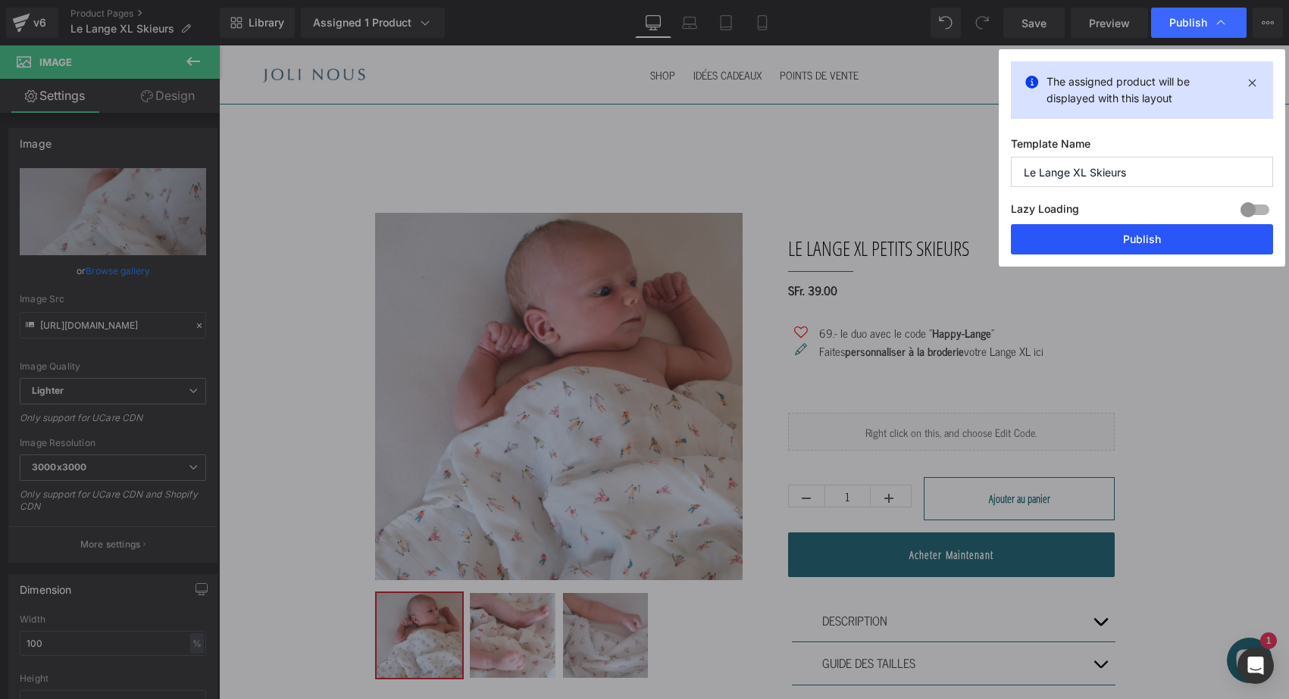
click at [1108, 227] on button "Publish" at bounding box center [1142, 239] width 262 height 30
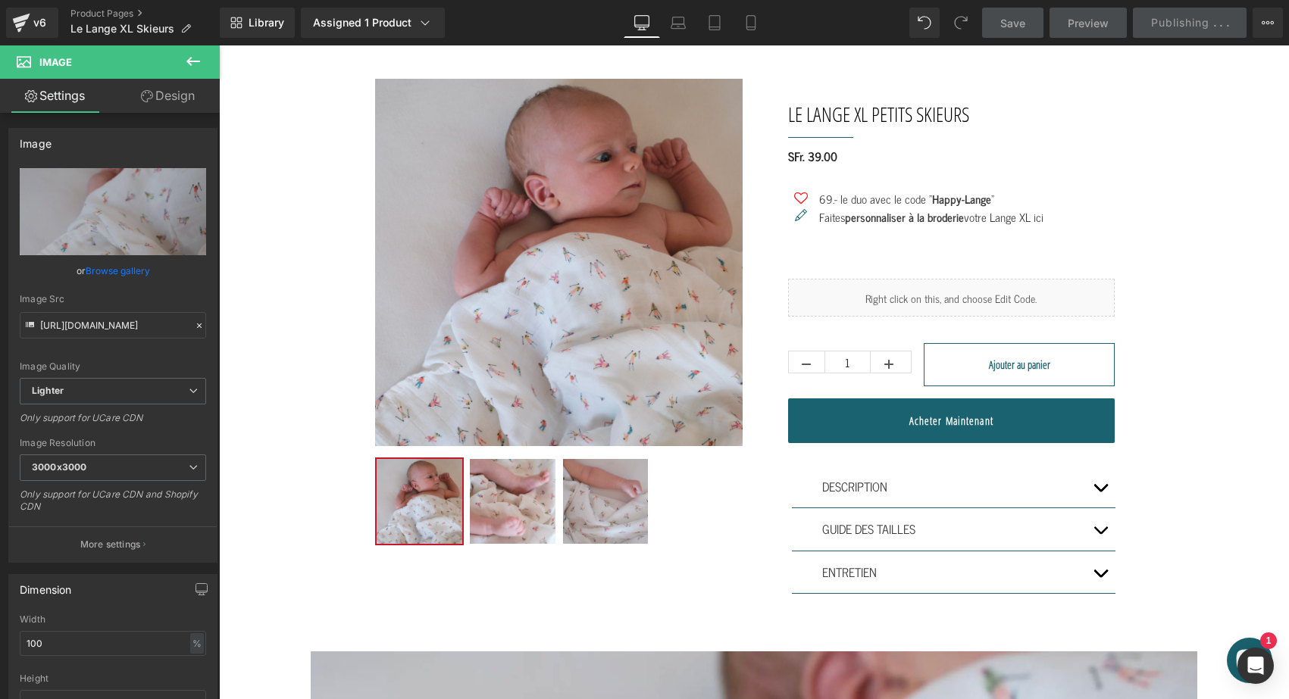
scroll to position [403, 0]
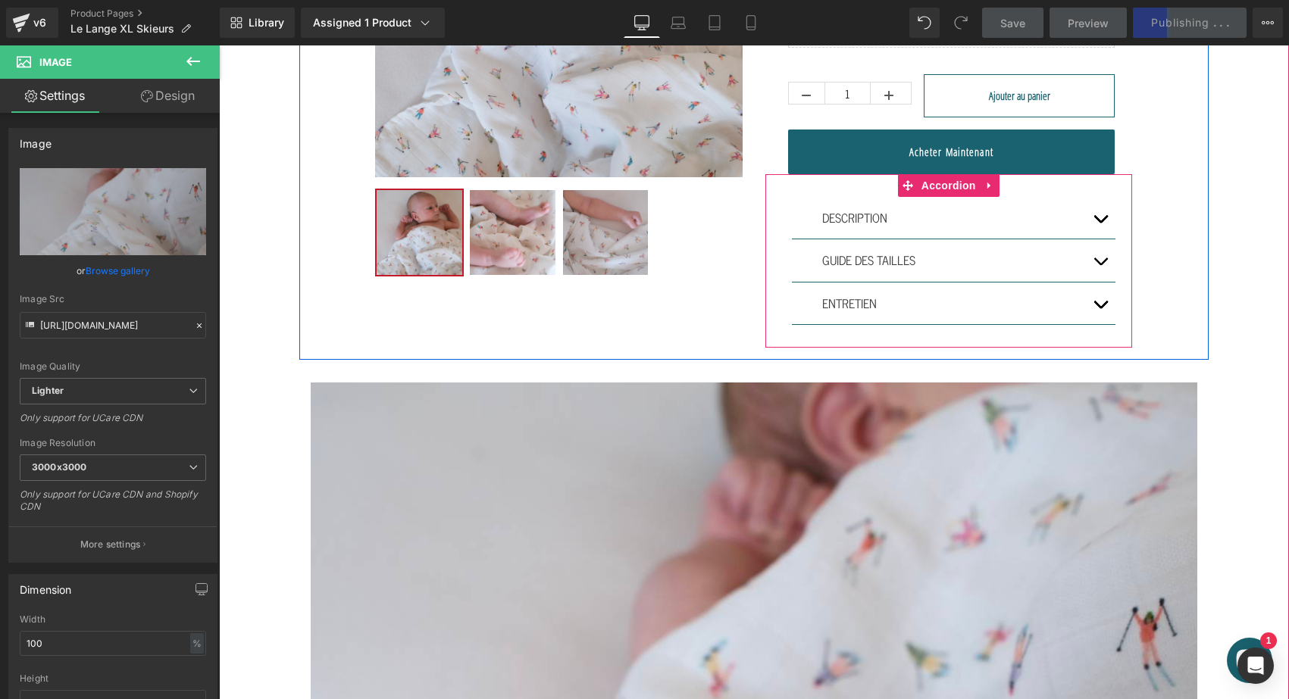
click at [1099, 217] on button "button" at bounding box center [1100, 218] width 30 height 42
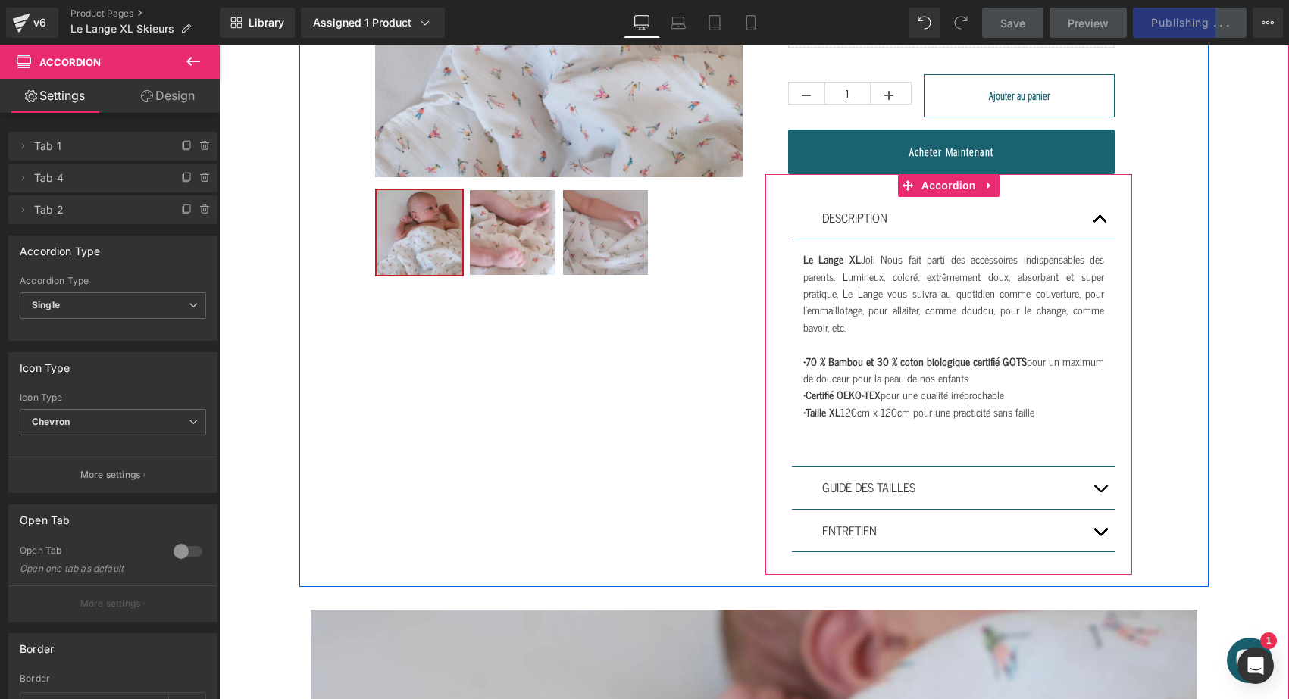
click at [1094, 499] on button "button" at bounding box center [1100, 488] width 30 height 42
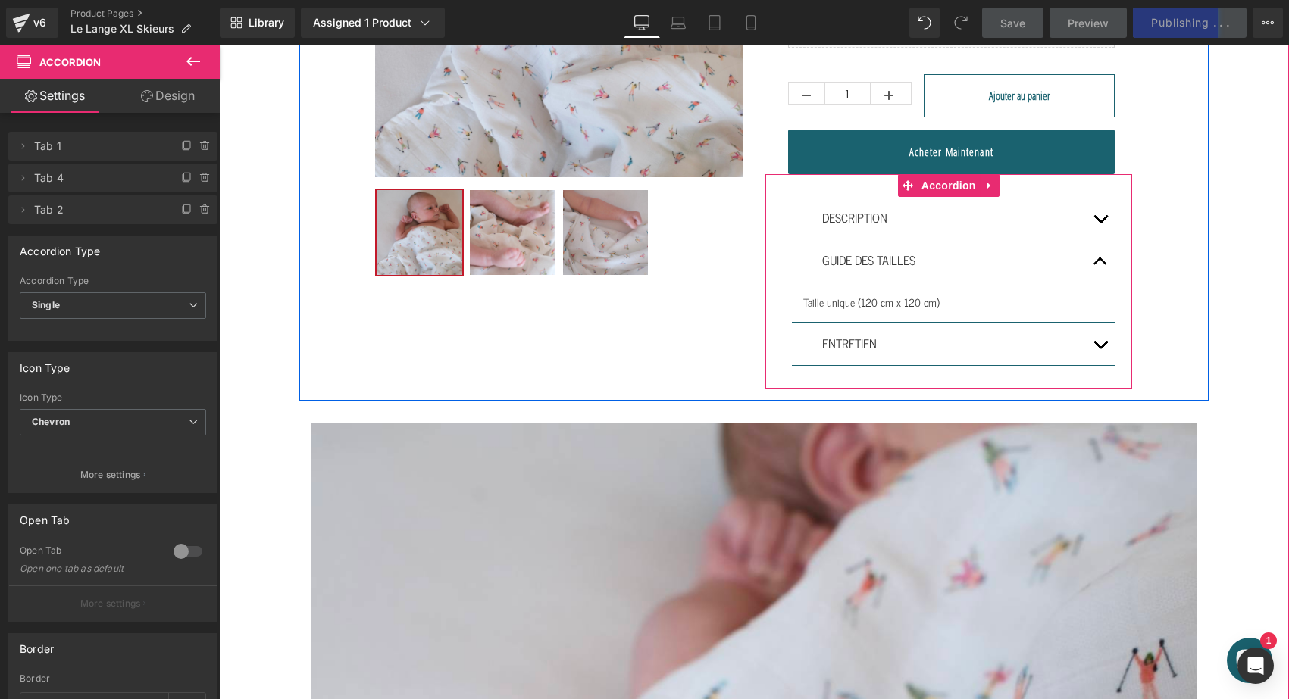
click at [1100, 371] on div "DESCRIPTION Text Block Le Lange XL Joli Nous fait parti des accessoires indispe…" at bounding box center [948, 281] width 367 height 214
click at [1099, 342] on button "button" at bounding box center [1100, 344] width 30 height 42
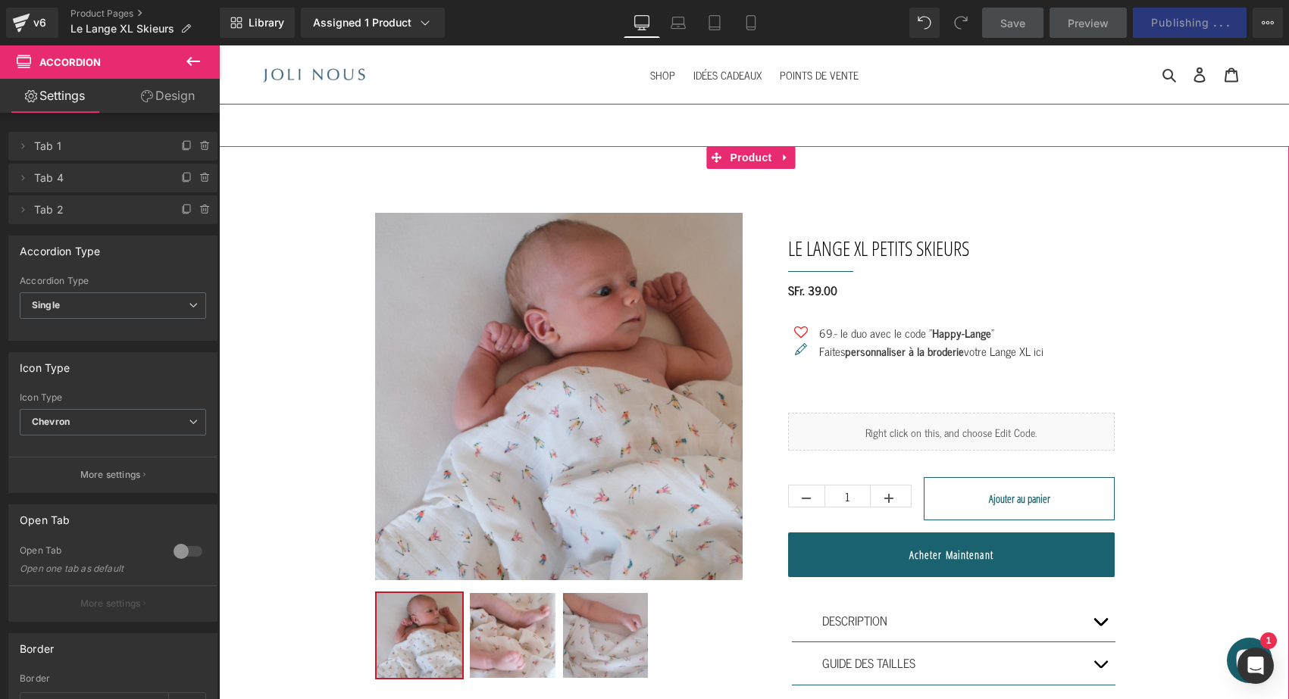
scroll to position [0, 0]
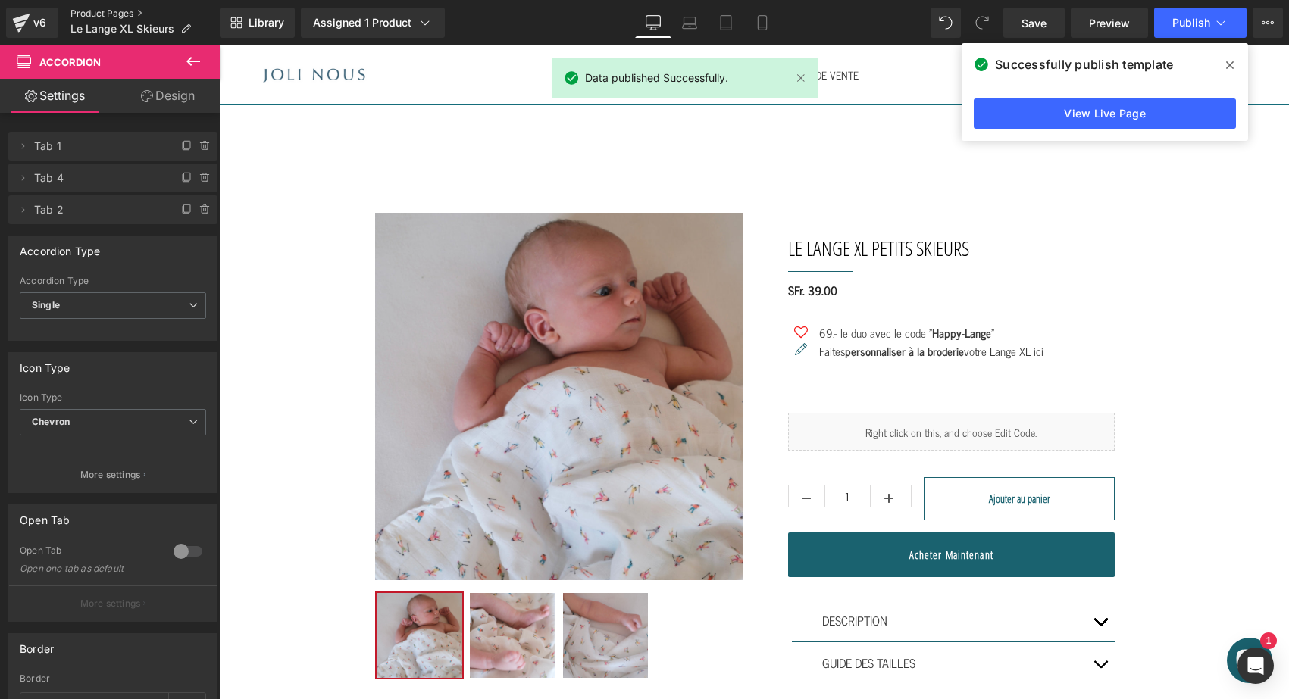
click at [92, 8] on link "Product Pages" at bounding box center [144, 14] width 149 height 12
